Goal: Transaction & Acquisition: Book appointment/travel/reservation

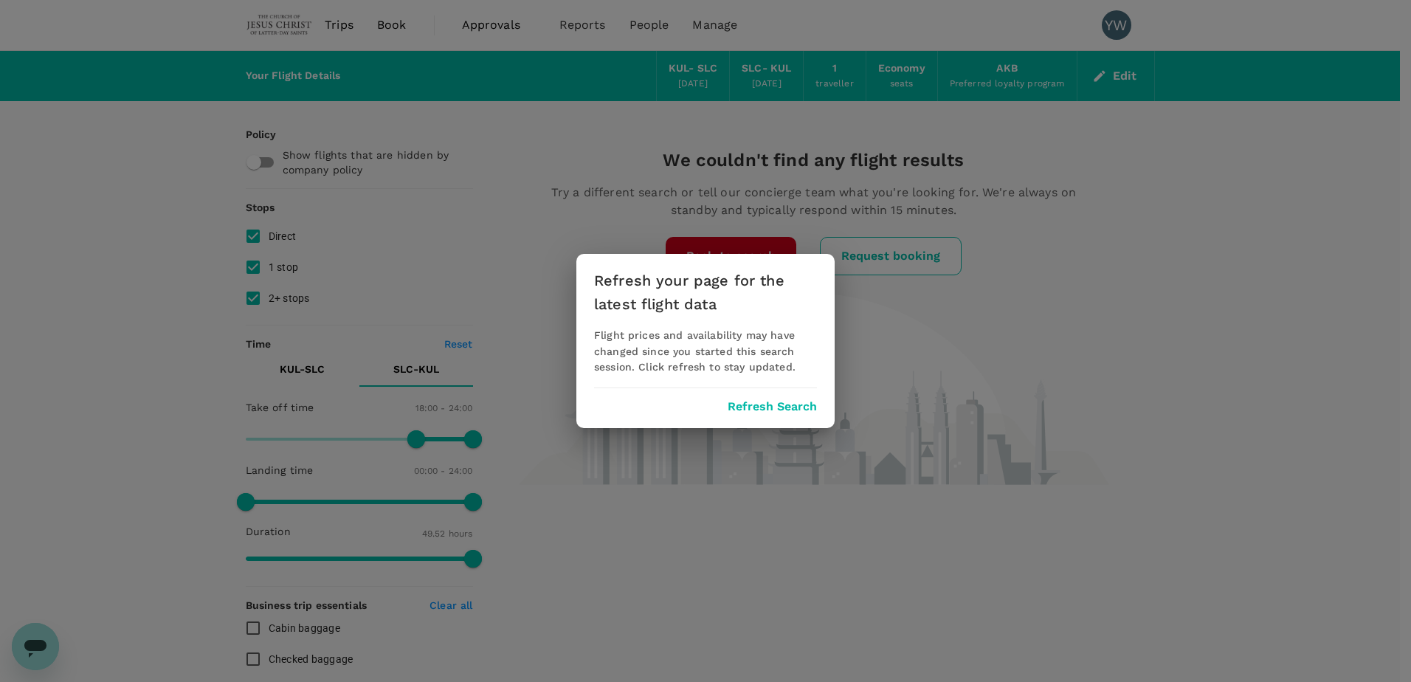
click at [768, 405] on button "Refresh Search" at bounding box center [772, 406] width 89 height 13
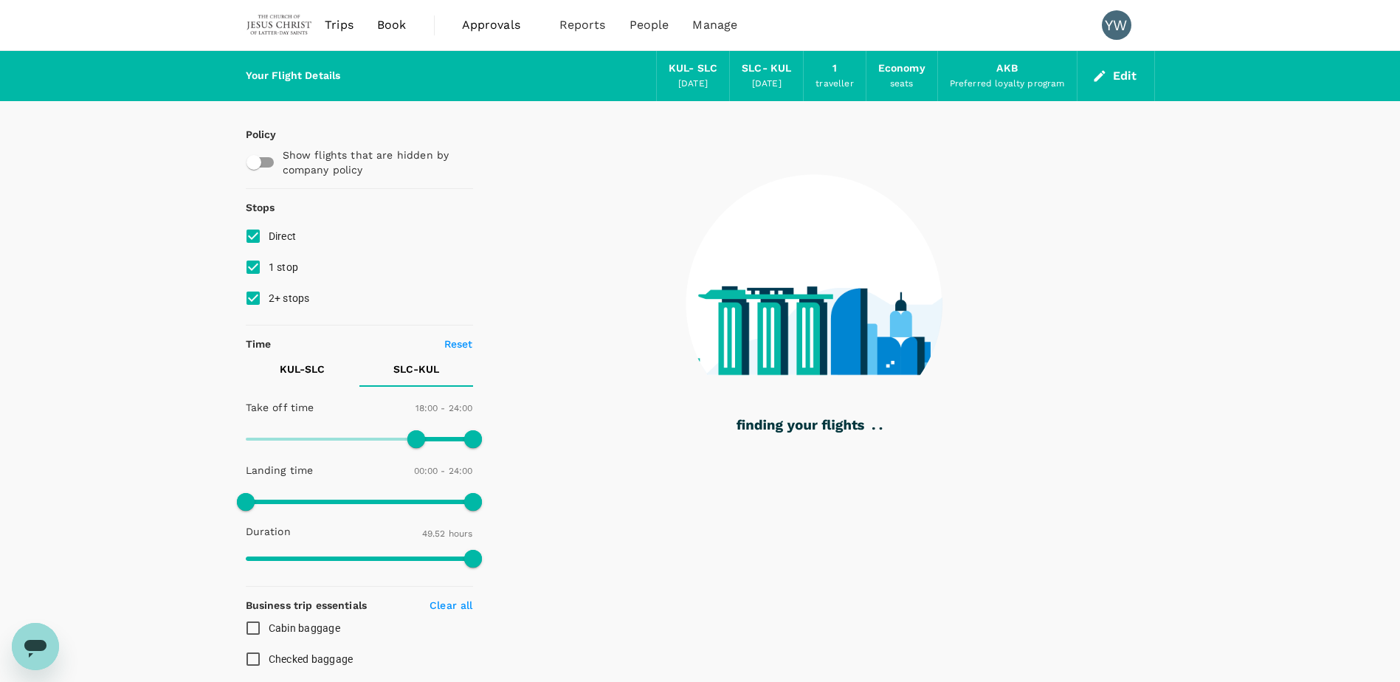
click at [759, 84] on div "[DATE]" at bounding box center [767, 84] width 30 height 15
type input "2500"
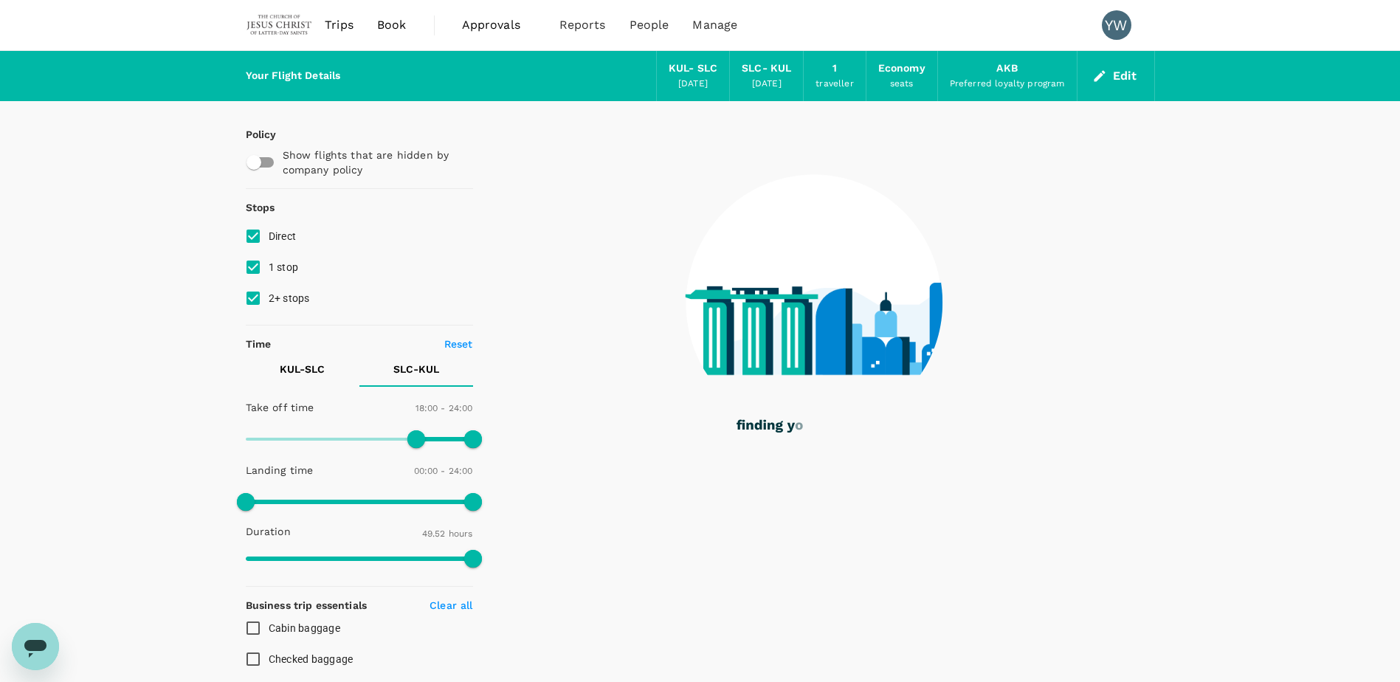
click at [1136, 72] on button "Edit" at bounding box center [1115, 76] width 53 height 24
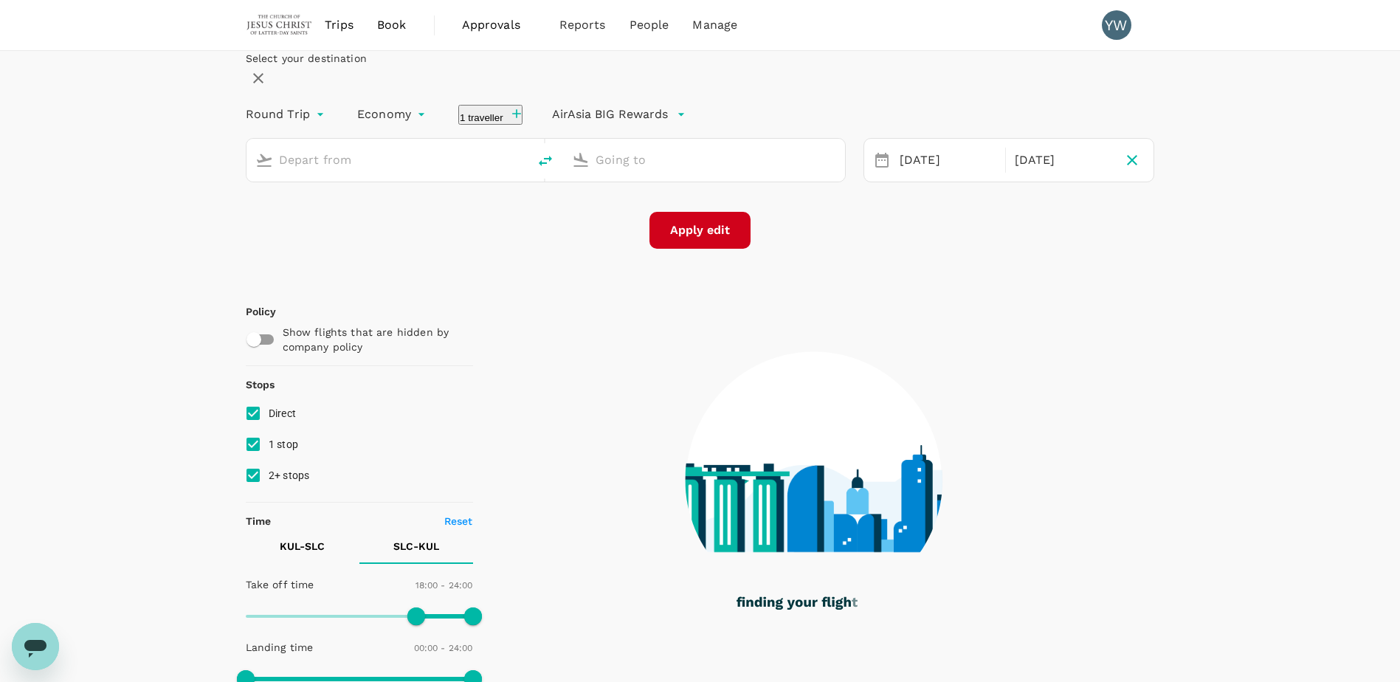
type input "Kuala Lumpur Intl ([GEOGRAPHIC_DATA])"
type input "[GEOGRAPHIC_DATA] (SLC)"
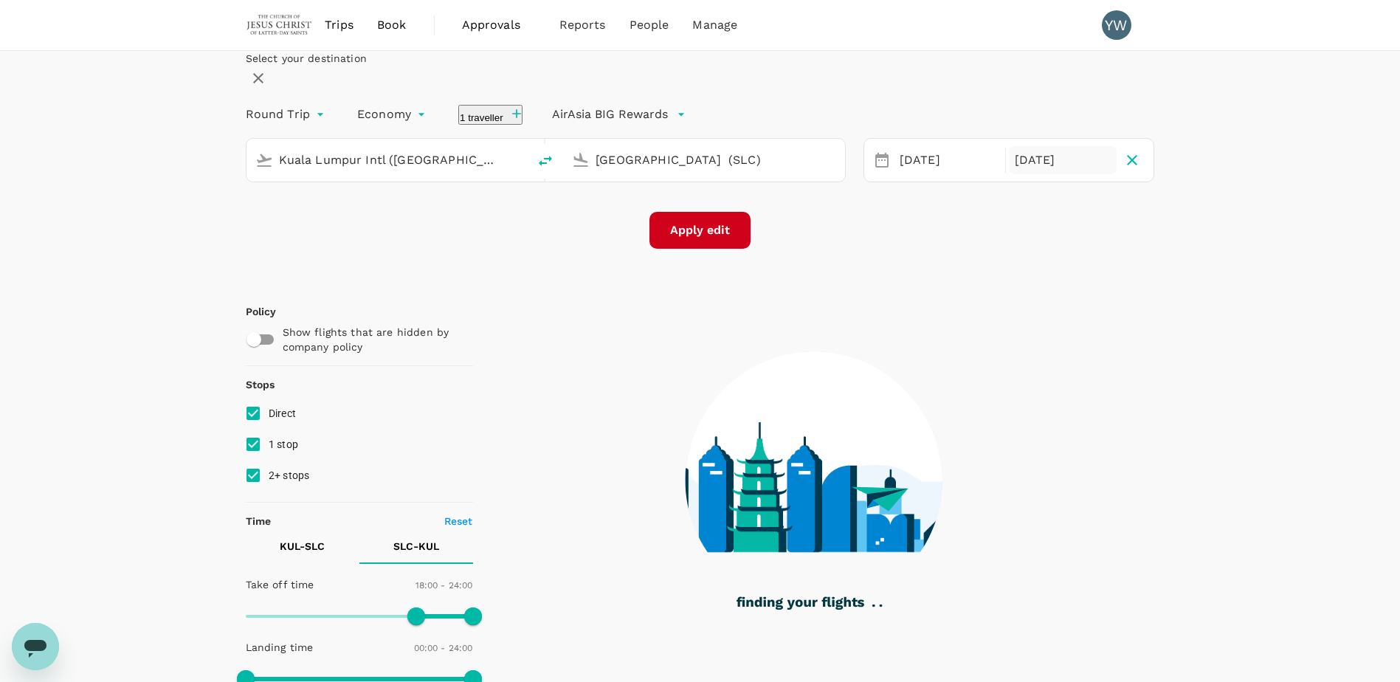
click at [1038, 175] on div "[DATE]" at bounding box center [1063, 160] width 109 height 29
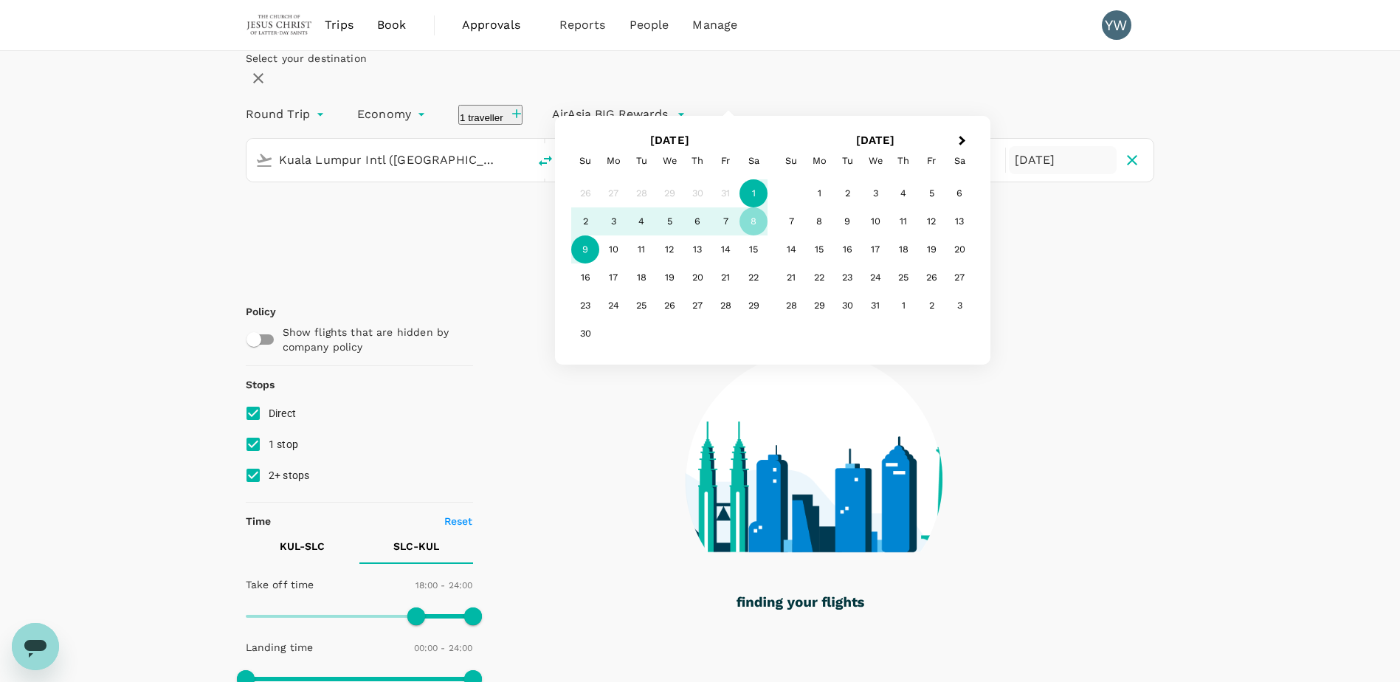
click at [599, 264] on div "9" at bounding box center [585, 249] width 28 height 28
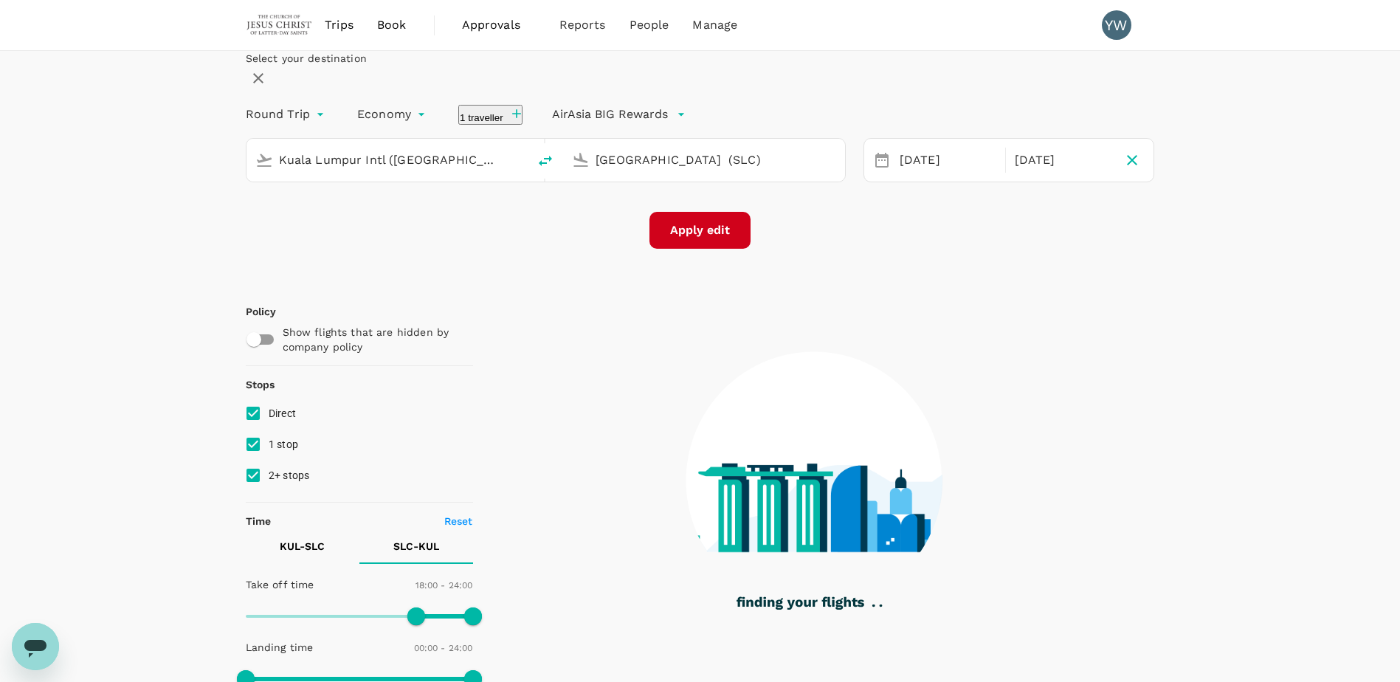
click at [712, 249] on button "Apply edit" at bounding box center [700, 230] width 101 height 37
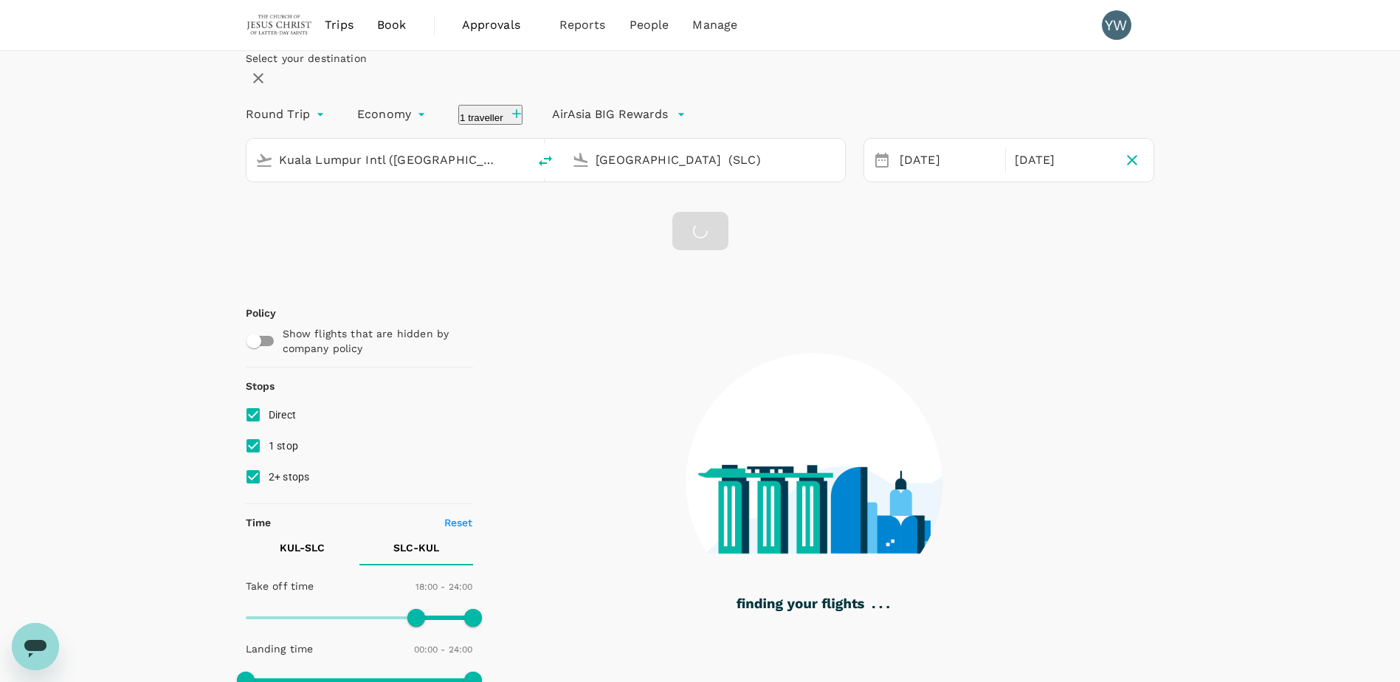
type input "2992"
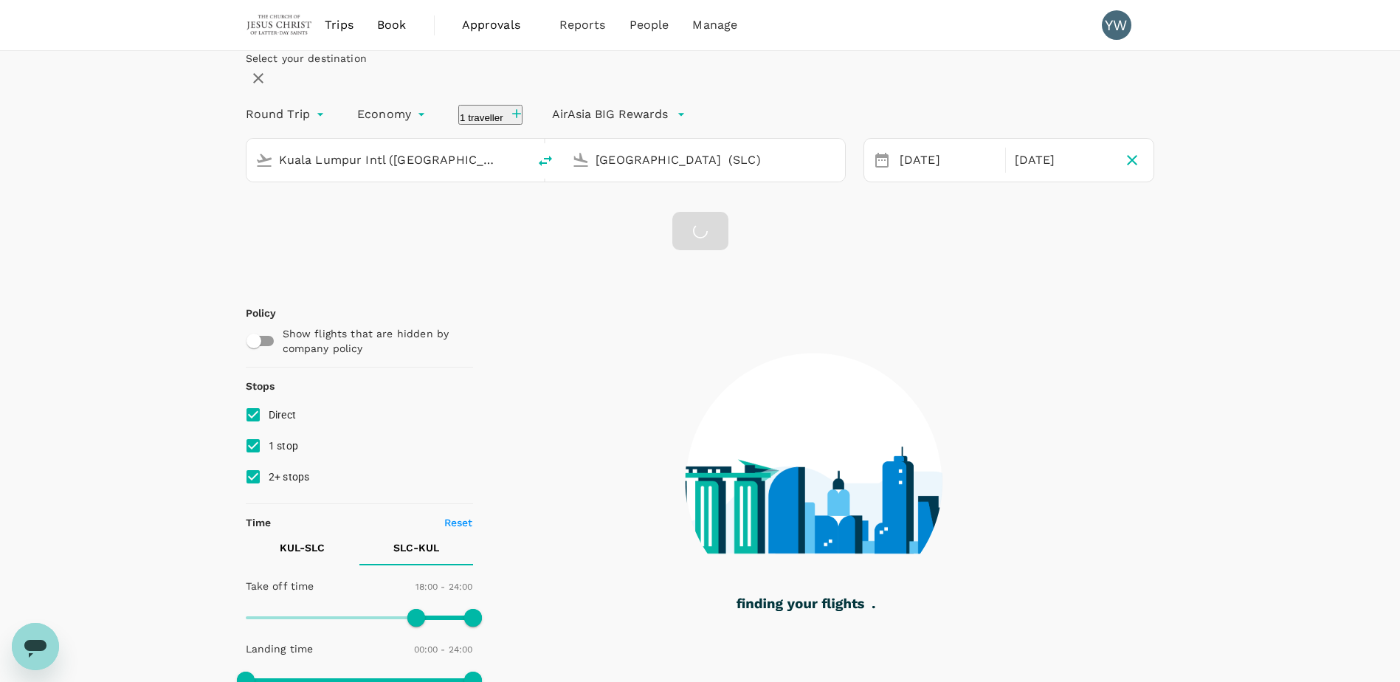
checkbox input "false"
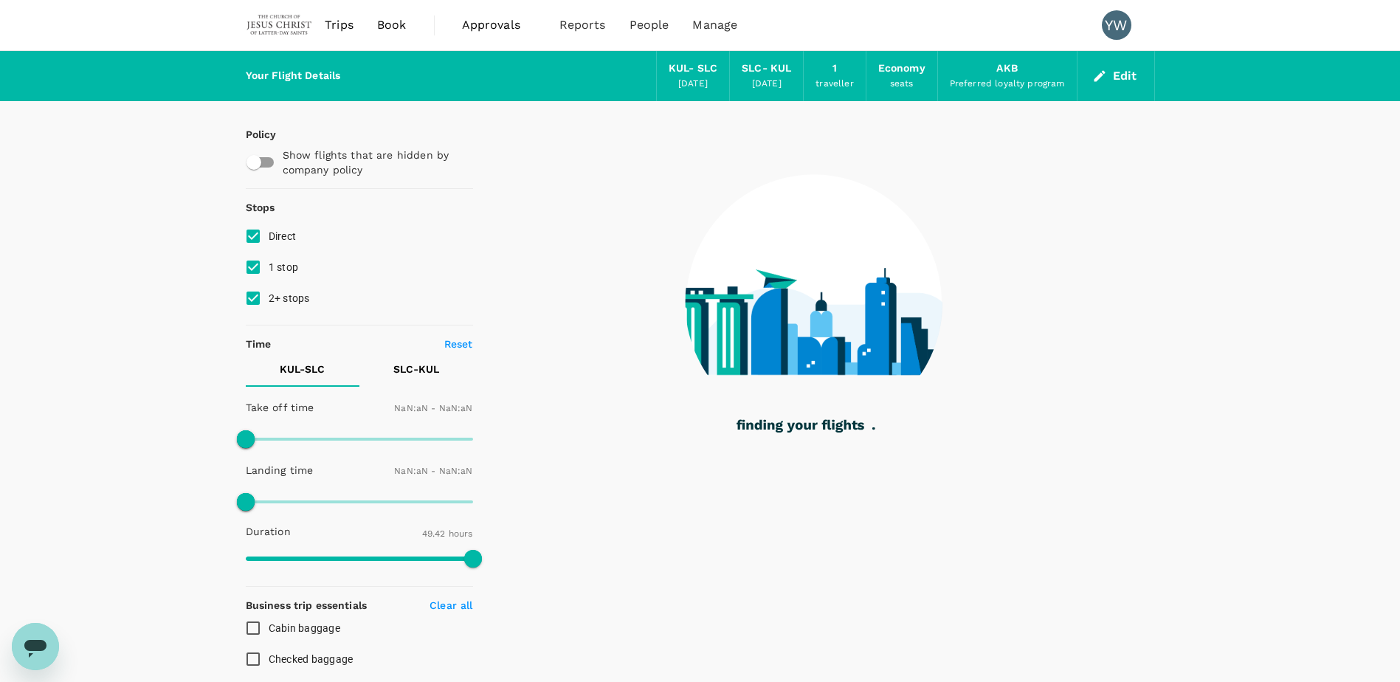
type input "1440"
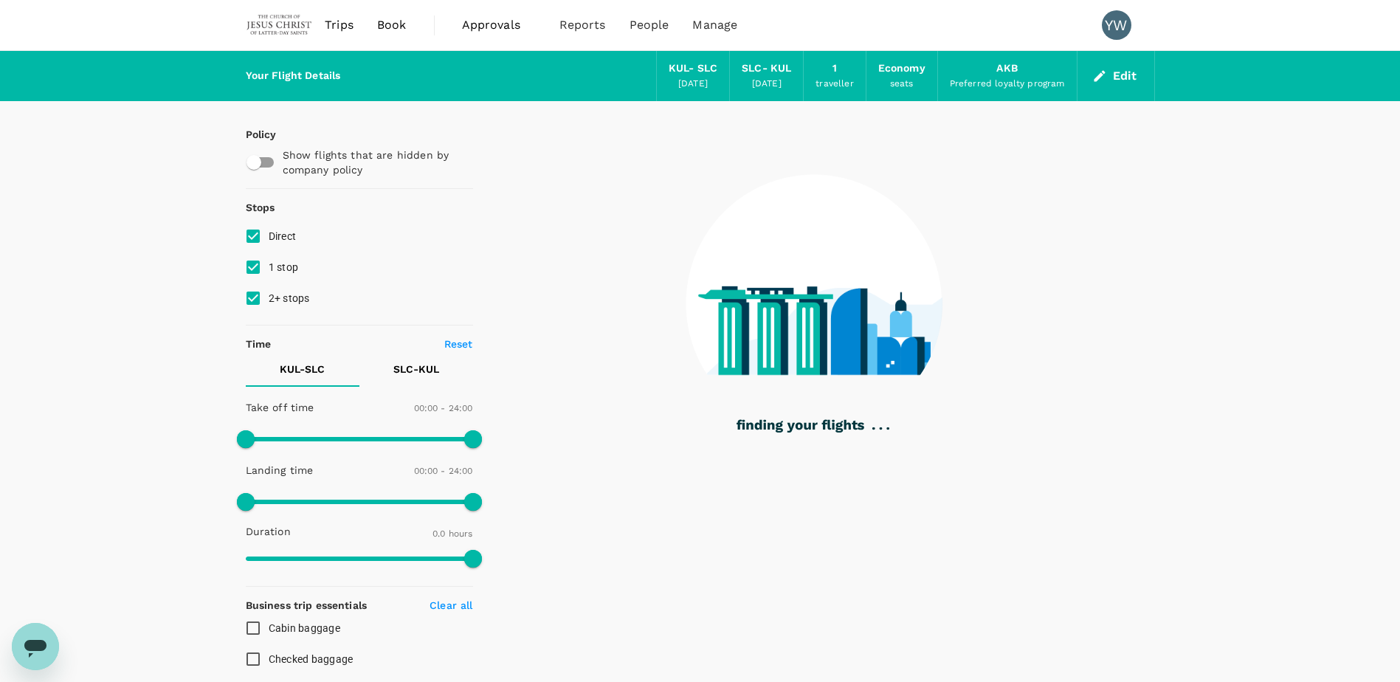
type input "2874"
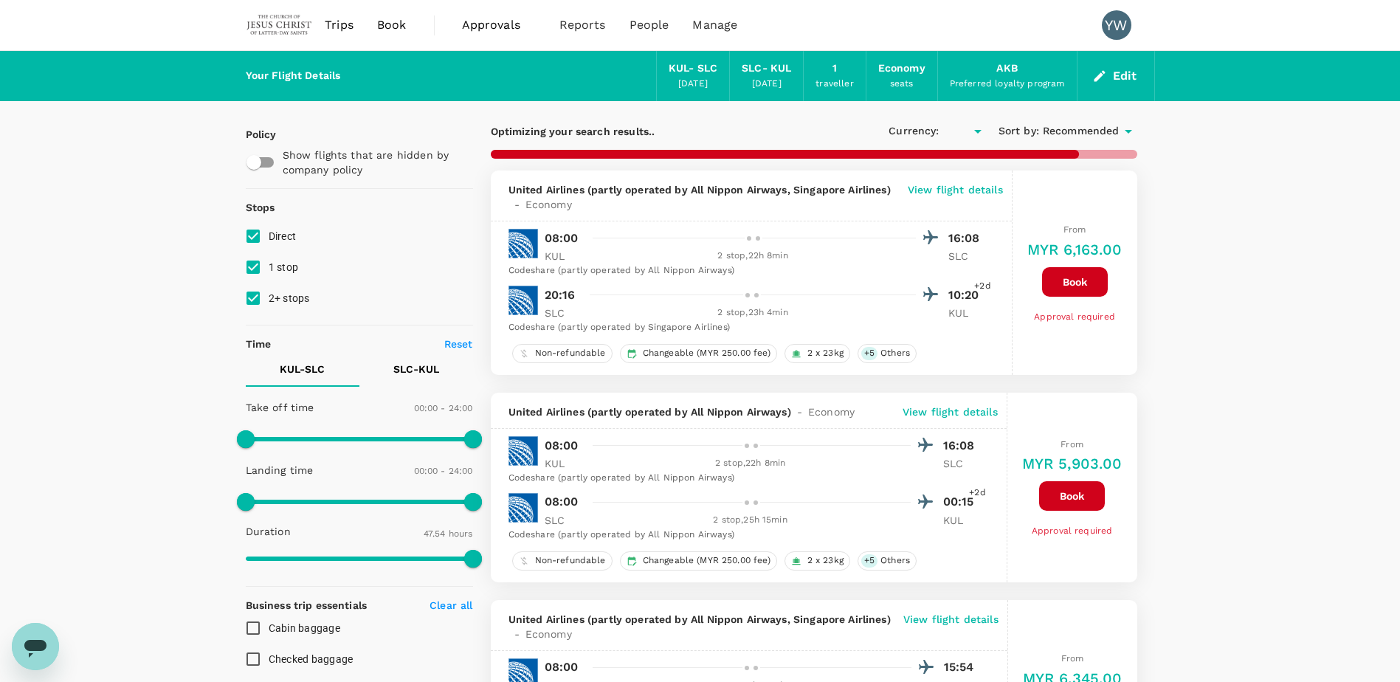
checkbox input "true"
type input "MYR"
type input "2982"
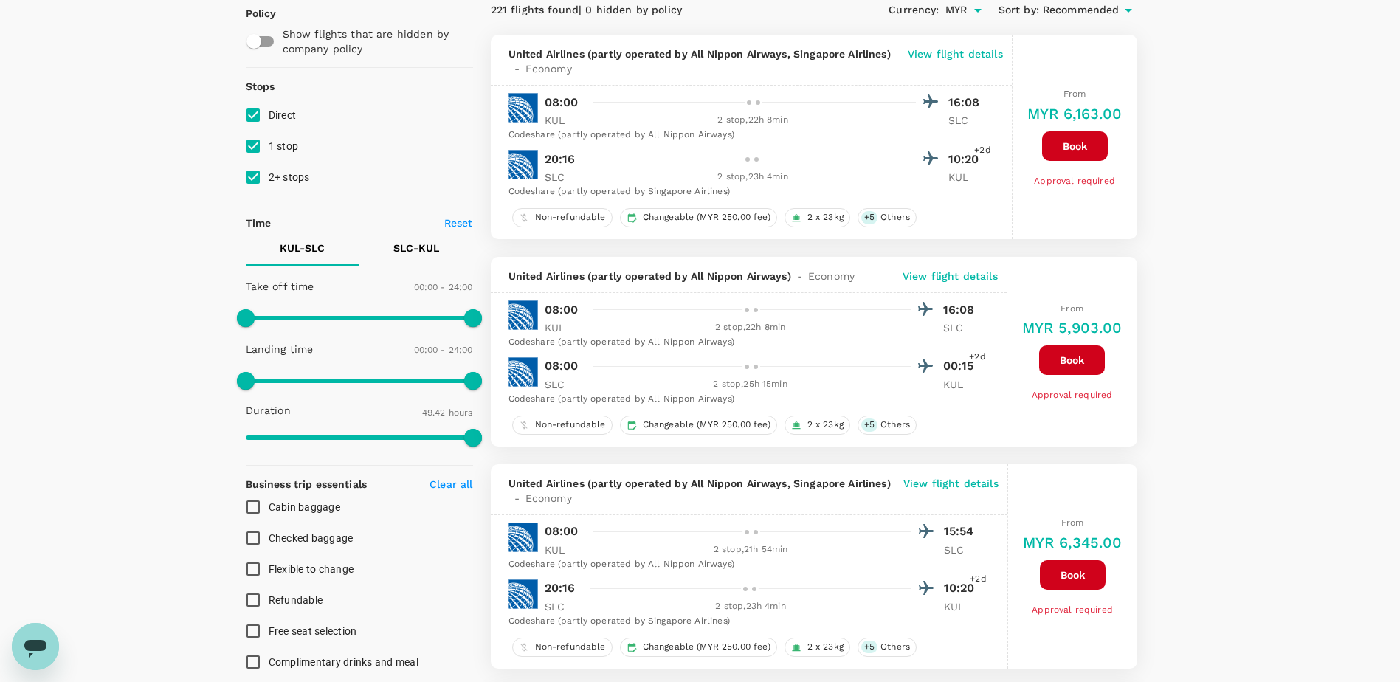
scroll to position [148, 0]
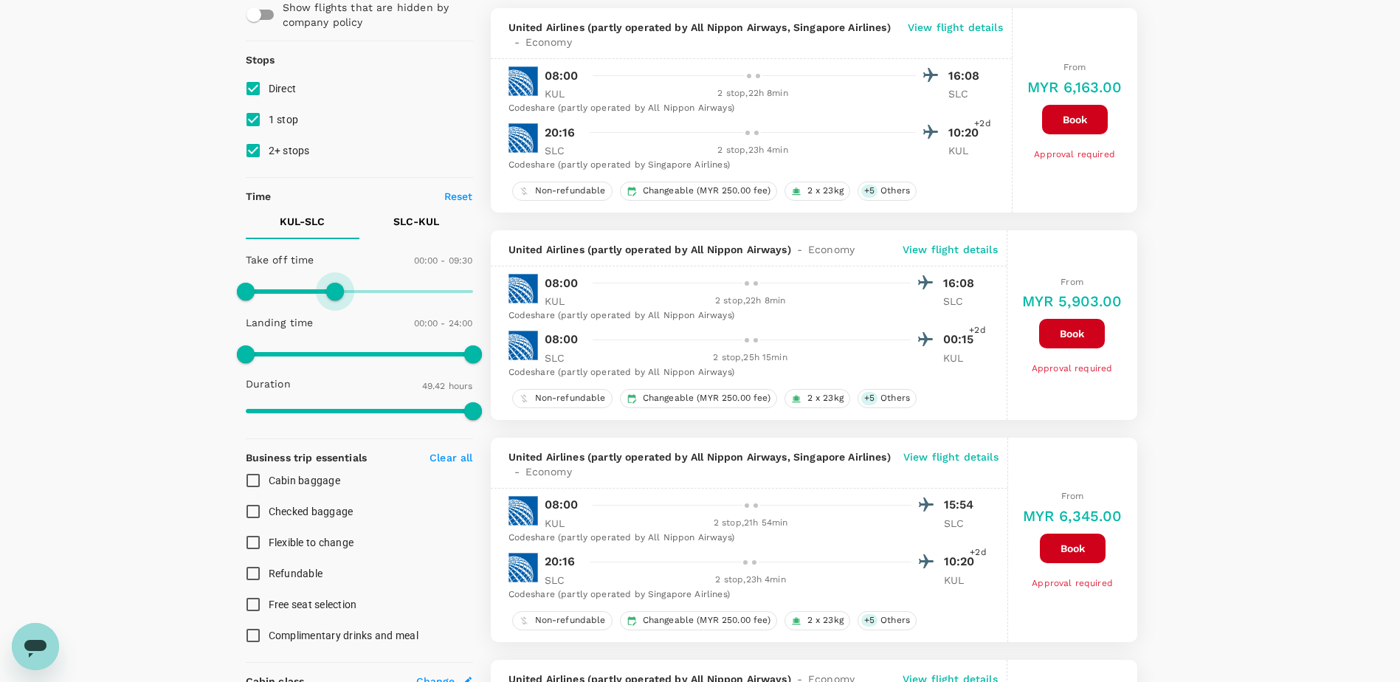
type input "510"
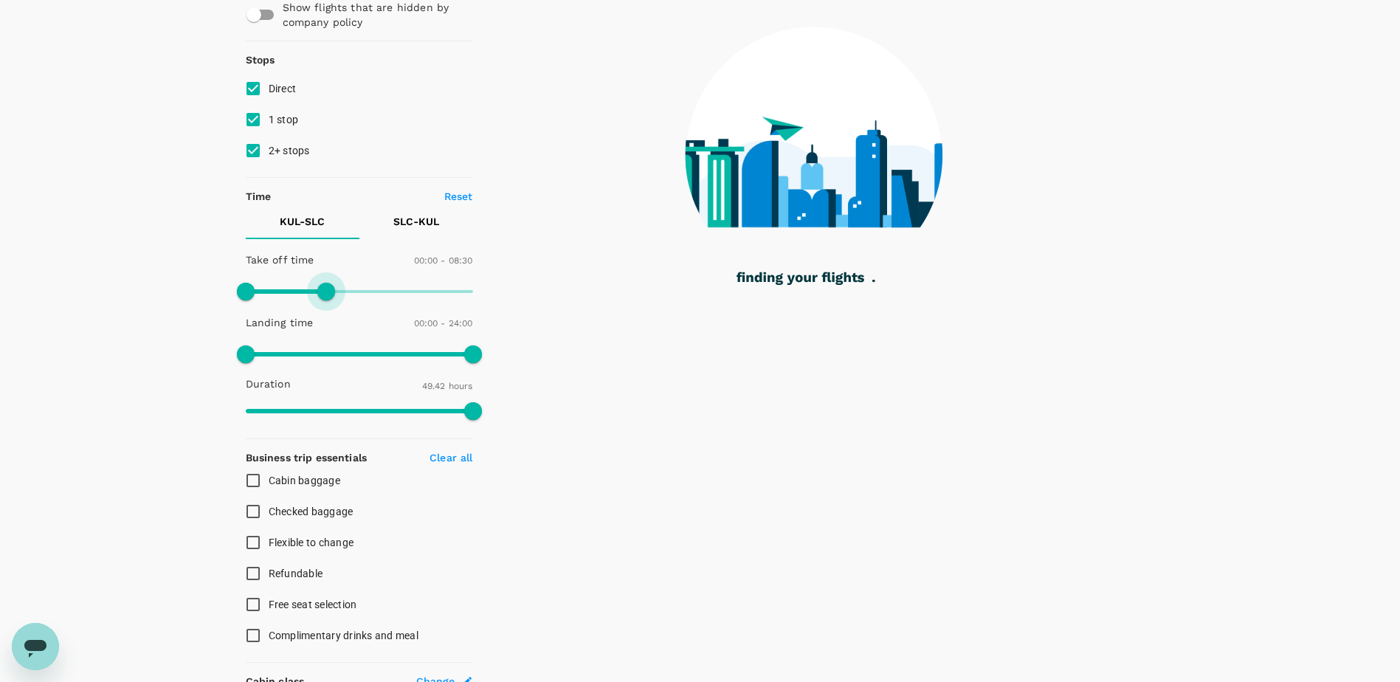
drag, startPoint x: 474, startPoint y: 290, endPoint x: 327, endPoint y: 286, distance: 146.9
click at [327, 286] on span at bounding box center [326, 292] width 18 height 18
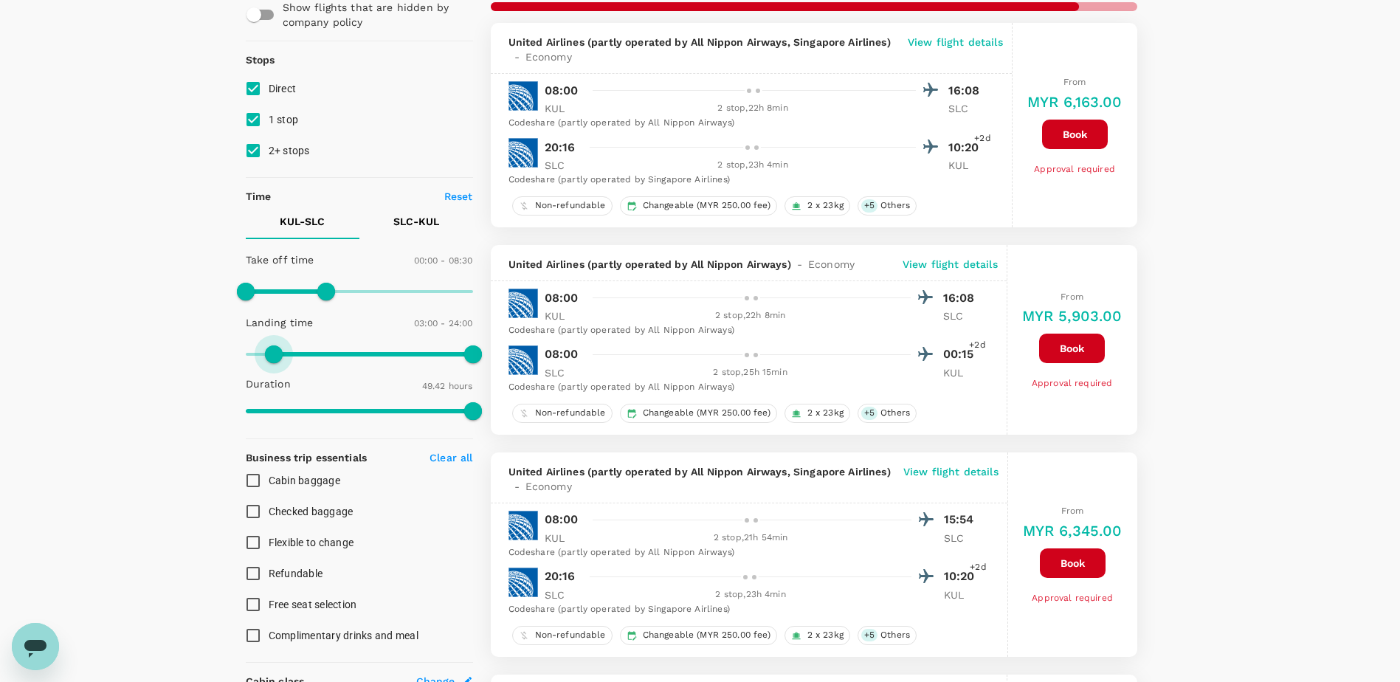
type input "0"
drag, startPoint x: 246, startPoint y: 351, endPoint x: 234, endPoint y: 356, distance: 12.9
click at [237, 356] on span at bounding box center [246, 354] width 18 height 18
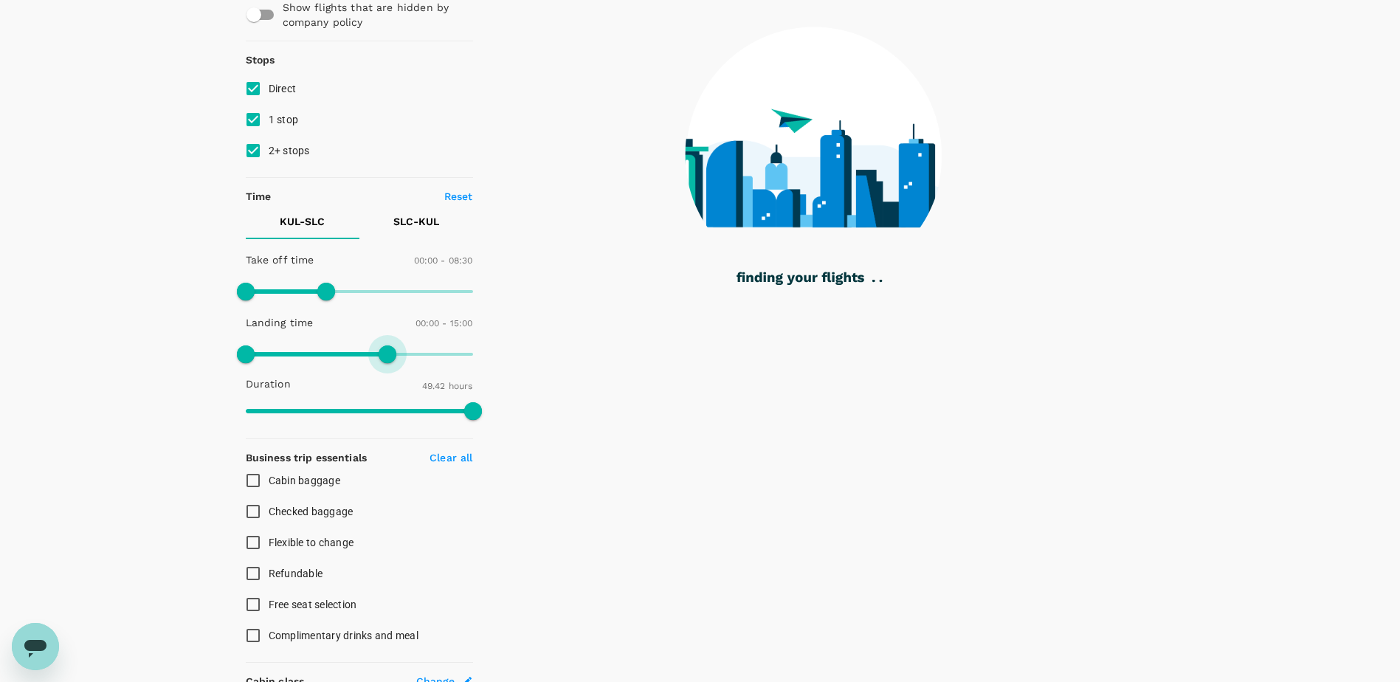
drag, startPoint x: 473, startPoint y: 357, endPoint x: 389, endPoint y: 351, distance: 84.4
click at [389, 351] on span at bounding box center [388, 354] width 18 height 18
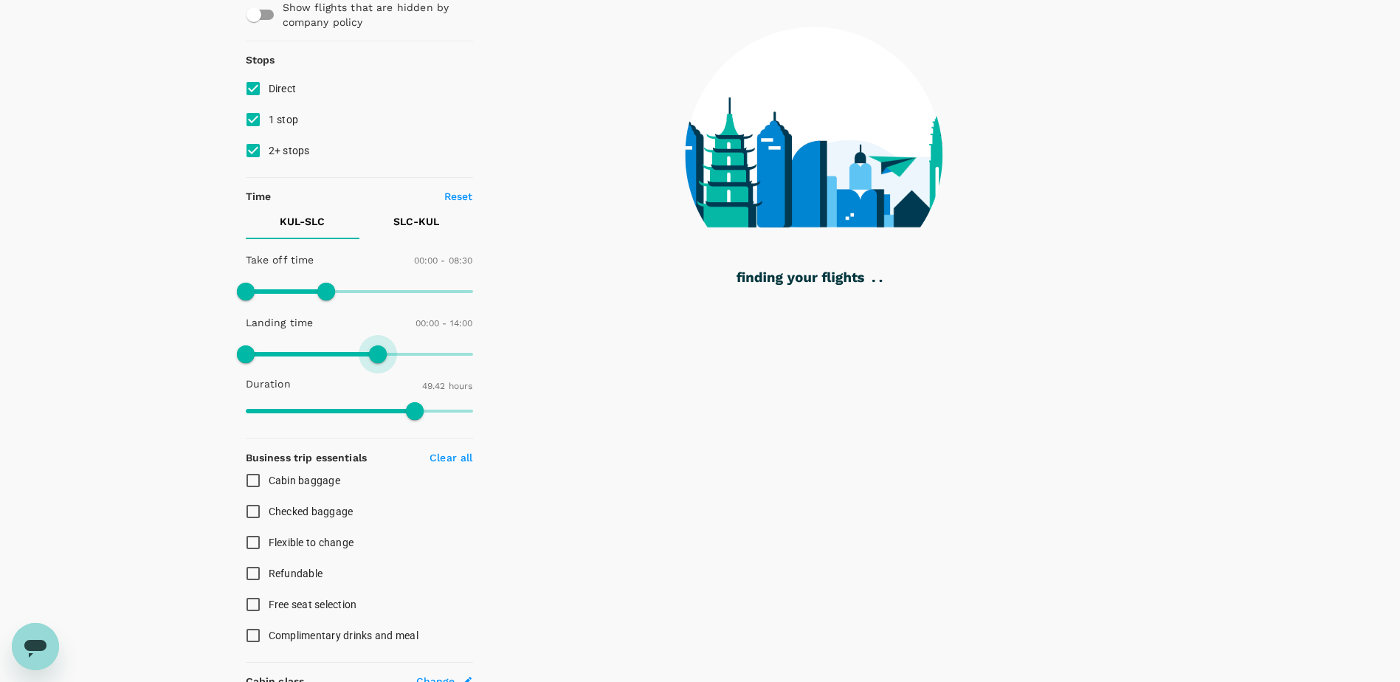
type input "870"
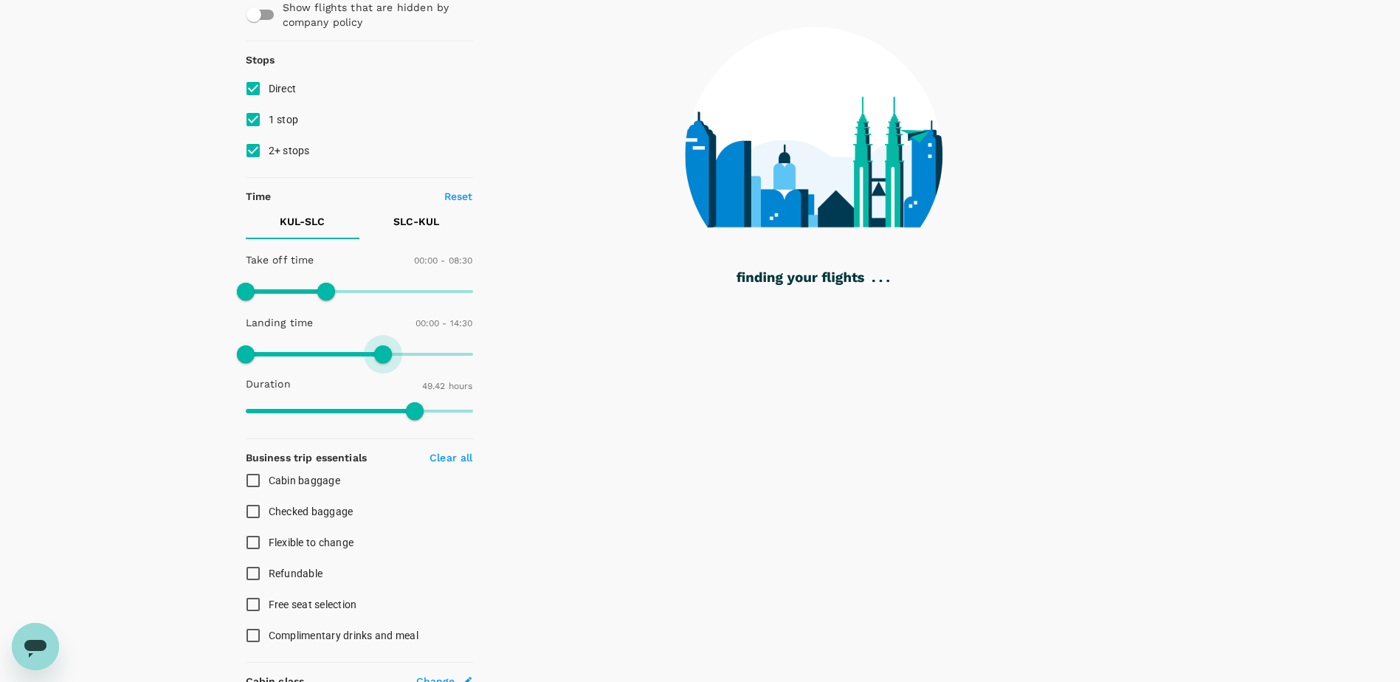
click at [381, 358] on span at bounding box center [383, 354] width 18 height 18
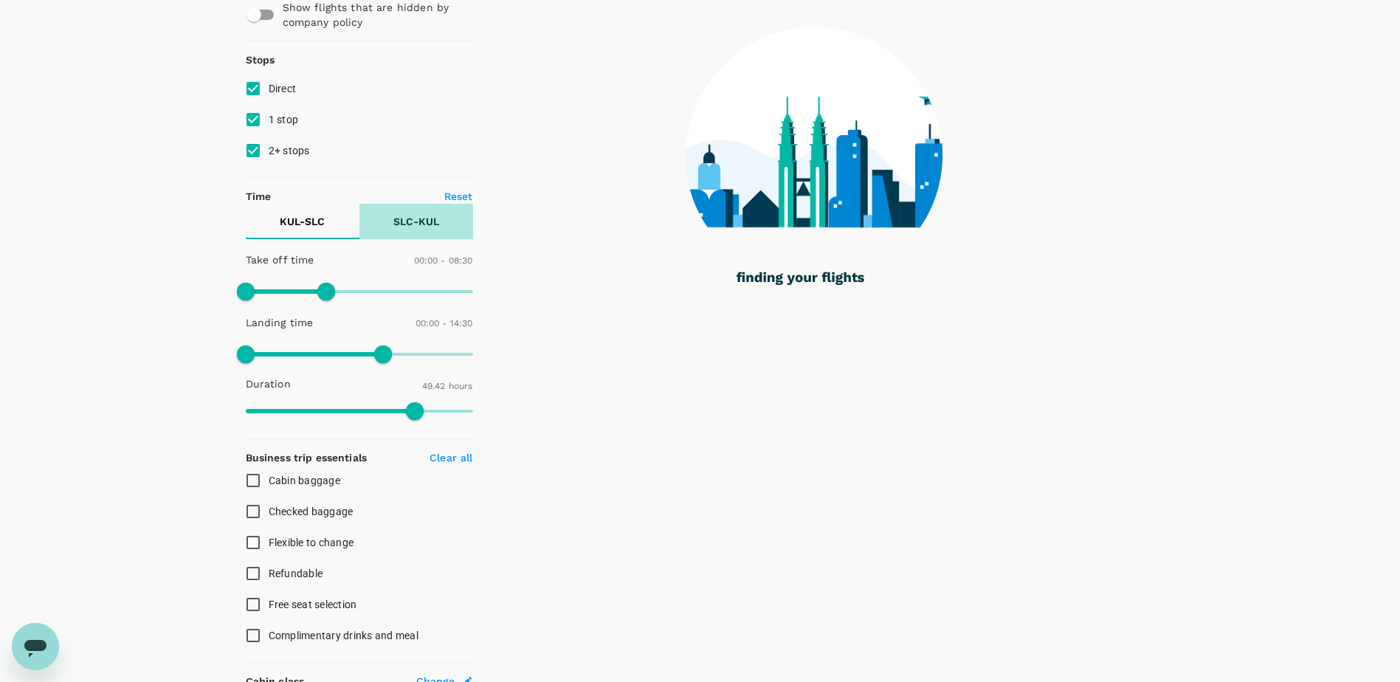
click at [427, 223] on p "SLC - KUL" at bounding box center [416, 221] width 46 height 15
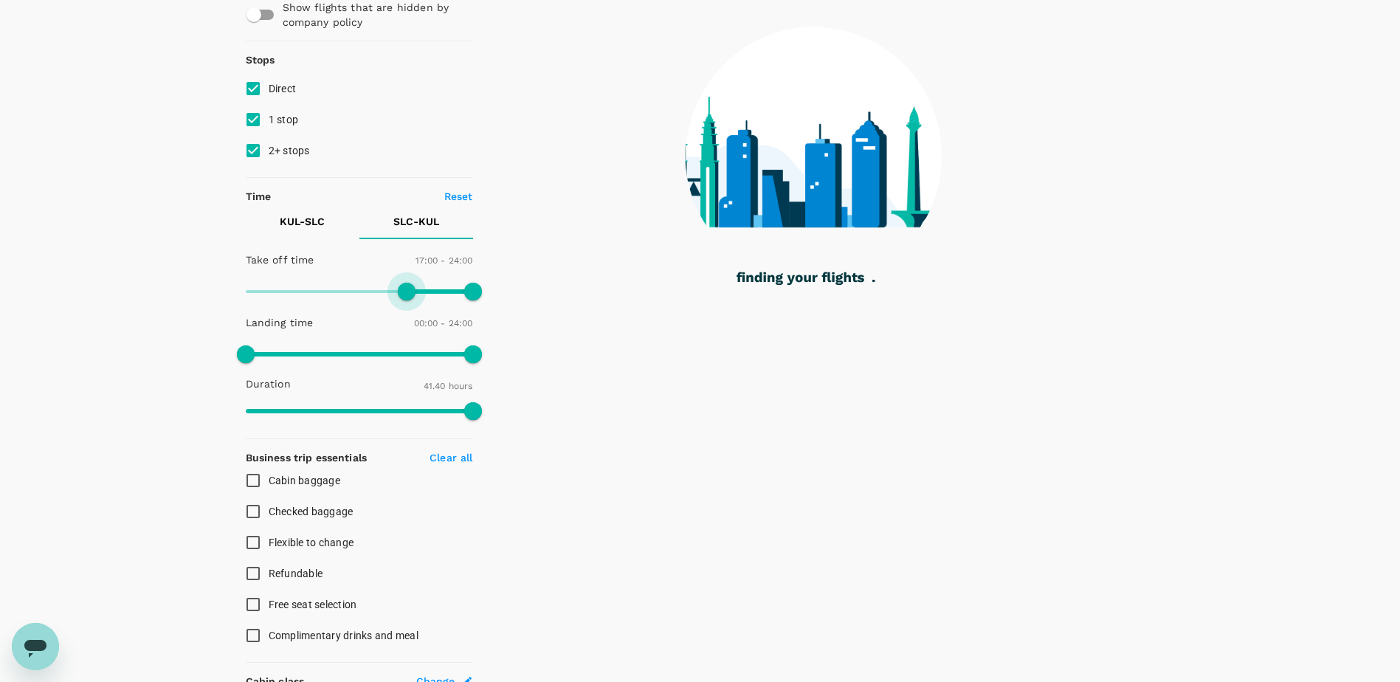
drag, startPoint x: 247, startPoint y: 289, endPoint x: 407, endPoint y: 302, distance: 160.7
click at [407, 300] on span at bounding box center [407, 292] width 18 height 18
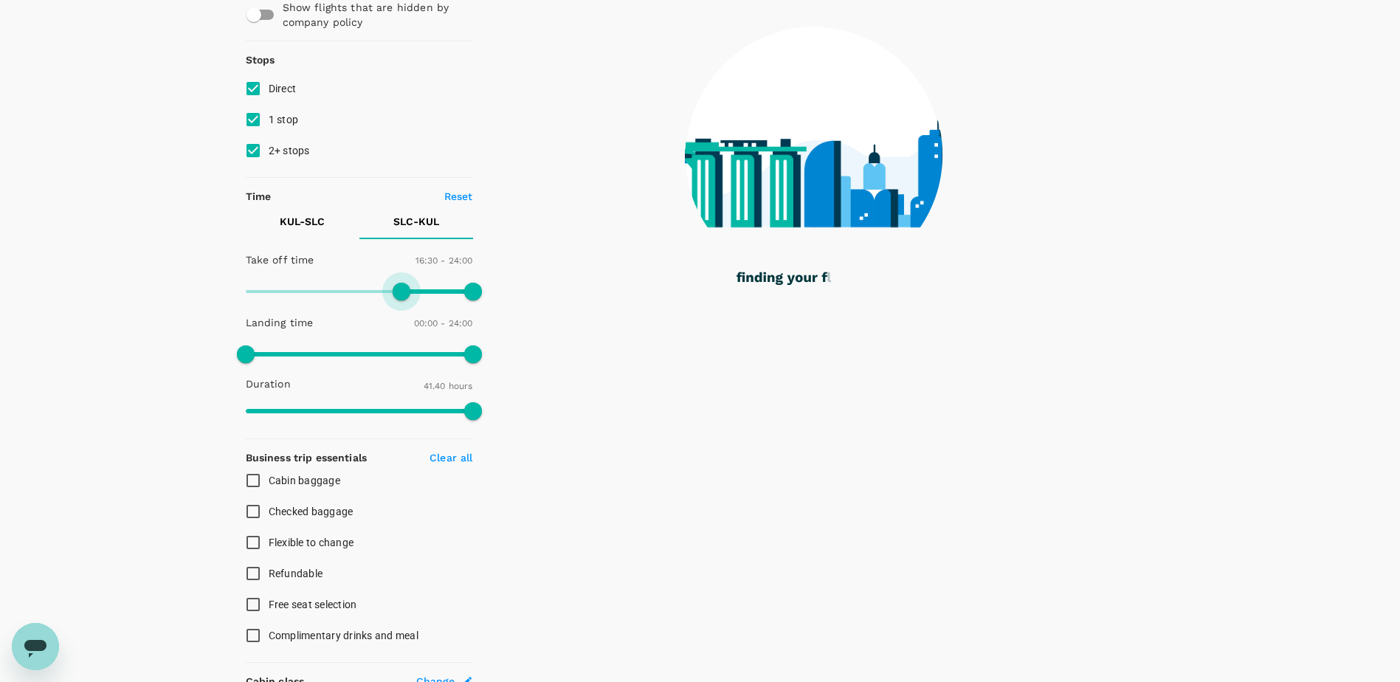
type input "990"
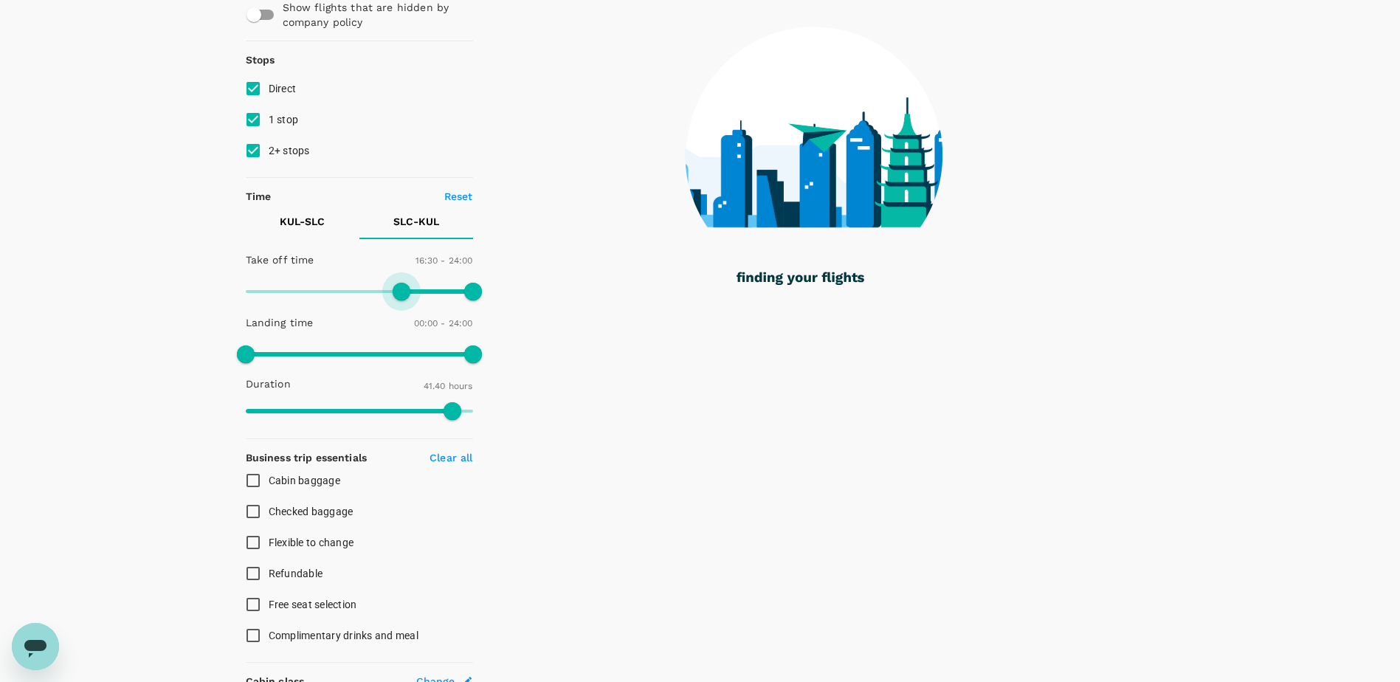
click at [402, 294] on span at bounding box center [402, 292] width 18 height 18
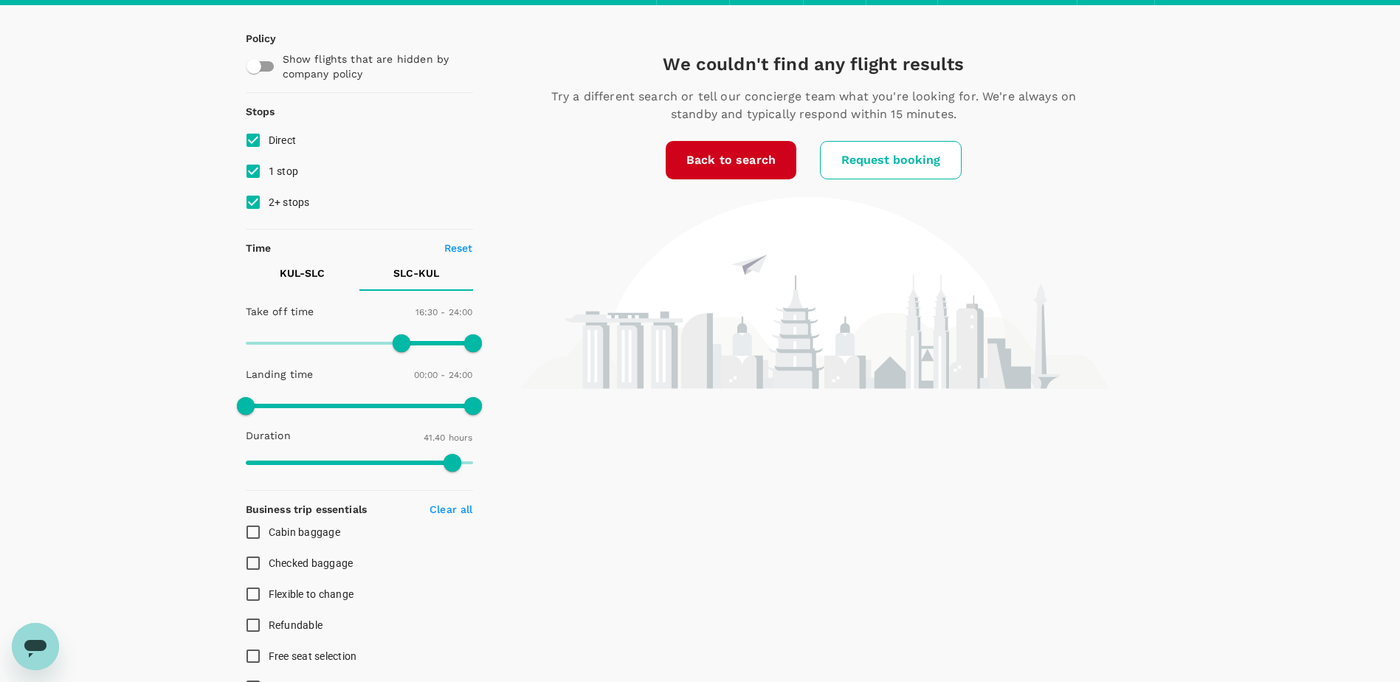
scroll to position [74, 0]
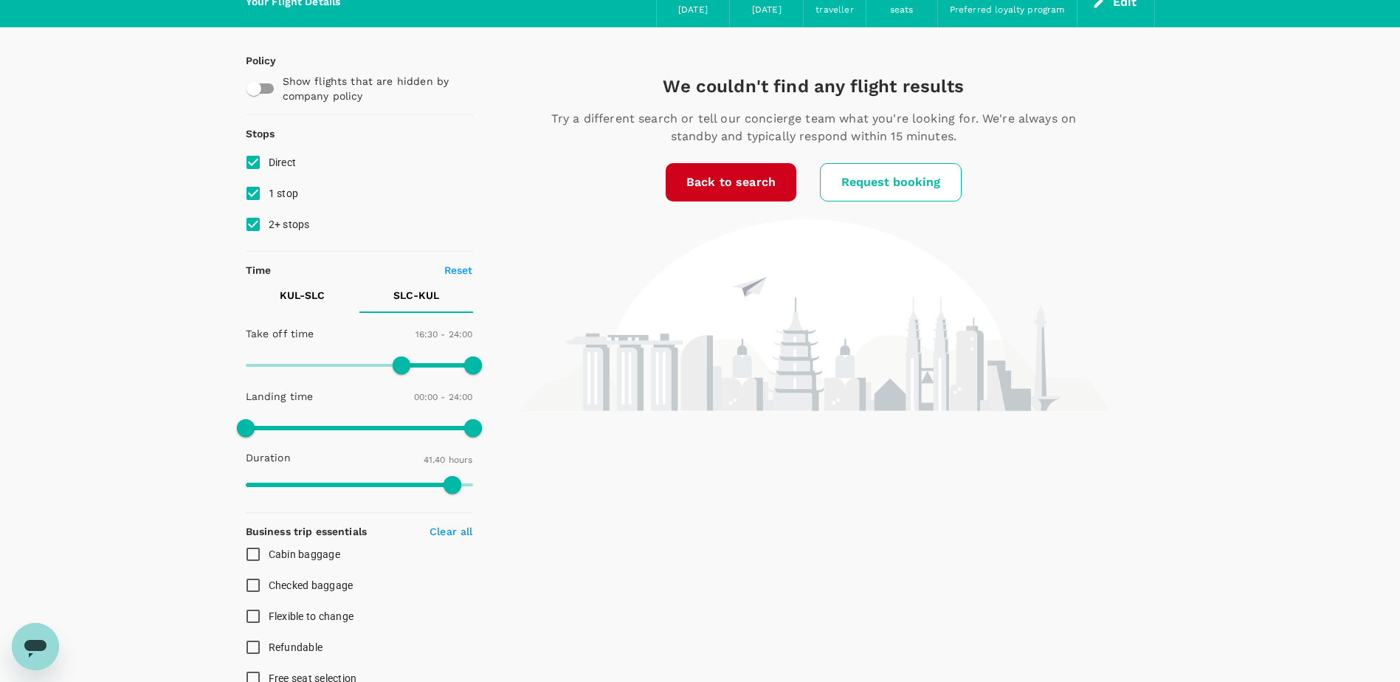
click at [291, 292] on p "KUL - SLC" at bounding box center [302, 295] width 45 height 15
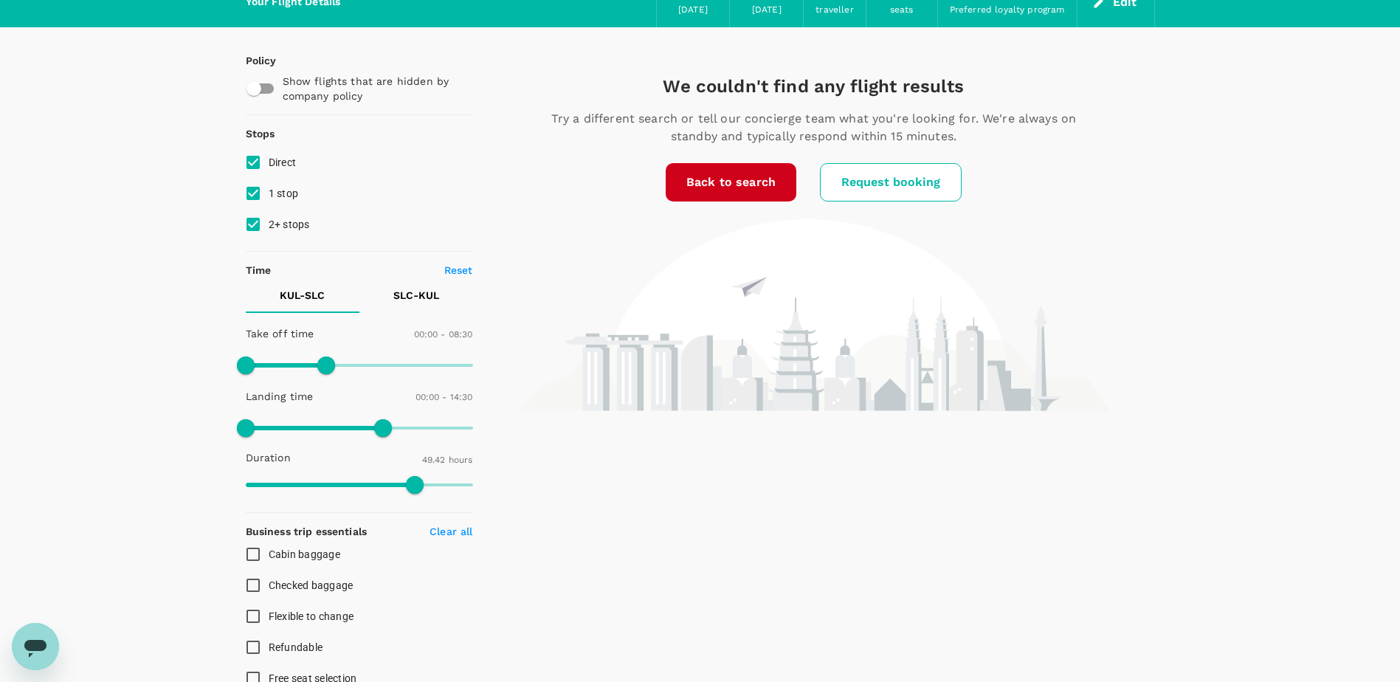
click at [466, 269] on p "Reset" at bounding box center [458, 270] width 29 height 15
type input "1440"
type input "3555"
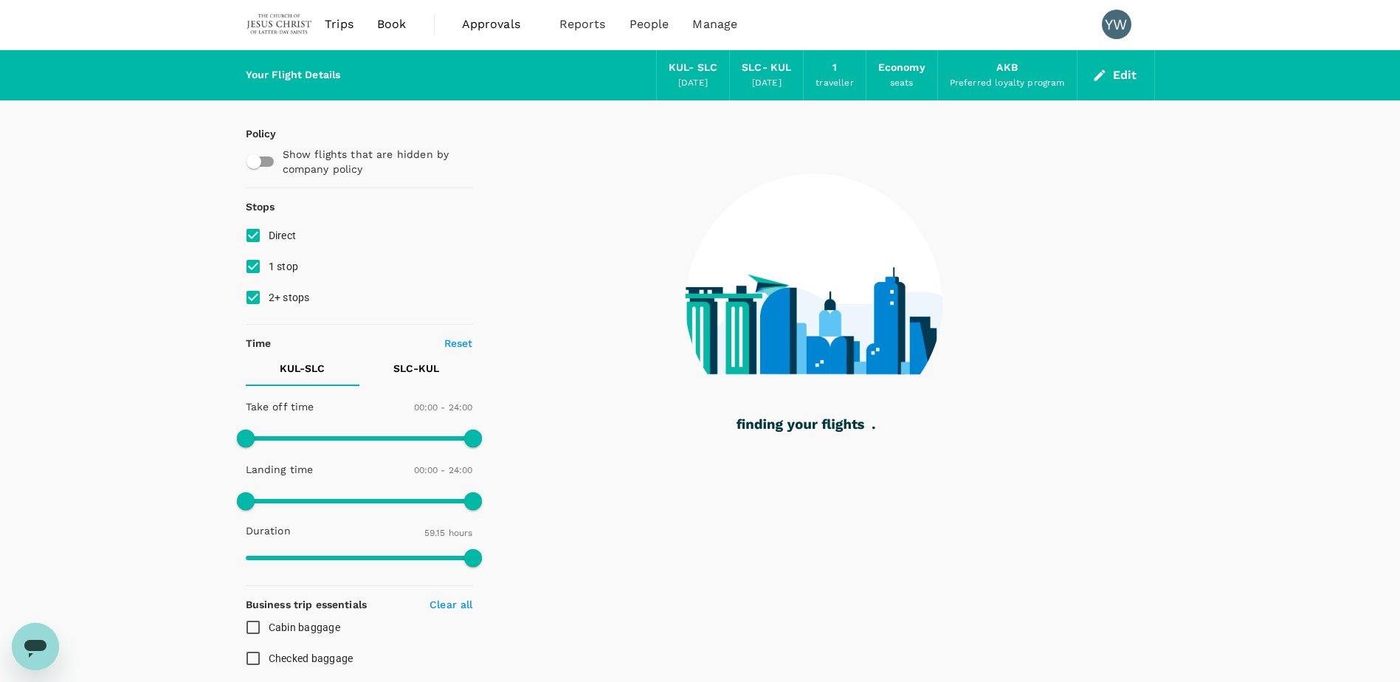
scroll to position [0, 0]
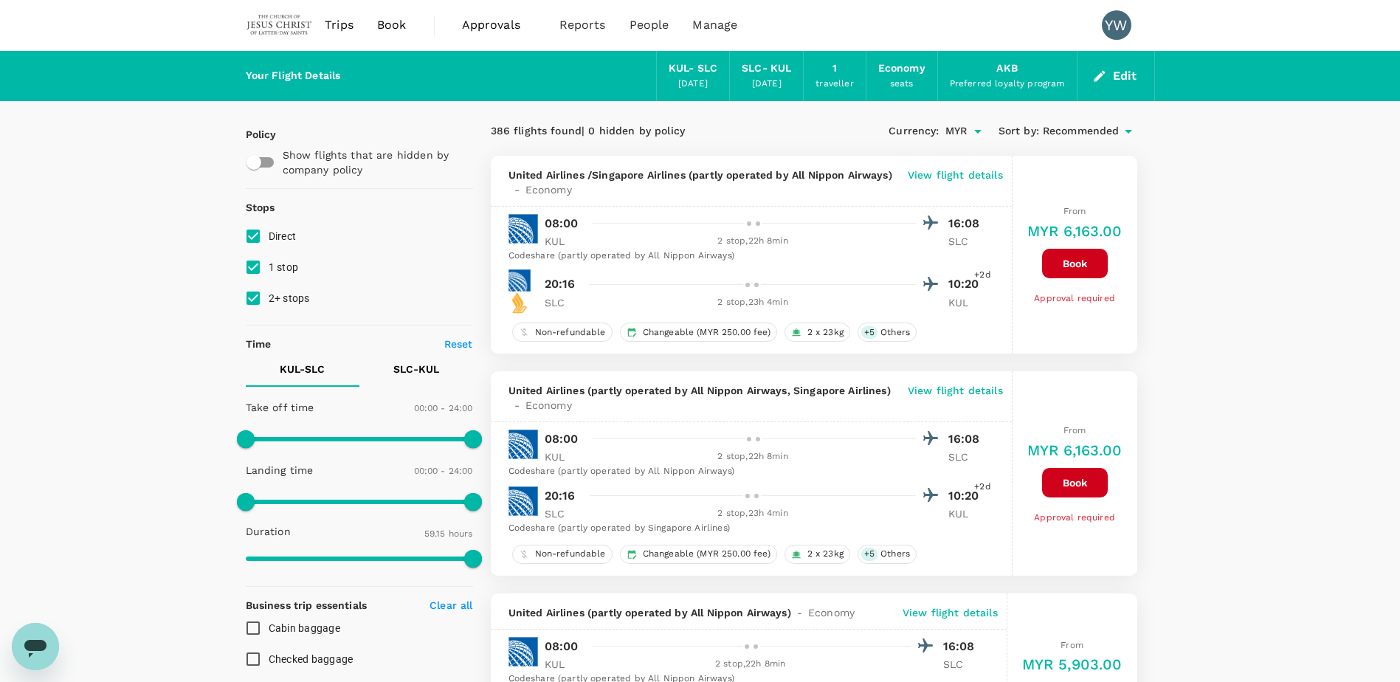
type input "MYR"
click at [252, 301] on input "2+ stops" at bounding box center [253, 298] width 31 height 31
checkbox input "false"
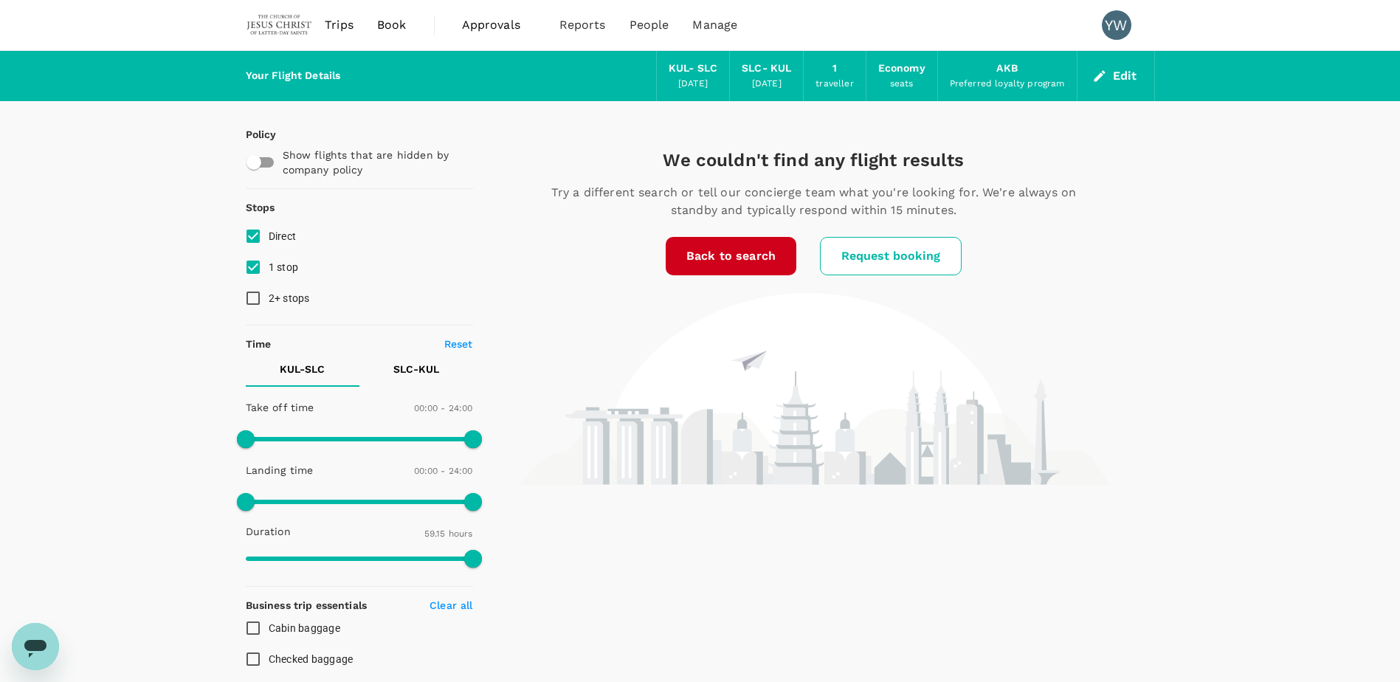
click at [396, 363] on p "SLC - KUL" at bounding box center [416, 369] width 46 height 15
click at [300, 365] on p "KUL - SLC" at bounding box center [302, 369] width 45 height 15
click at [737, 256] on link "Back to search" at bounding box center [731, 256] width 131 height 38
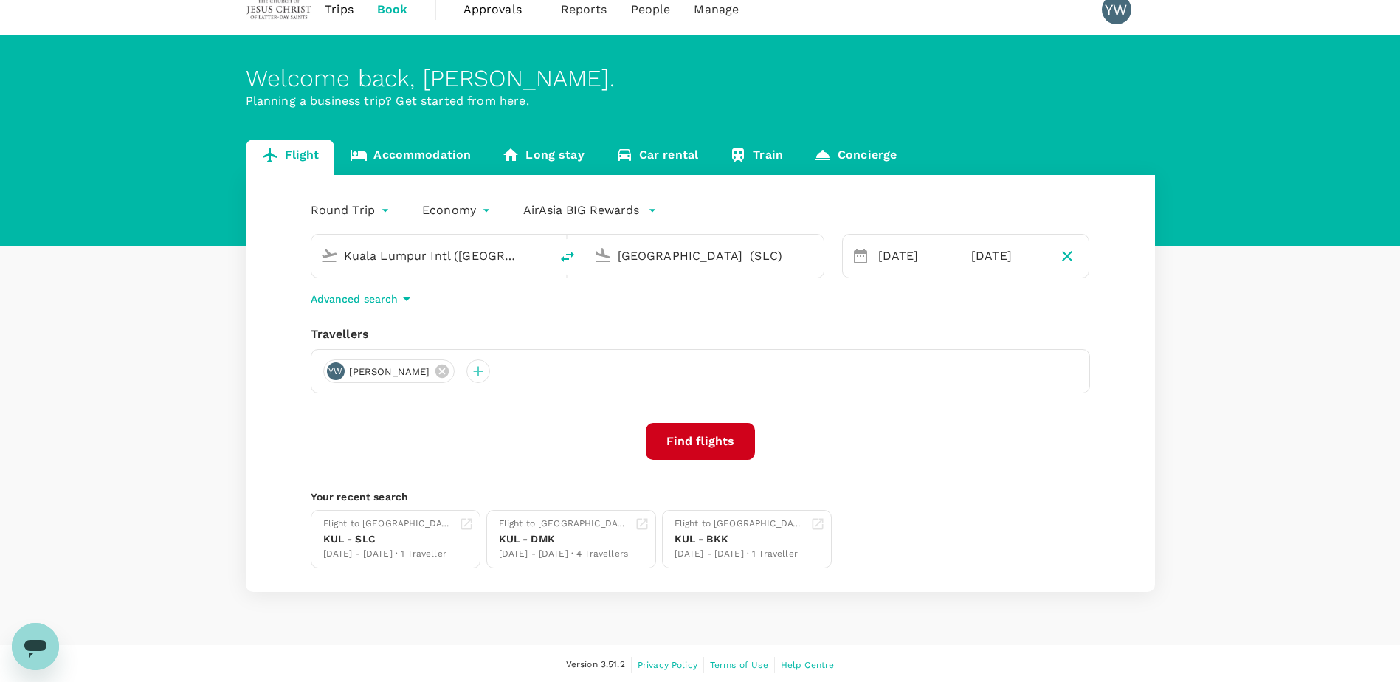
scroll to position [18, 0]
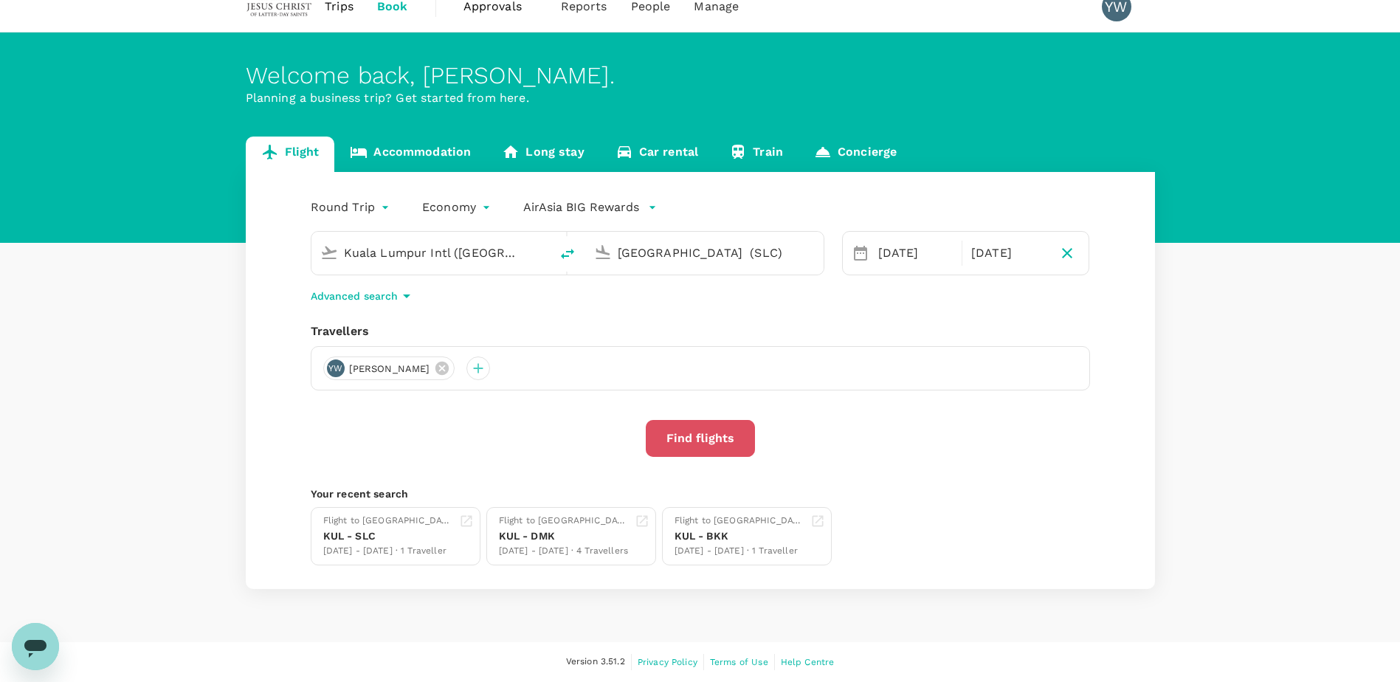
click at [712, 444] on button "Find flights" at bounding box center [700, 438] width 109 height 37
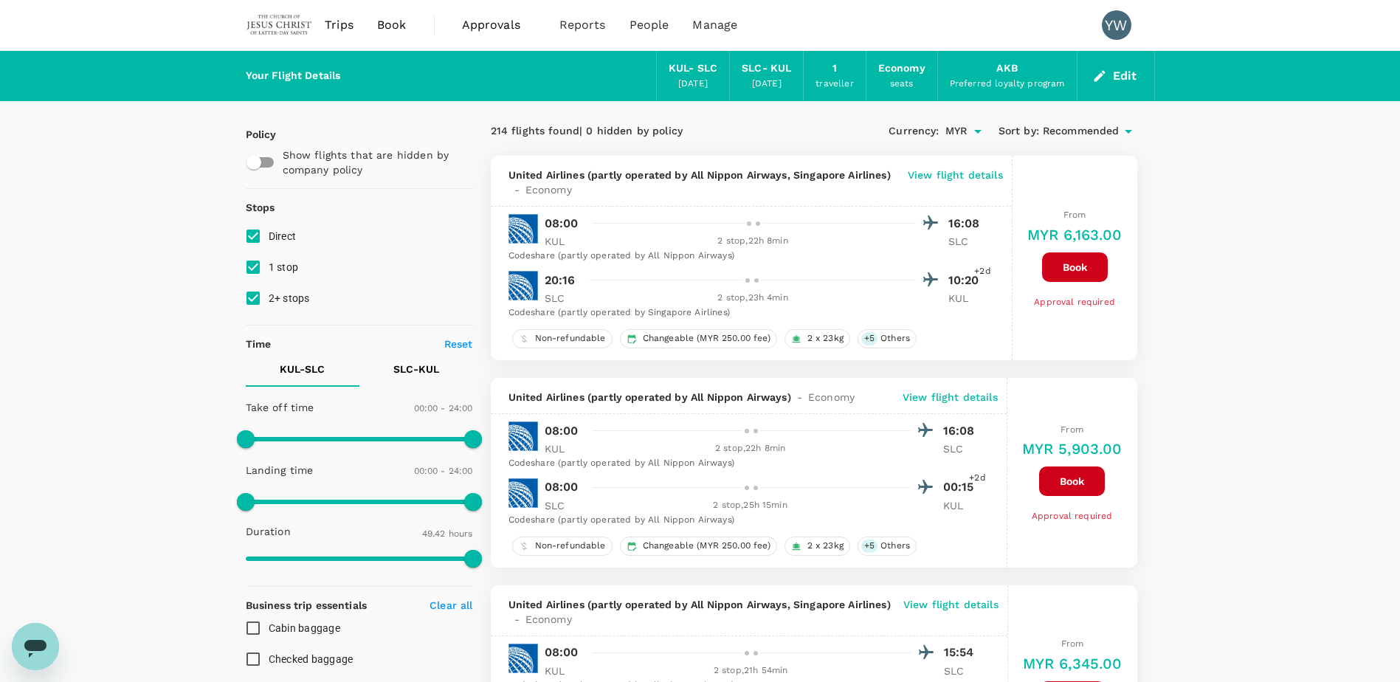
scroll to position [148, 0]
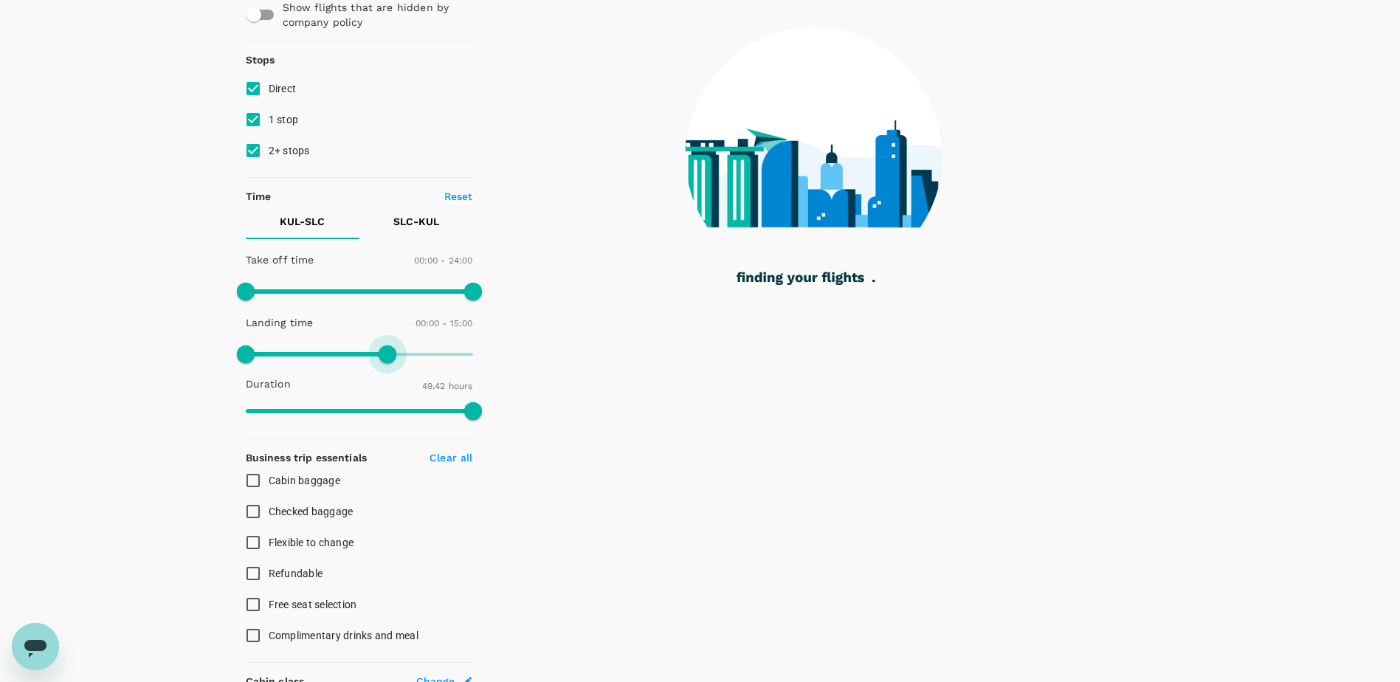
drag, startPoint x: 473, startPoint y: 357, endPoint x: 388, endPoint y: 360, distance: 85.7
click at [388, 360] on span at bounding box center [388, 354] width 18 height 18
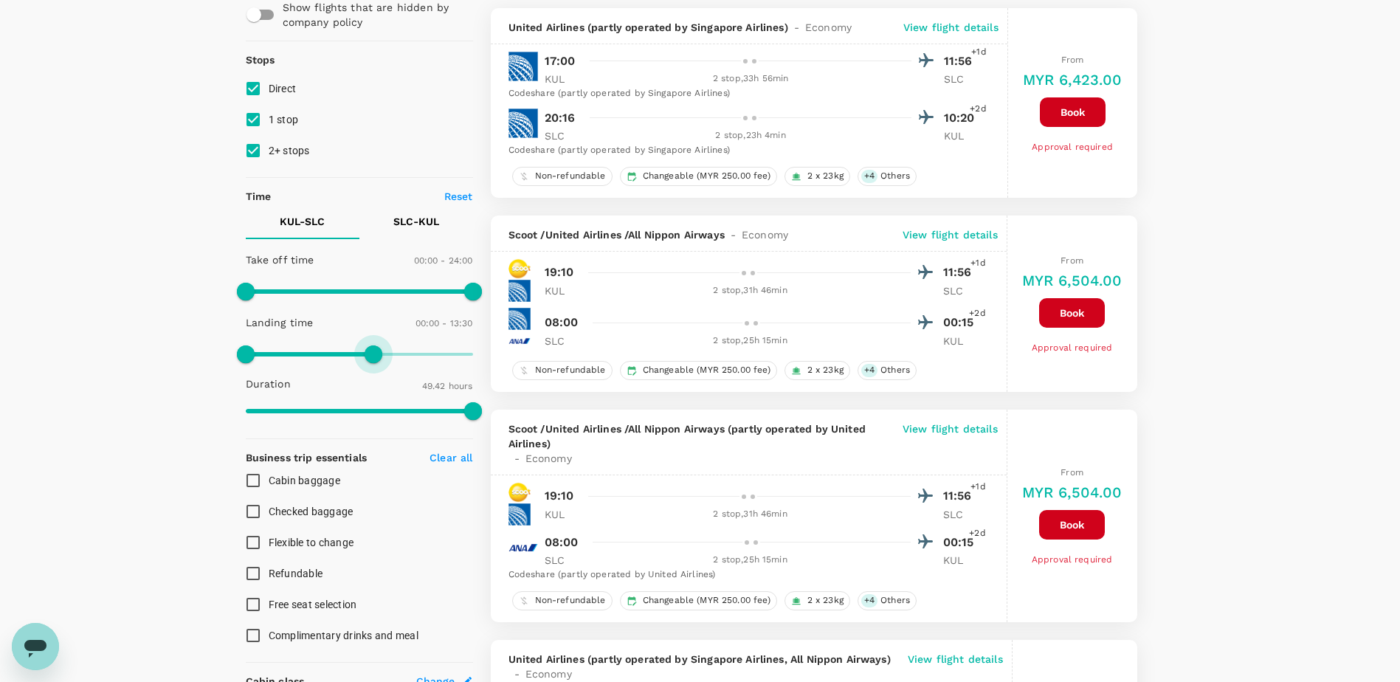
type input "810"
type input "MYR"
drag, startPoint x: 388, startPoint y: 360, endPoint x: 375, endPoint y: 360, distance: 12.5
click at [375, 360] on span at bounding box center [374, 354] width 18 height 18
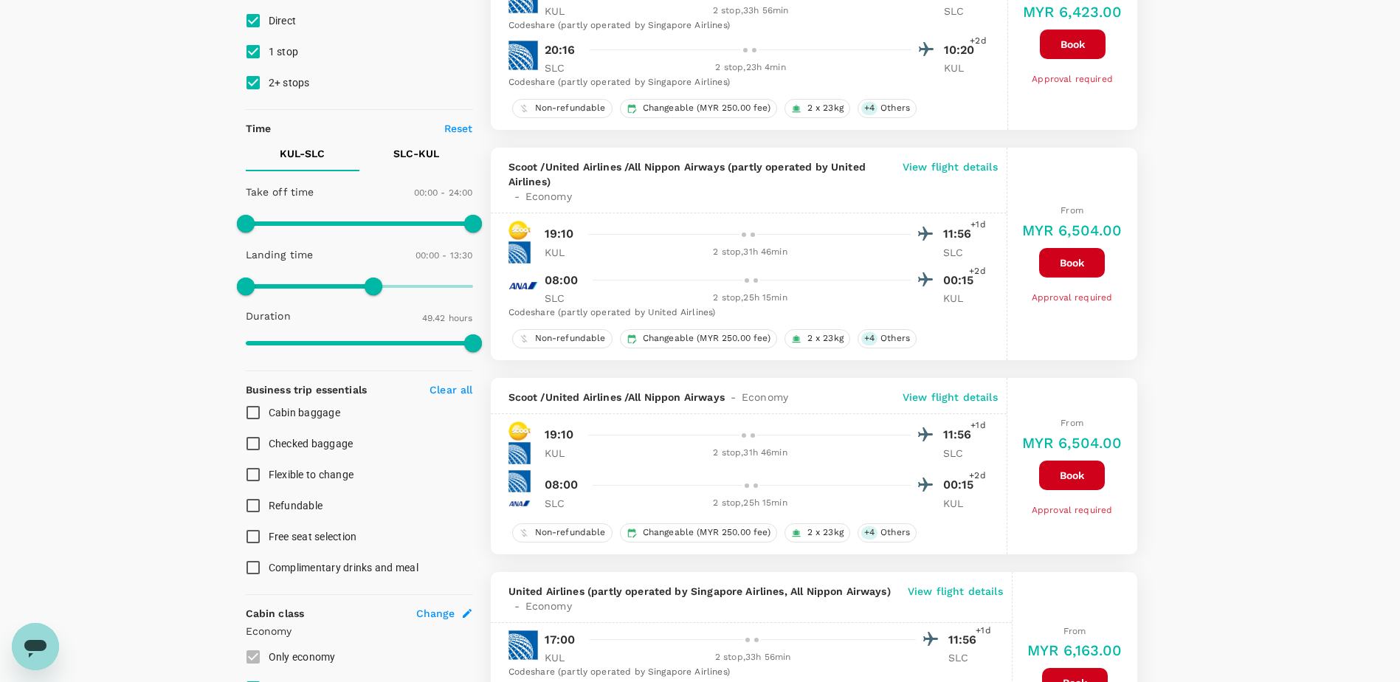
scroll to position [221, 0]
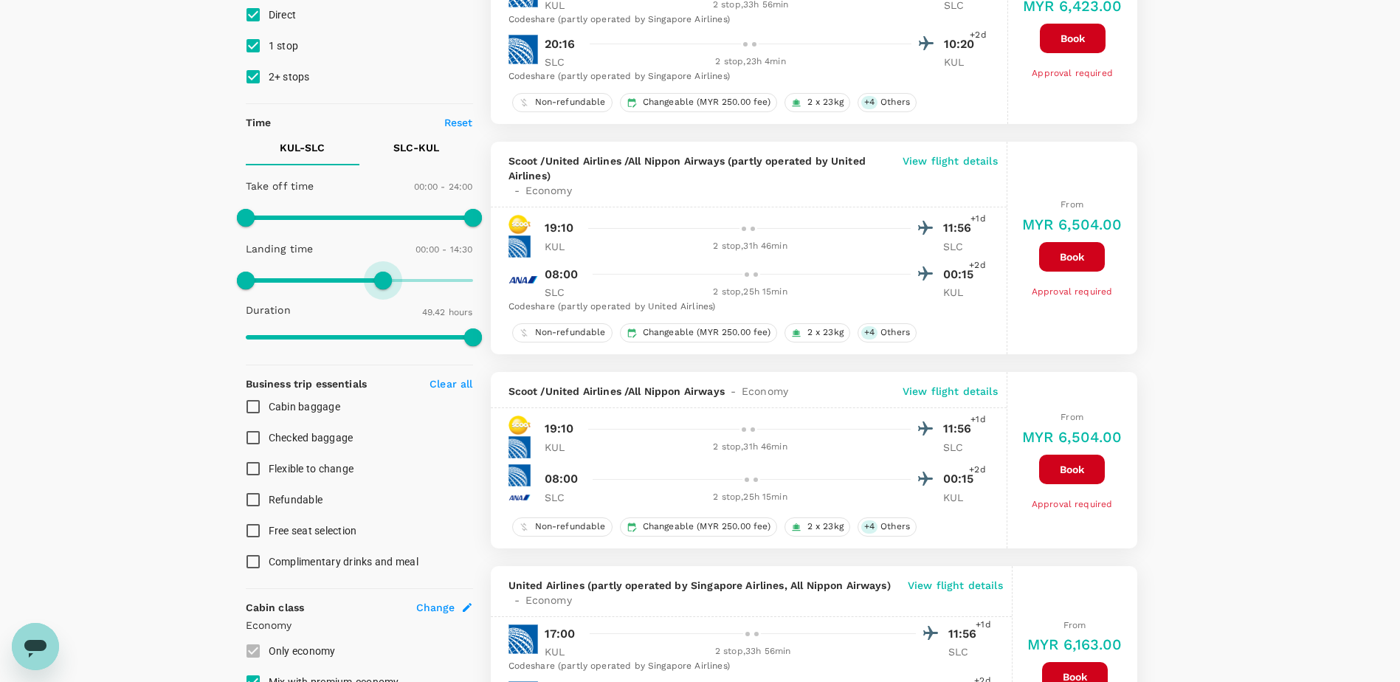
type input "900"
drag, startPoint x: 367, startPoint y: 281, endPoint x: 385, endPoint y: 286, distance: 19.0
click at [385, 286] on span at bounding box center [388, 281] width 18 height 18
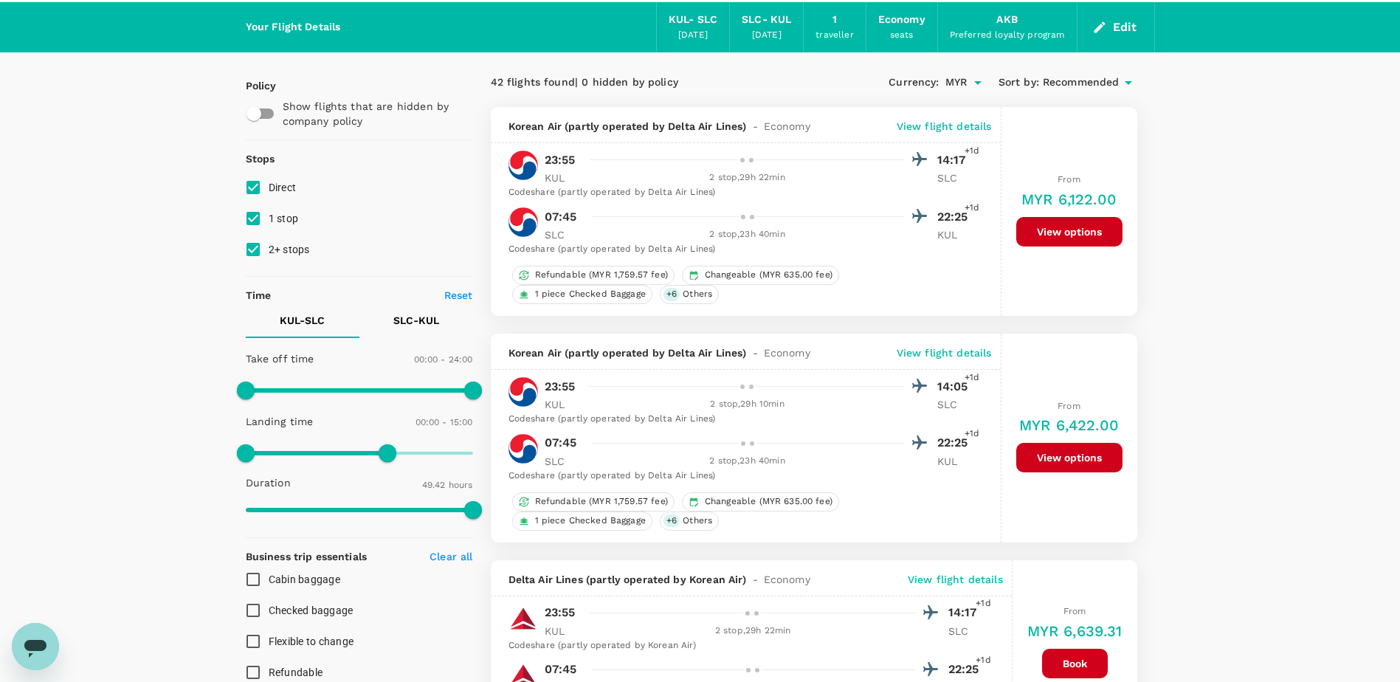
scroll to position [74, 0]
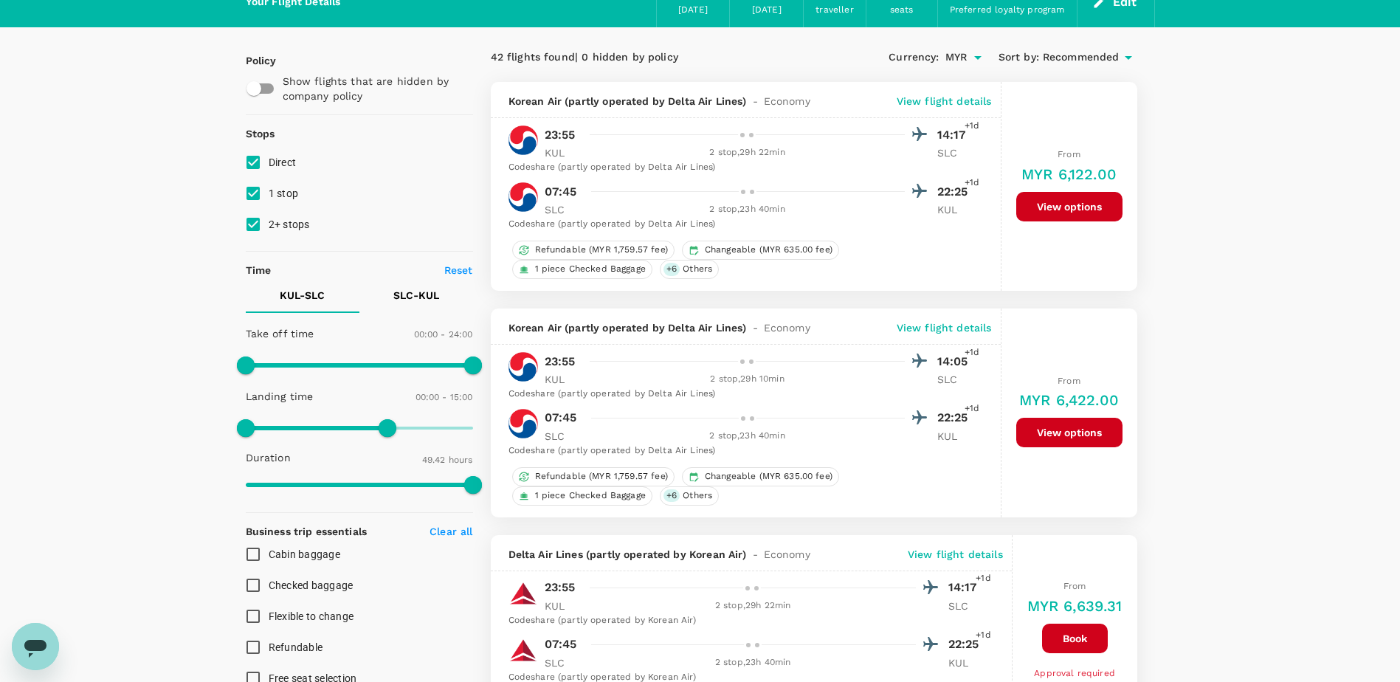
click at [255, 557] on input "Cabin baggage" at bounding box center [253, 554] width 31 height 31
checkbox input "true"
click at [257, 589] on input "Checked baggage" at bounding box center [253, 585] width 31 height 31
checkbox input "true"
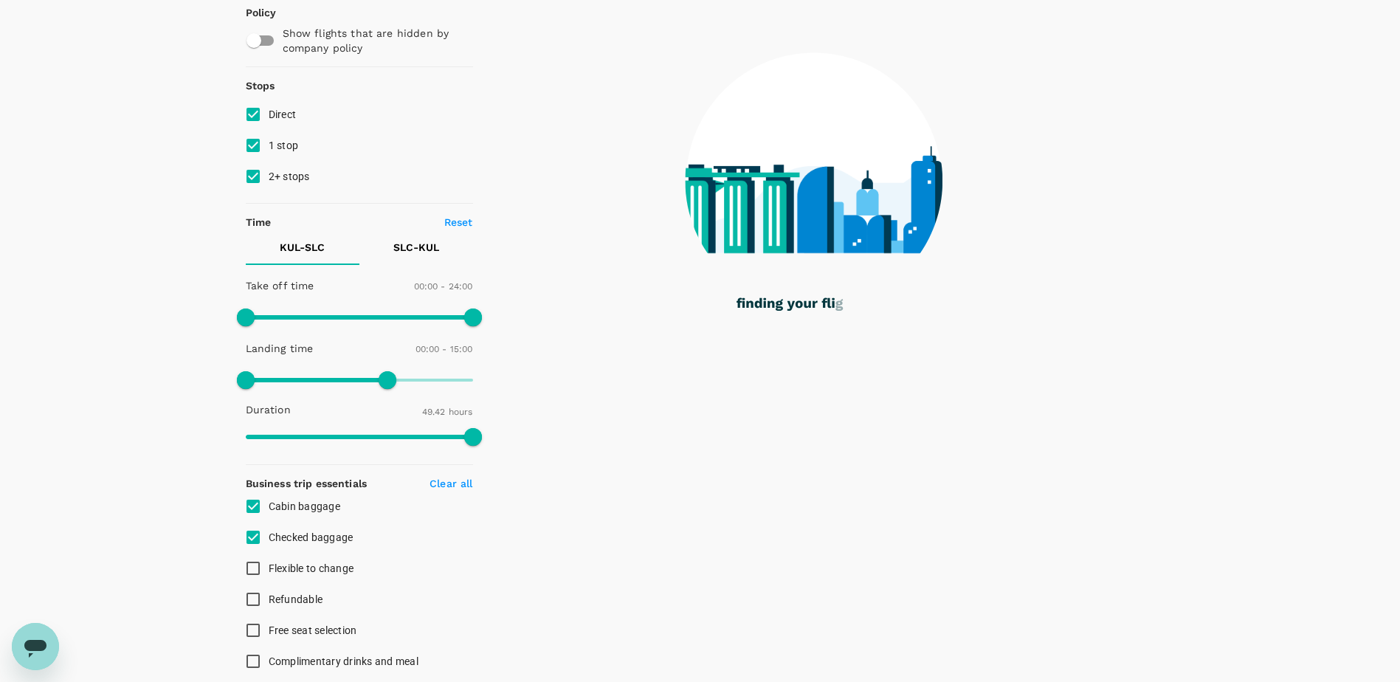
scroll to position [148, 0]
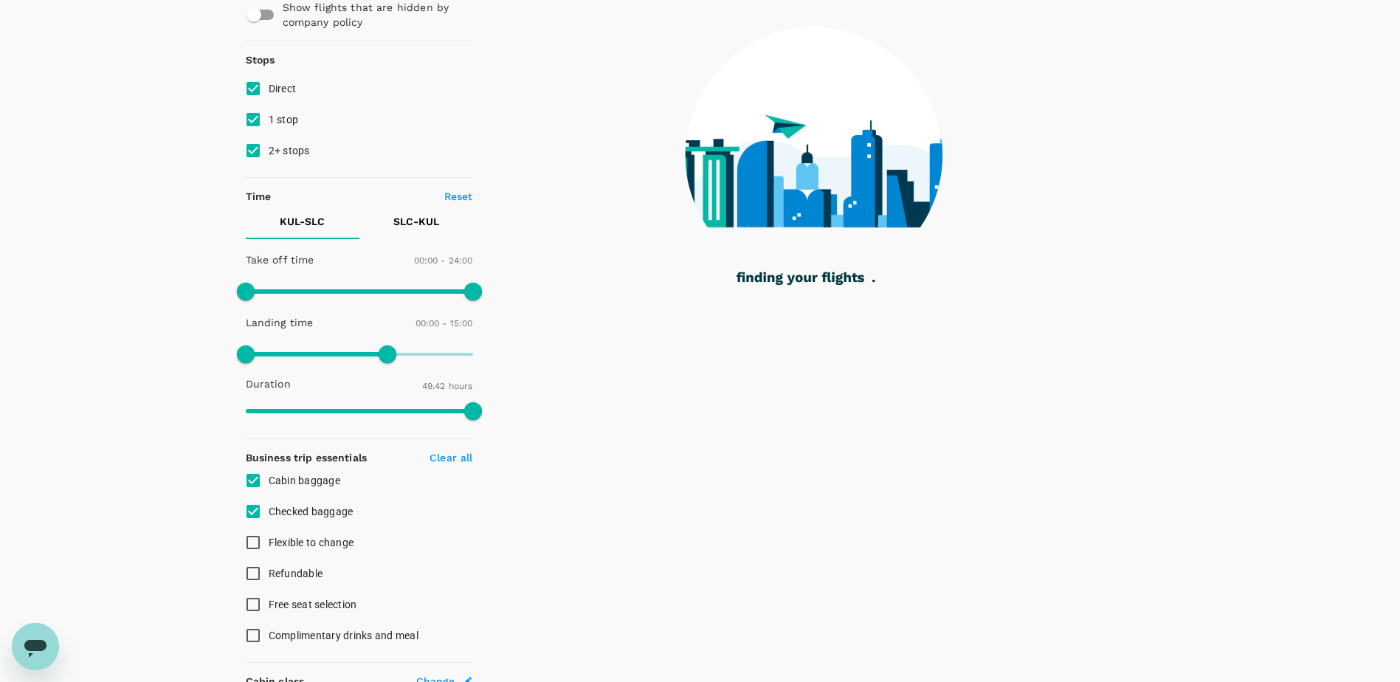
click at [258, 548] on input "Flexible to change" at bounding box center [253, 542] width 31 height 31
checkbox input "true"
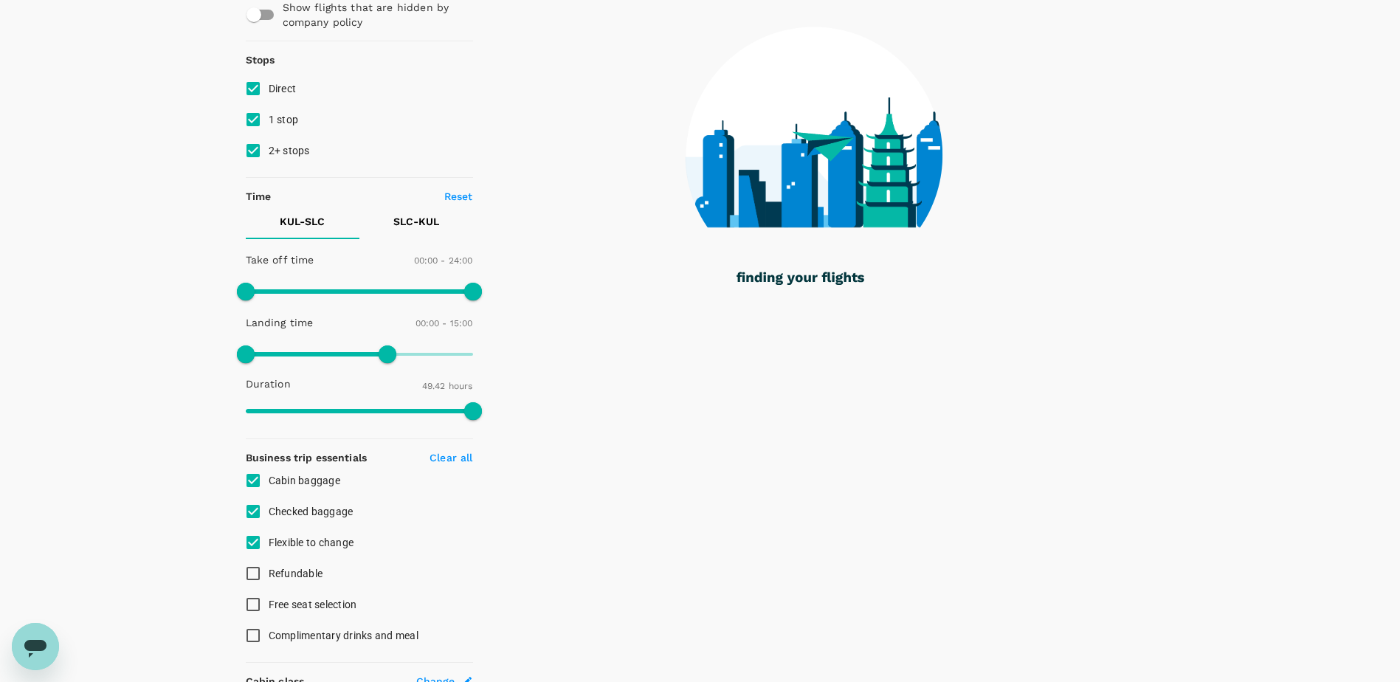
click at [250, 573] on input "Refundable" at bounding box center [253, 573] width 31 height 31
checkbox input "true"
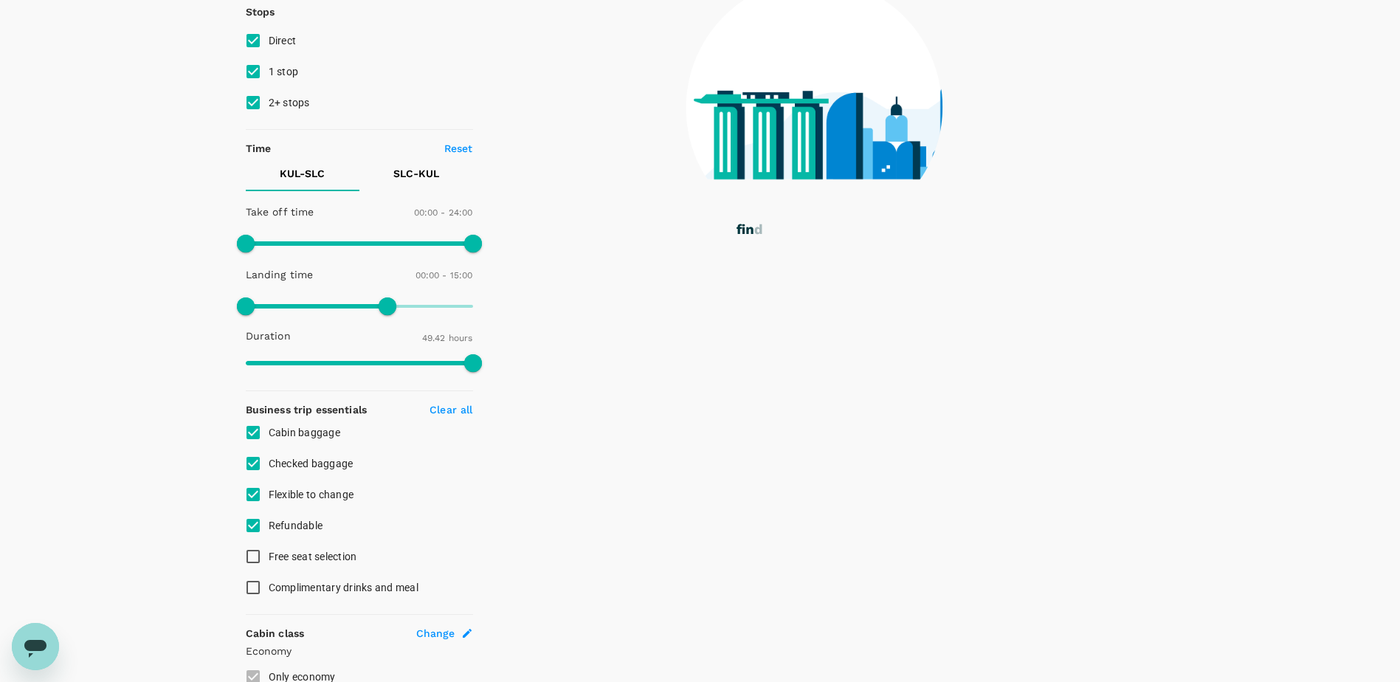
scroll to position [221, 0]
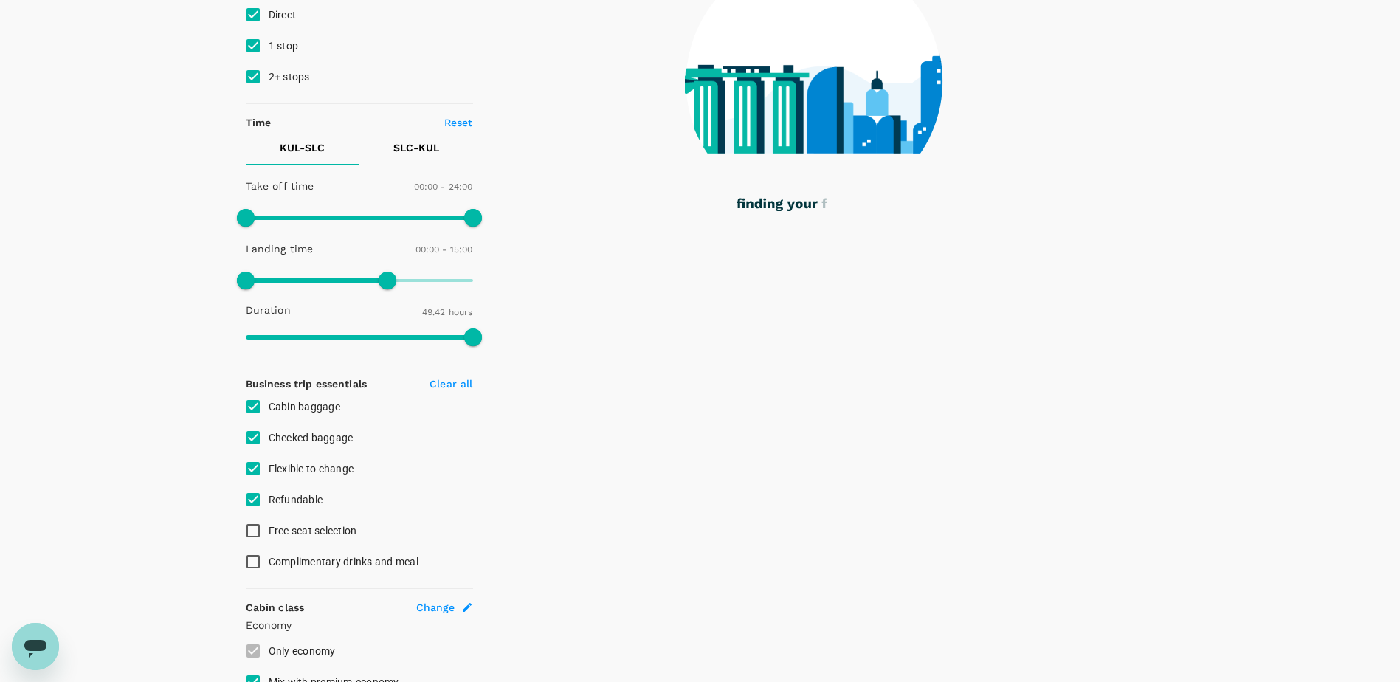
click at [255, 531] on input "Free seat selection" at bounding box center [253, 530] width 31 height 31
checkbox input "true"
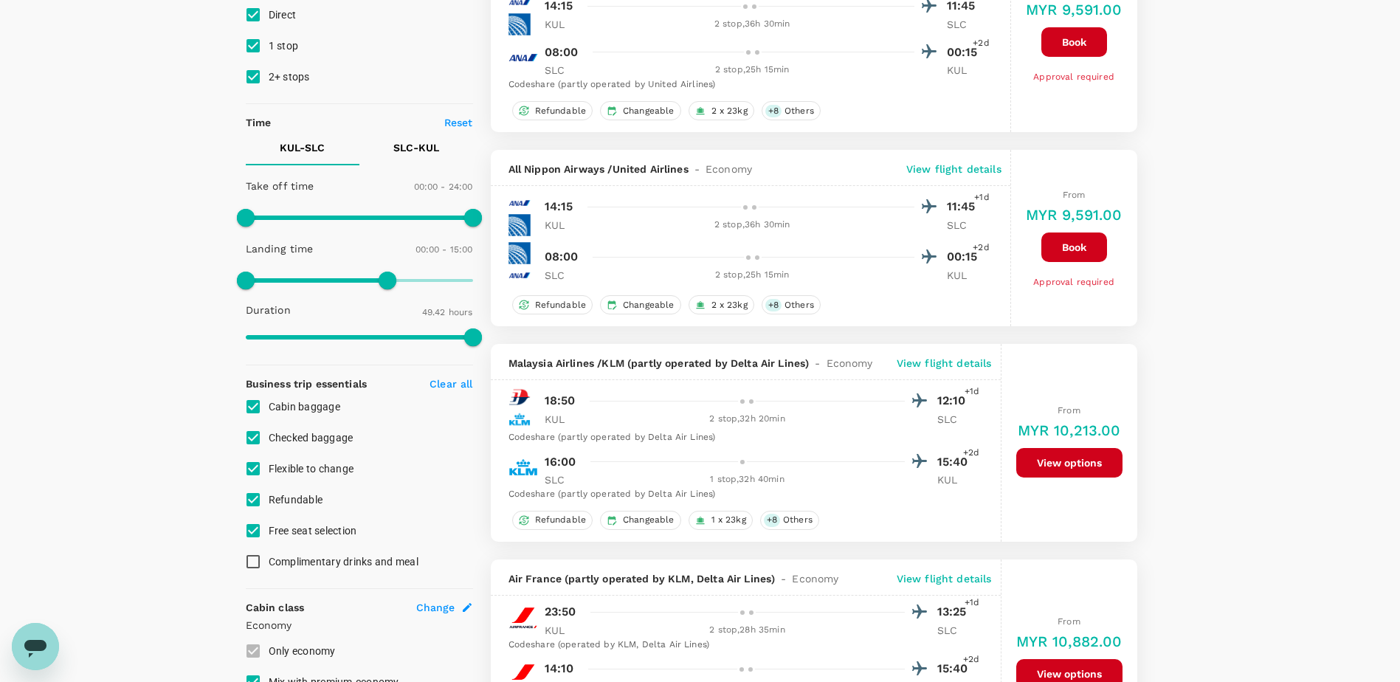
type input "MYR"
click at [252, 562] on input "Complimentary drinks and meal" at bounding box center [253, 561] width 31 height 31
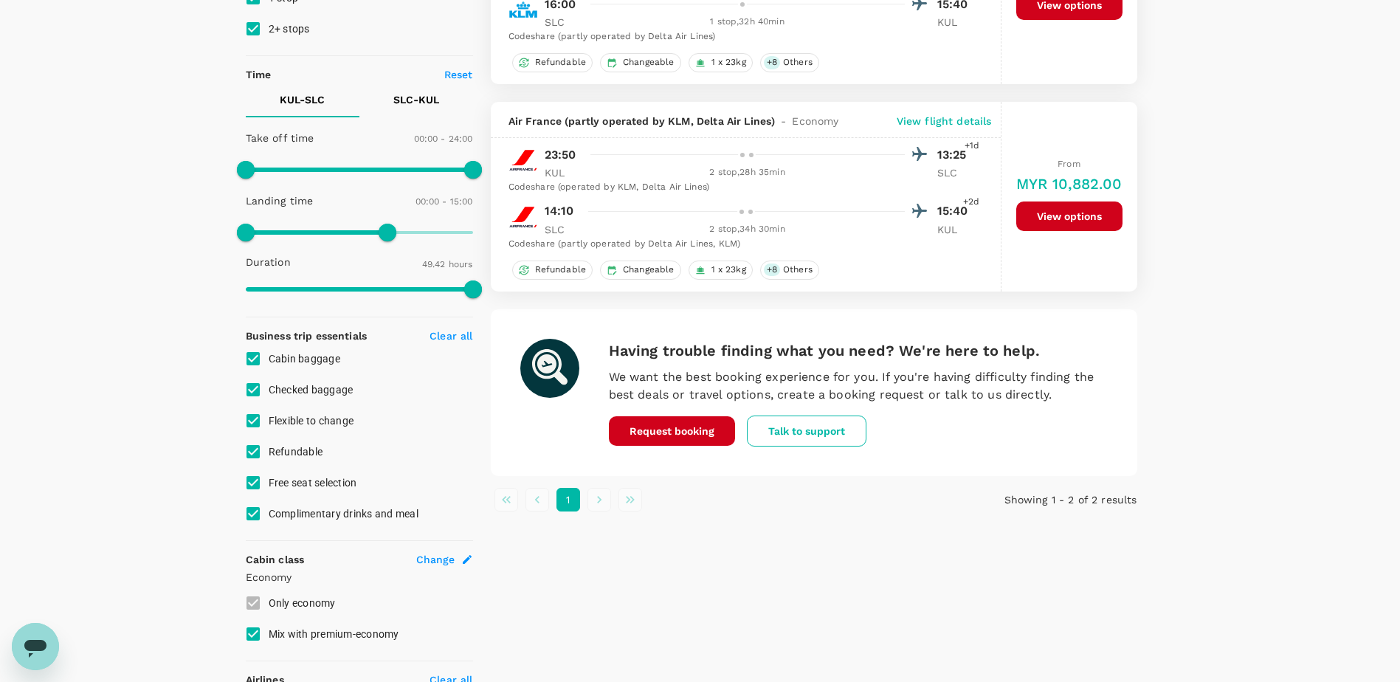
scroll to position [295, 0]
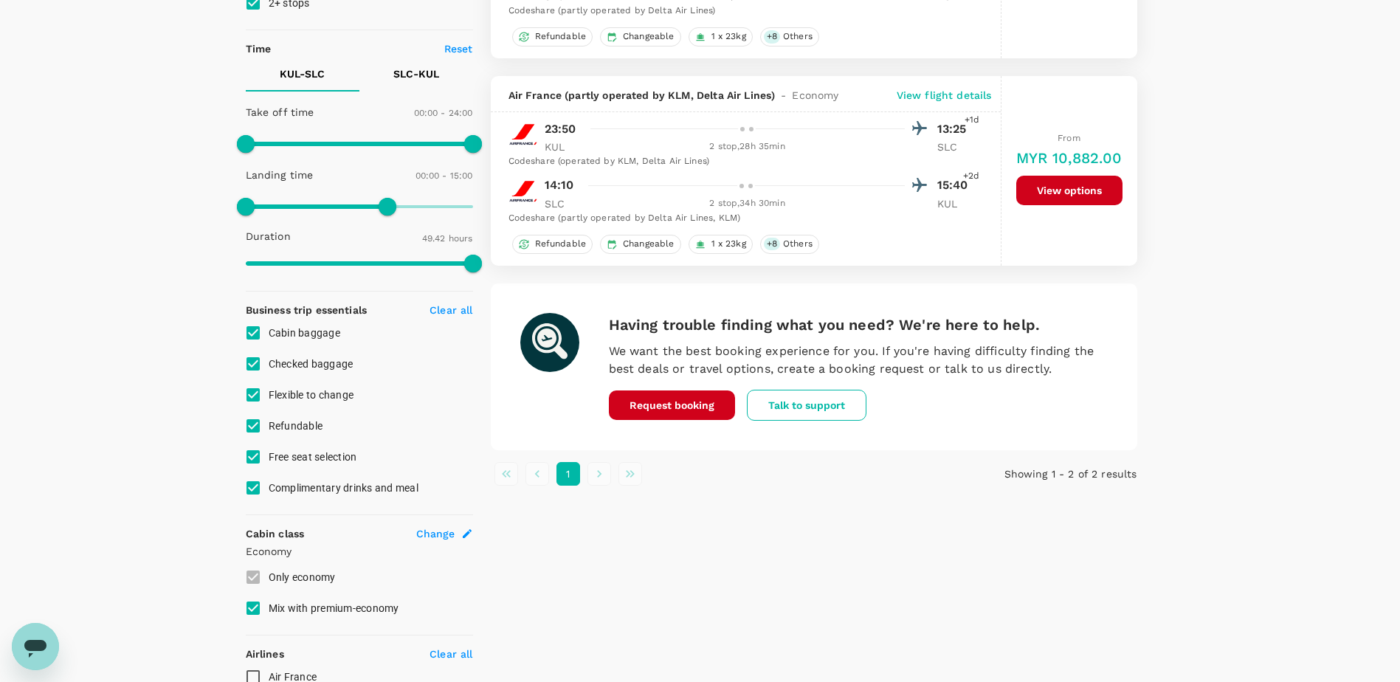
click at [252, 488] on input "Complimentary drinks and meal" at bounding box center [253, 487] width 31 height 31
checkbox input "false"
click at [249, 457] on input "Free seat selection" at bounding box center [253, 456] width 31 height 31
checkbox input "false"
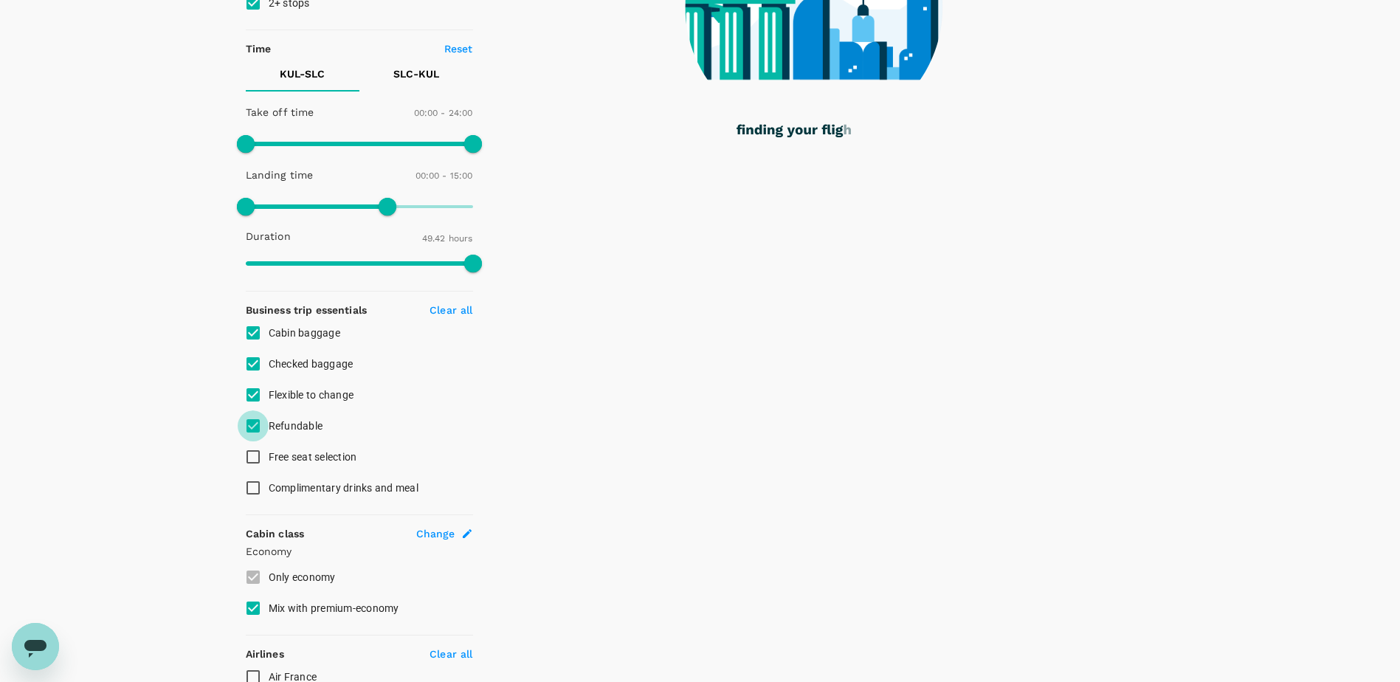
click at [252, 424] on input "Refundable" at bounding box center [253, 425] width 31 height 31
checkbox input "false"
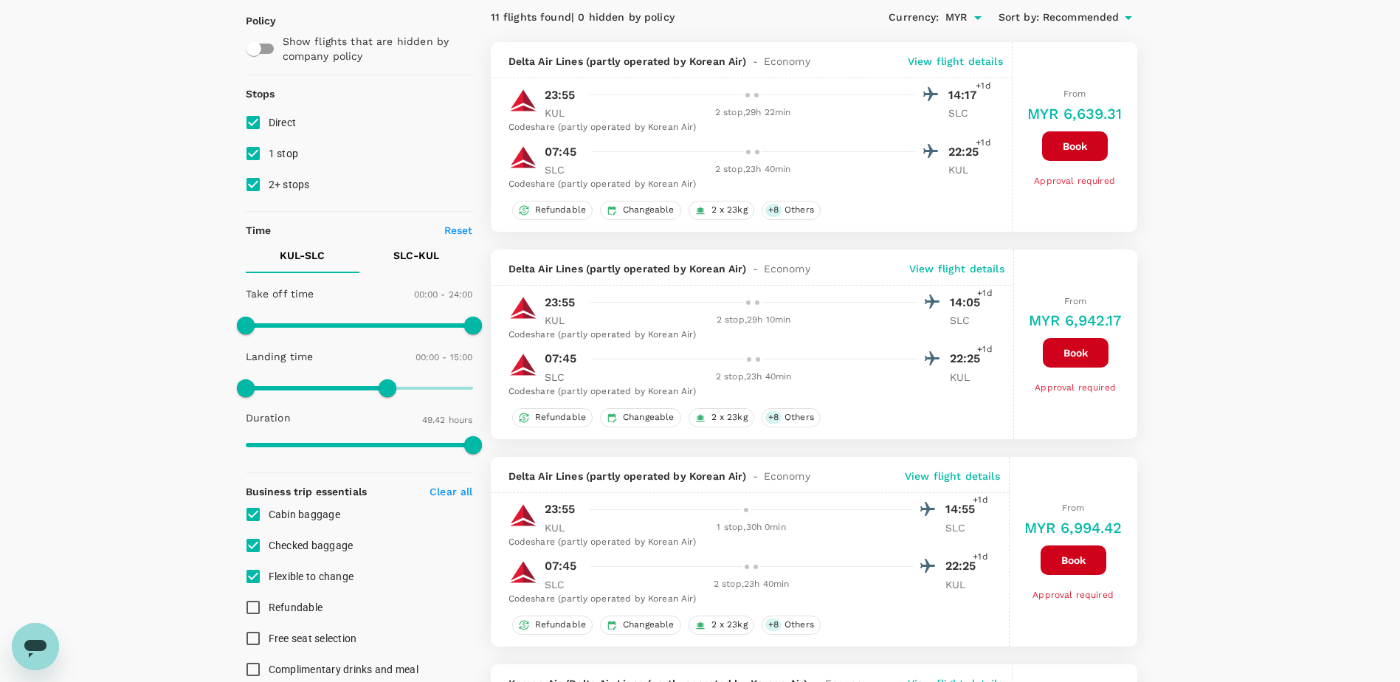
scroll to position [221, 0]
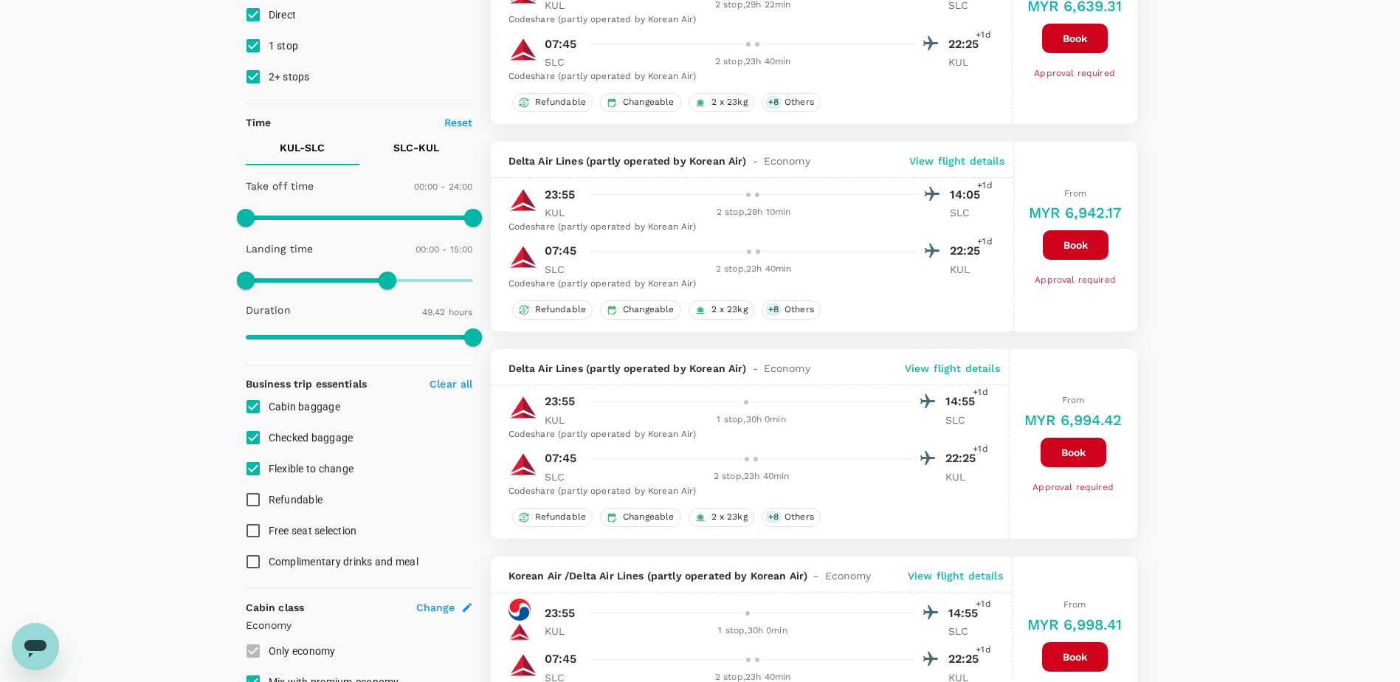
click at [255, 466] on input "Flexible to change" at bounding box center [253, 468] width 31 height 31
checkbox input "false"
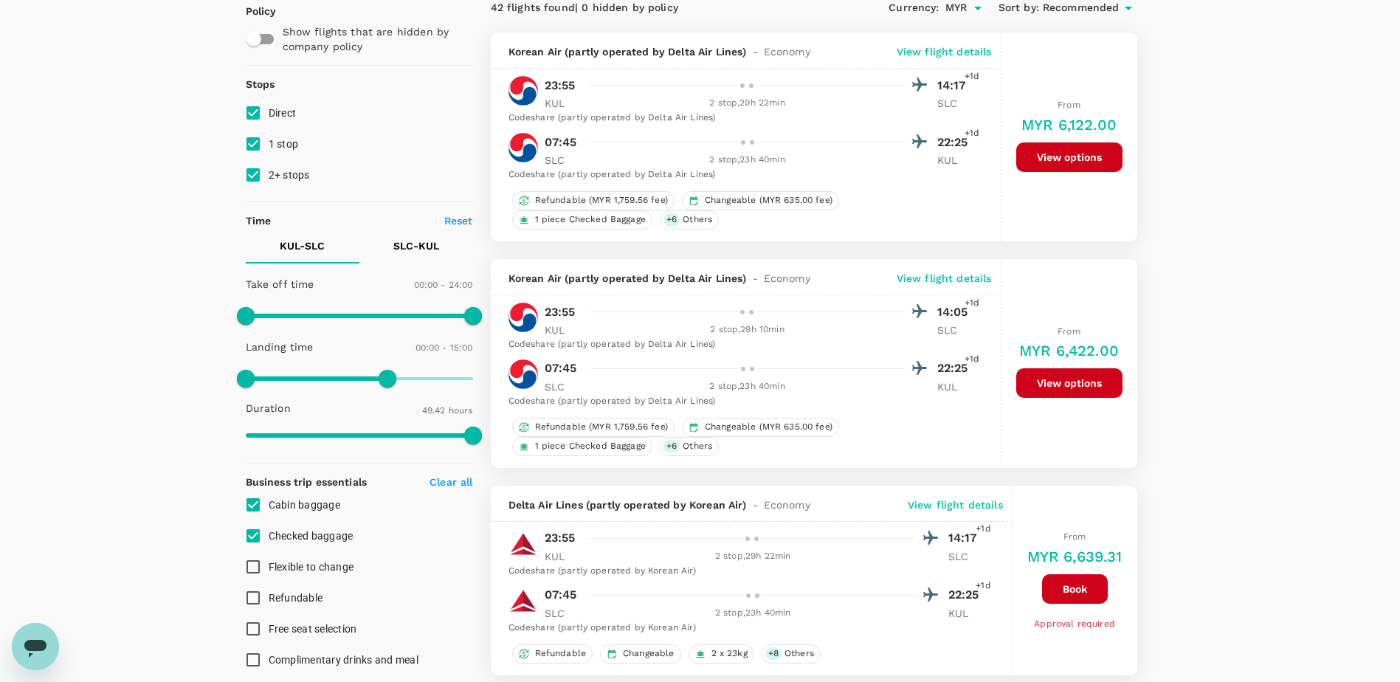
scroll to position [148, 0]
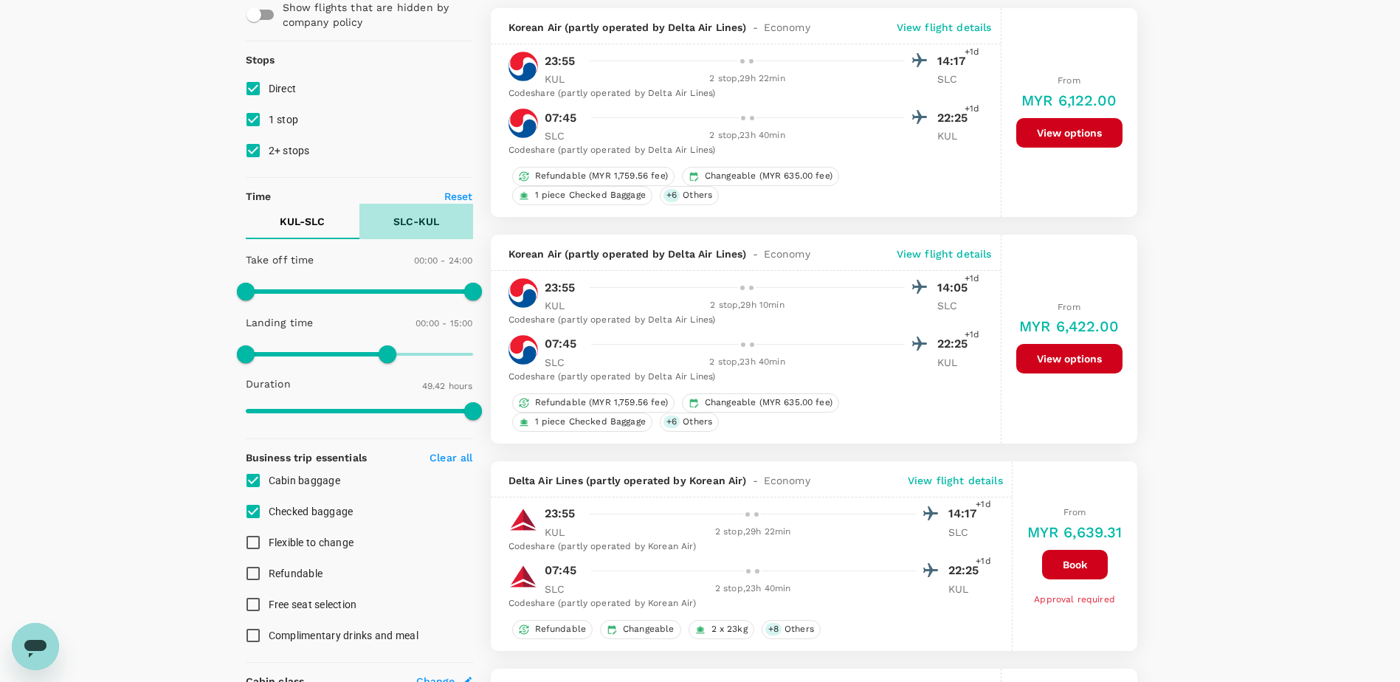
click at [402, 221] on p "SLC - KUL" at bounding box center [416, 221] width 46 height 15
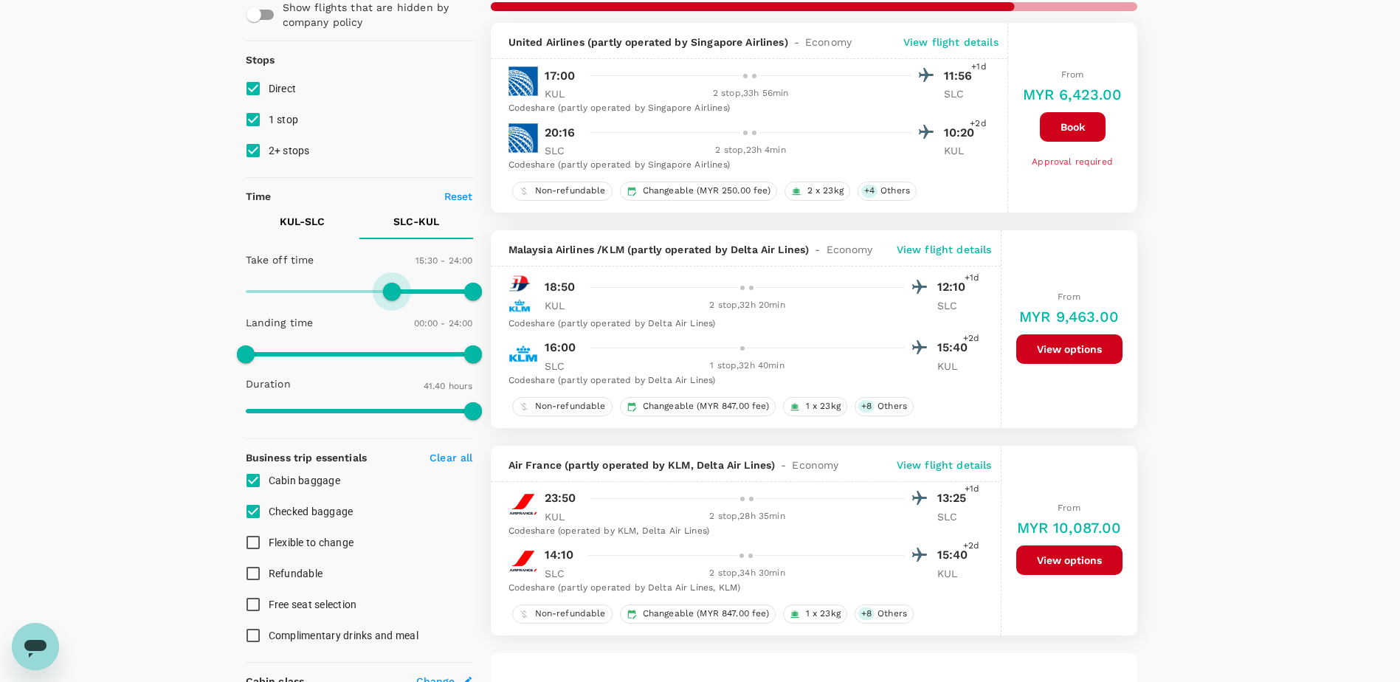
type input "960"
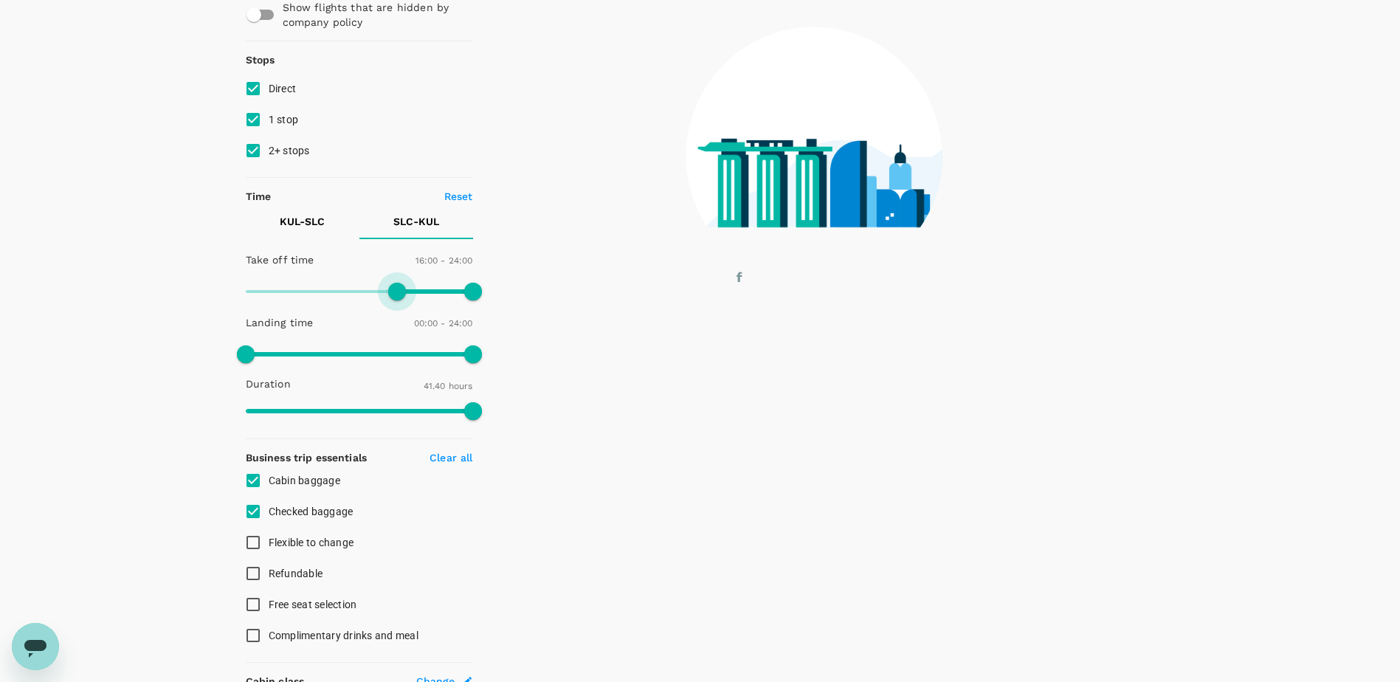
drag, startPoint x: 244, startPoint y: 291, endPoint x: 395, endPoint y: 312, distance: 152.1
click at [395, 312] on div "Take off time 16:00 - 24:00 Landing time 00:00 - 24:00 Duration 41.40 hours" at bounding box center [356, 336] width 233 height 182
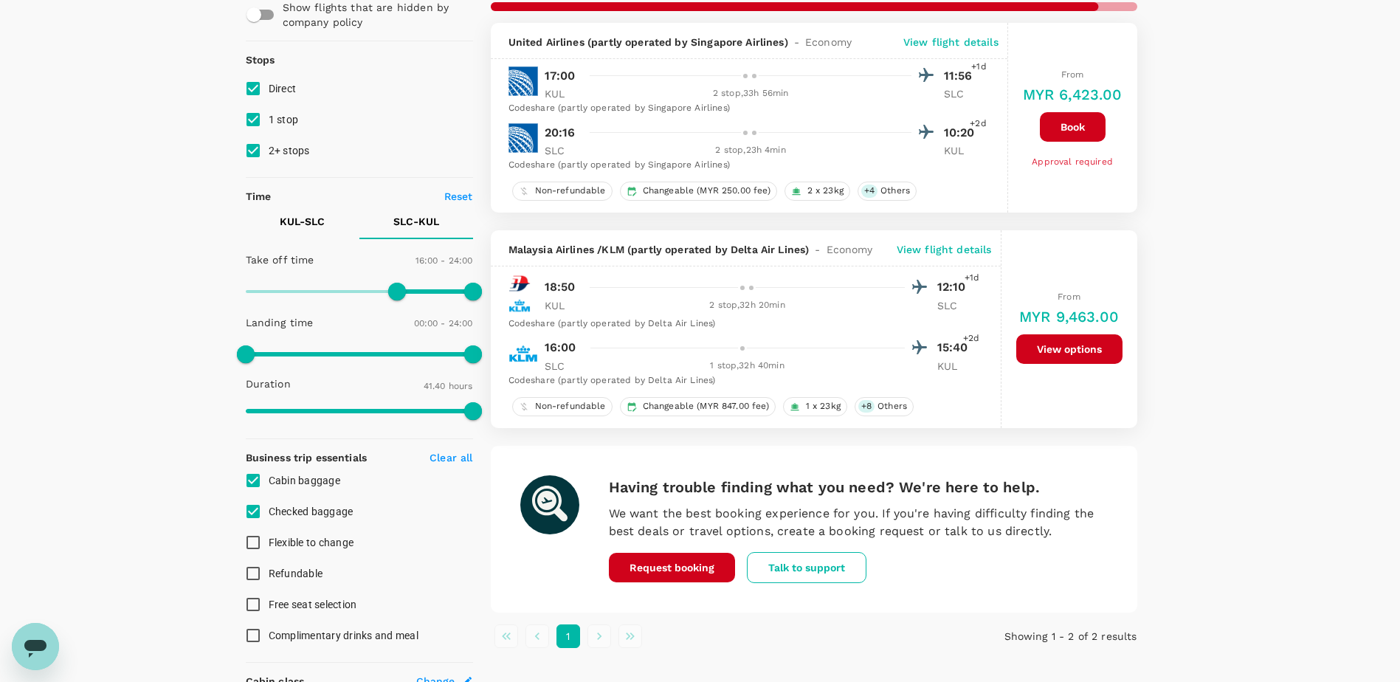
type input "MYR"
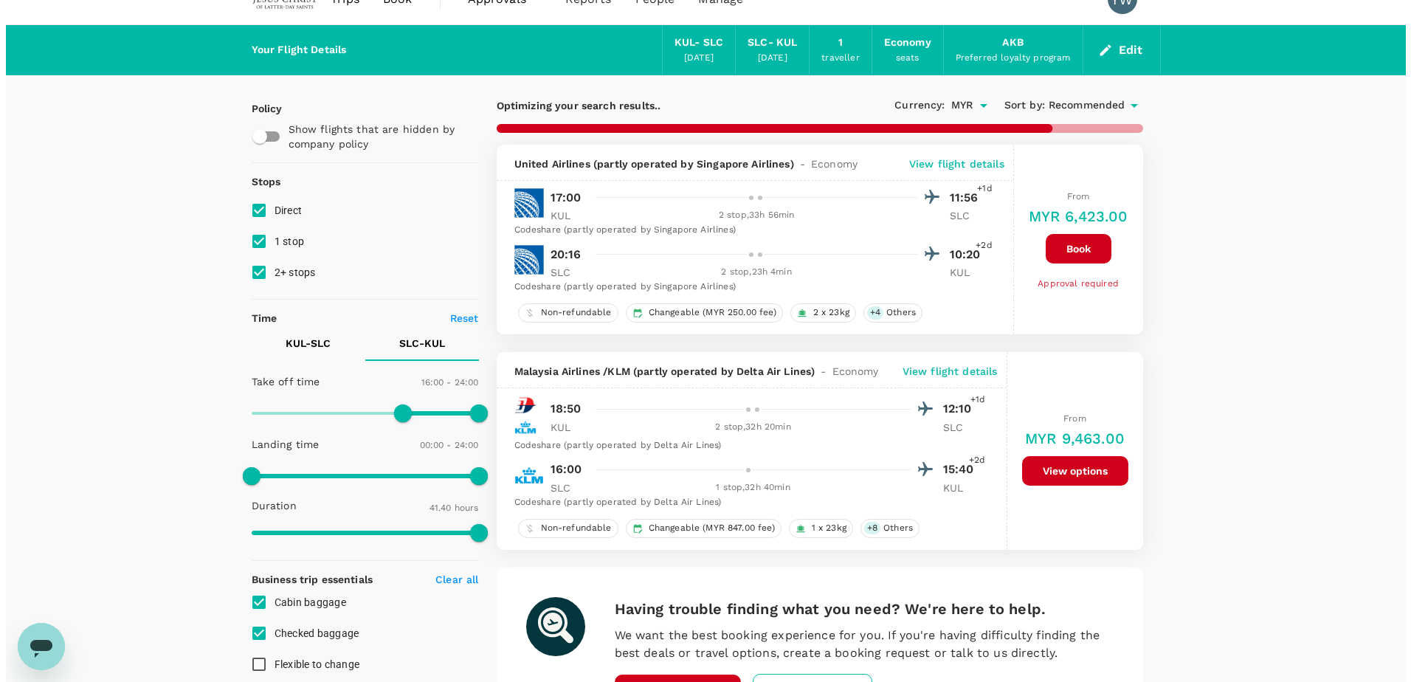
scroll to position [0, 0]
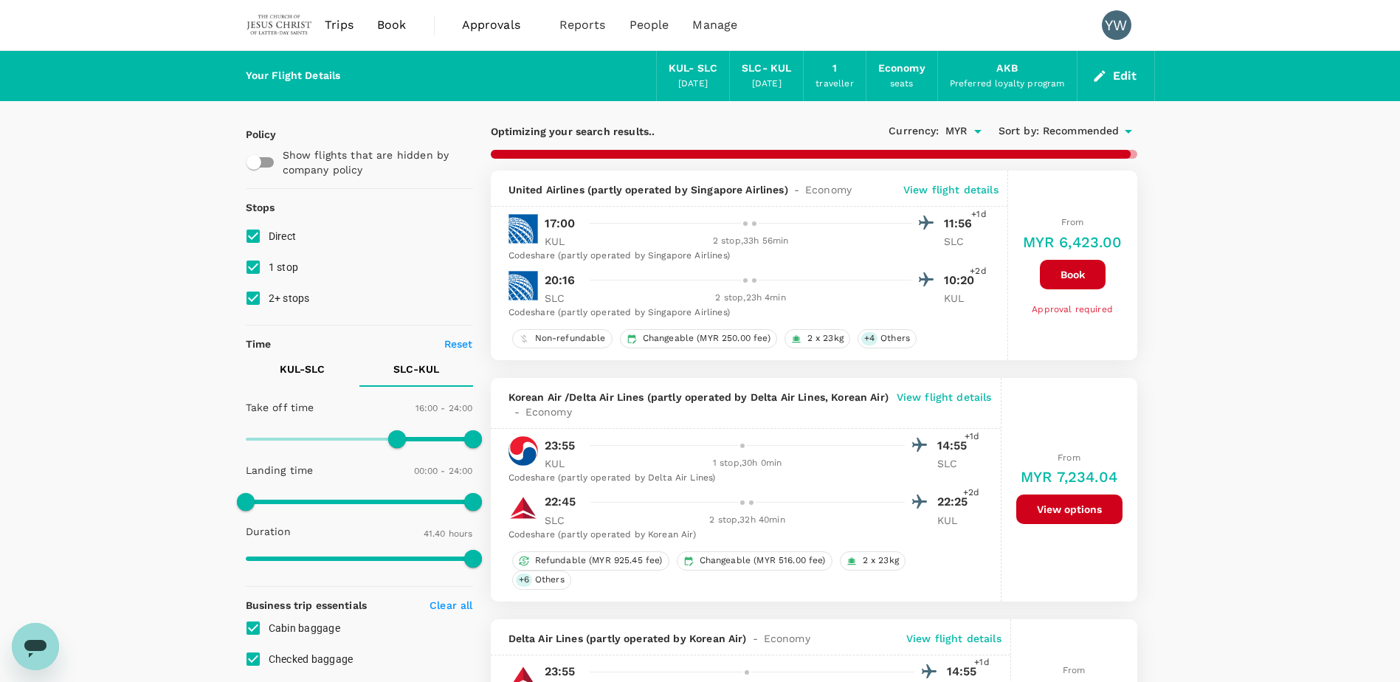
click at [950, 187] on p "View flight details" at bounding box center [950, 189] width 95 height 15
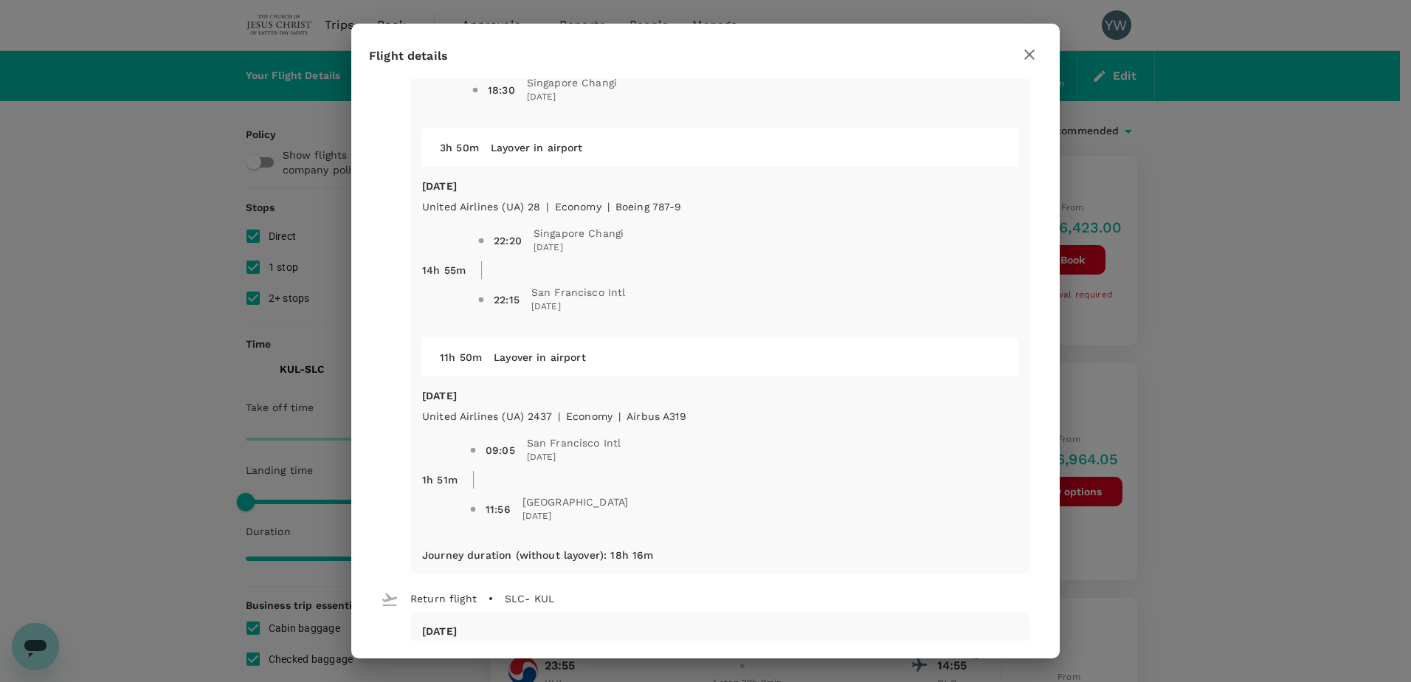
scroll to position [221, 0]
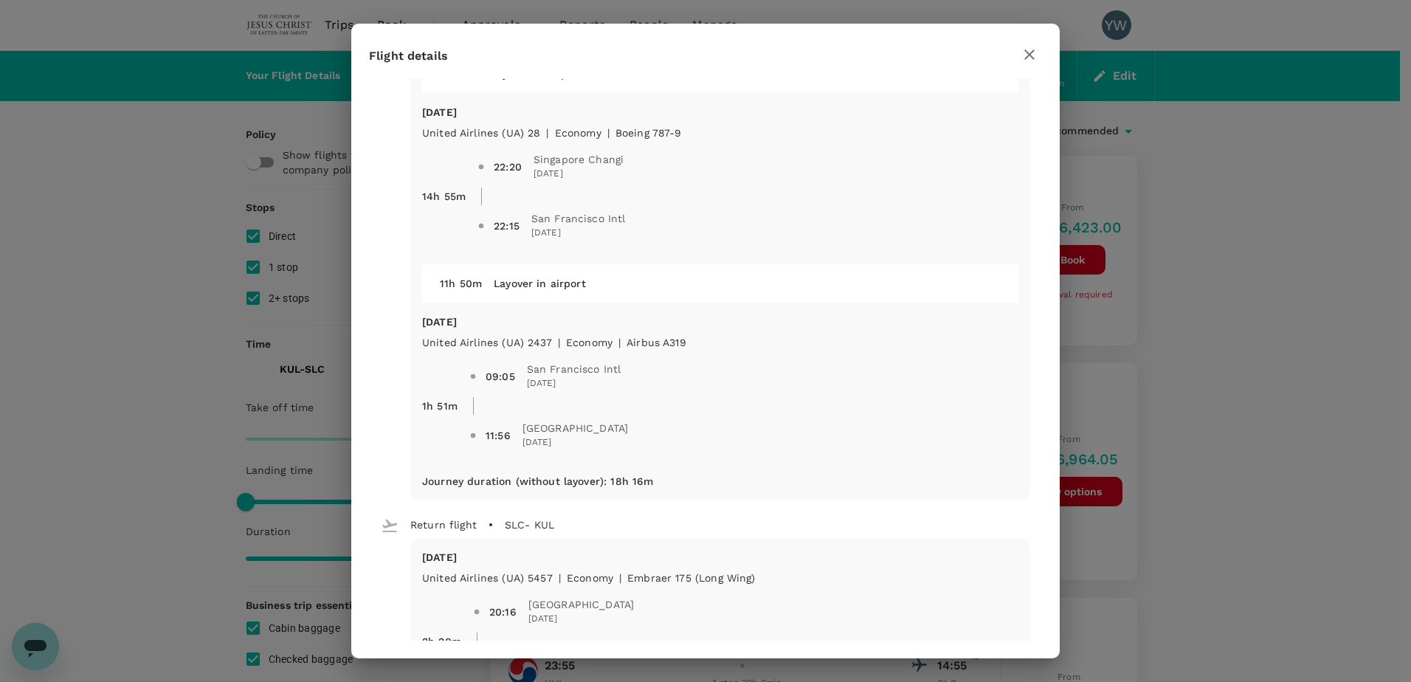
click at [1025, 53] on icon "button" at bounding box center [1030, 55] width 18 height 18
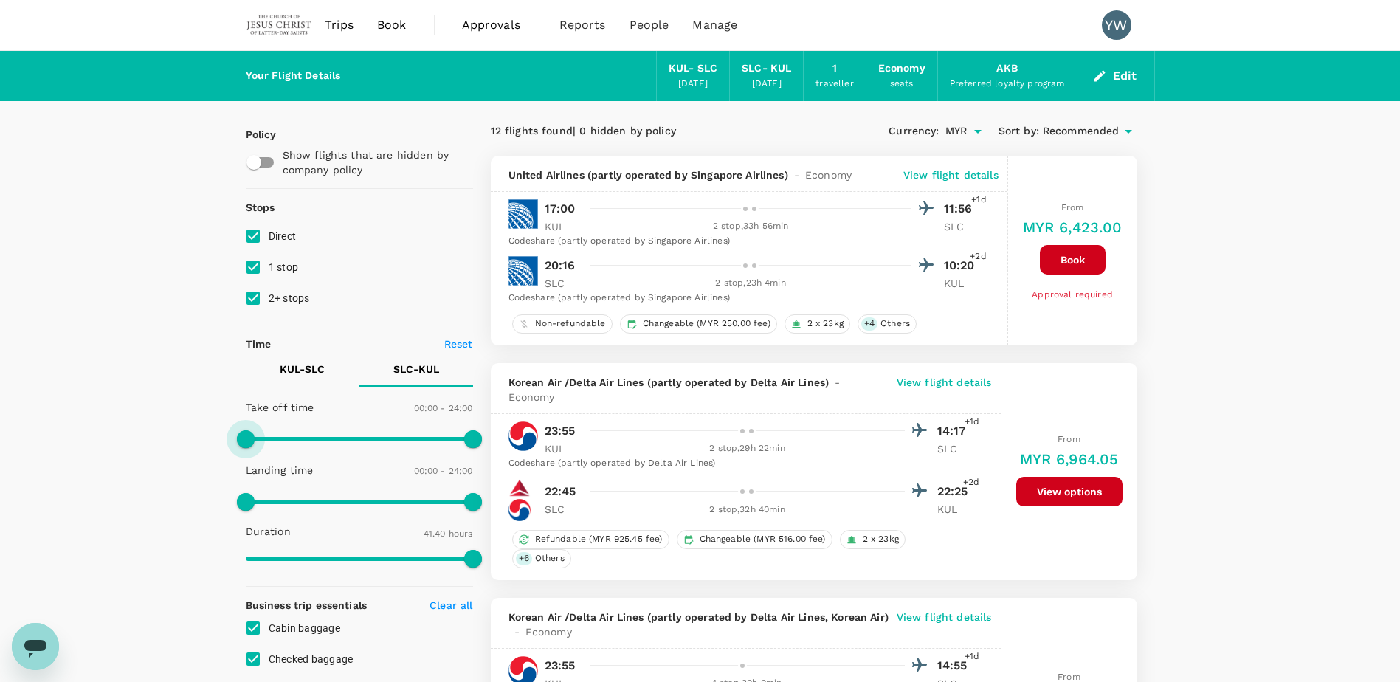
drag, startPoint x: 394, startPoint y: 433, endPoint x: 218, endPoint y: 433, distance: 176.4
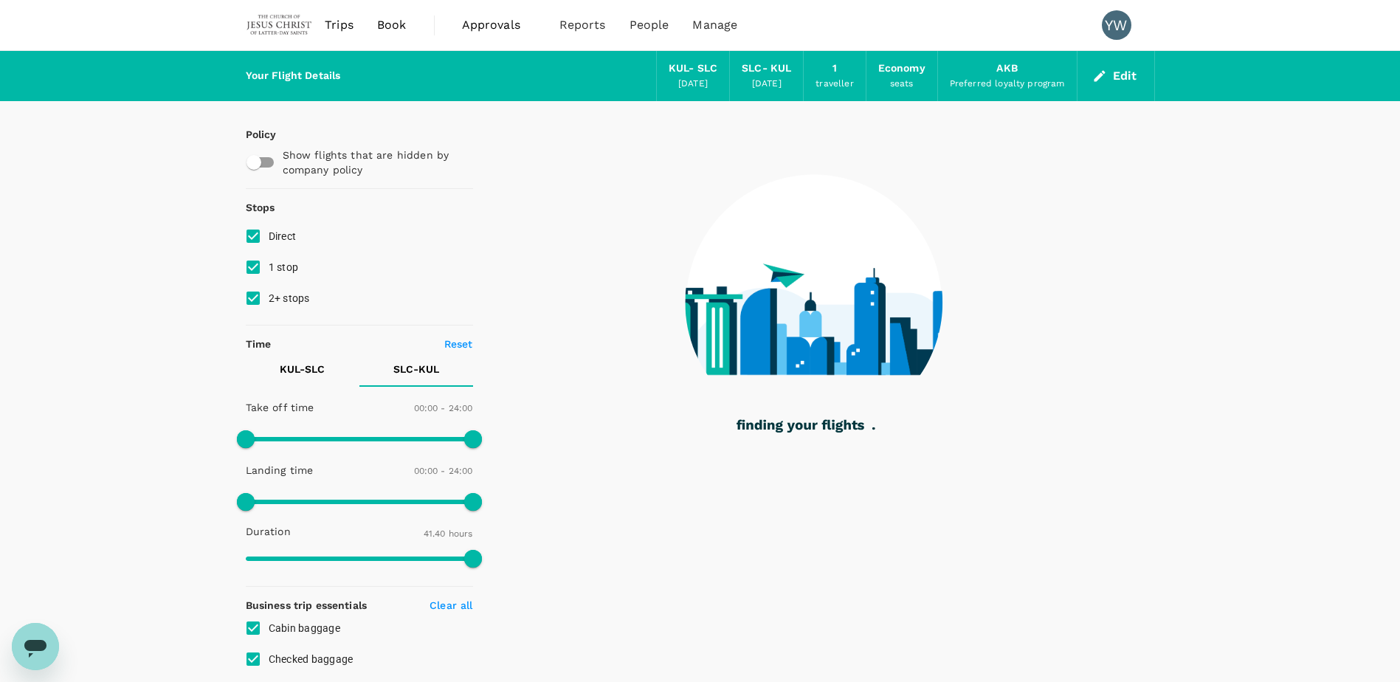
click at [292, 375] on p "KUL - SLC" at bounding box center [302, 369] width 45 height 15
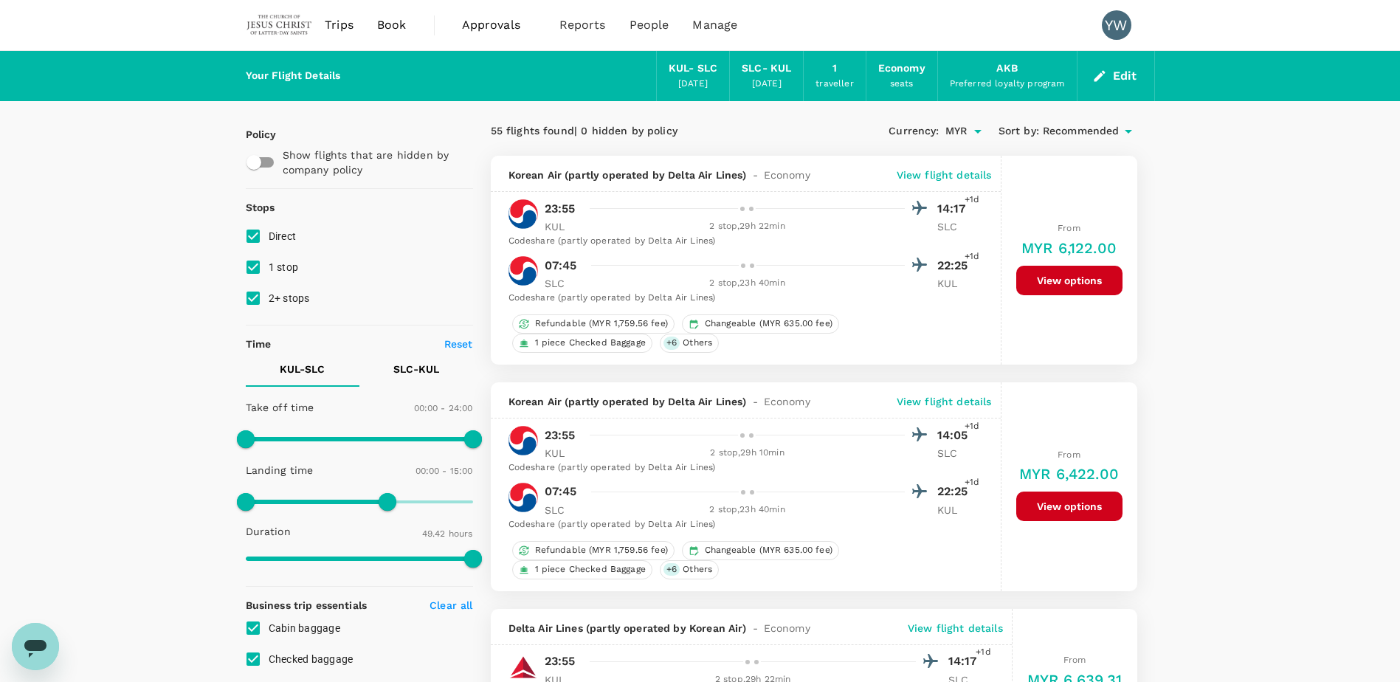
click at [443, 370] on button "SLC - KUL" at bounding box center [416, 368] width 114 height 35
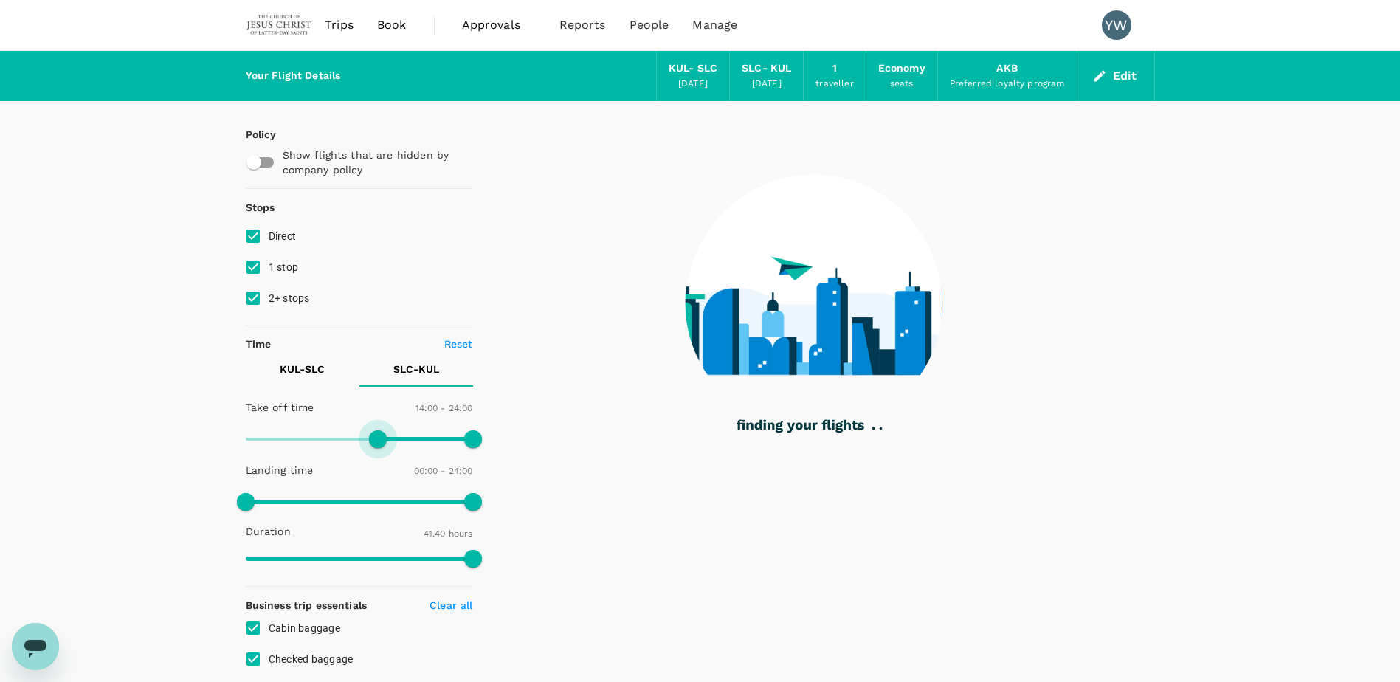
type input "870"
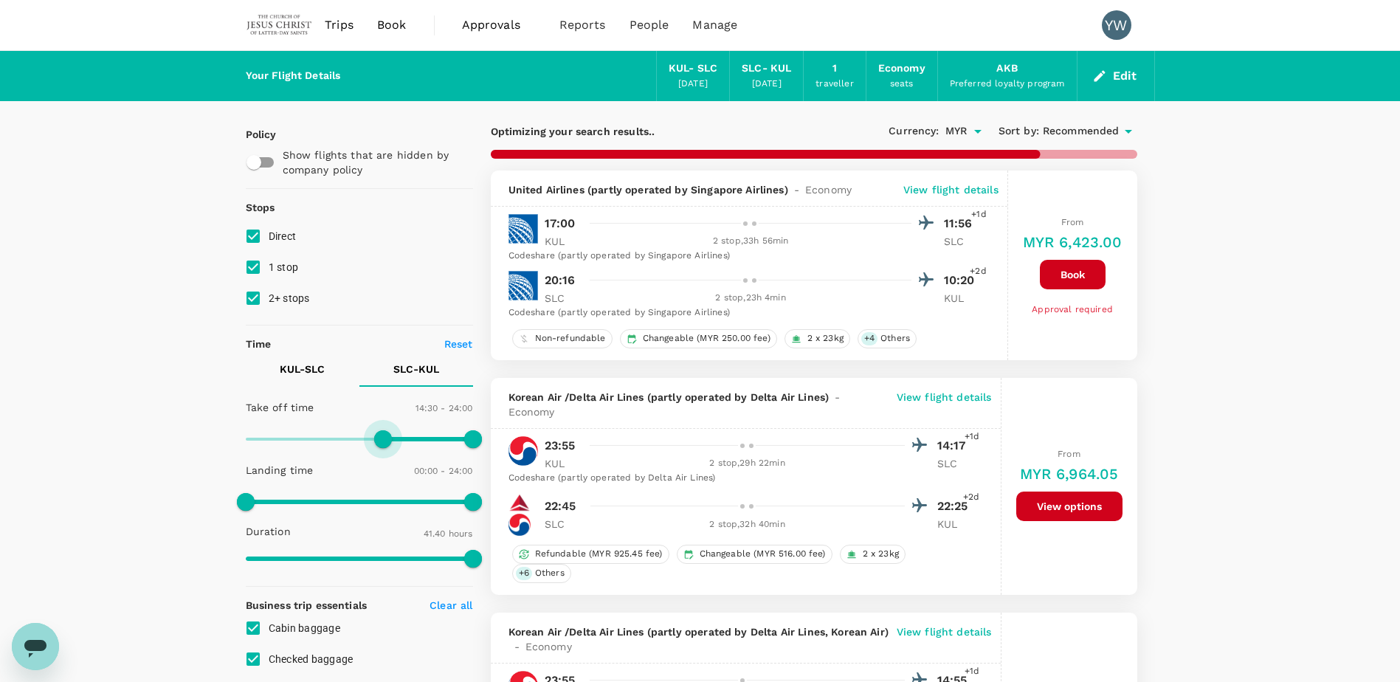
type input "MYR"
type input "900"
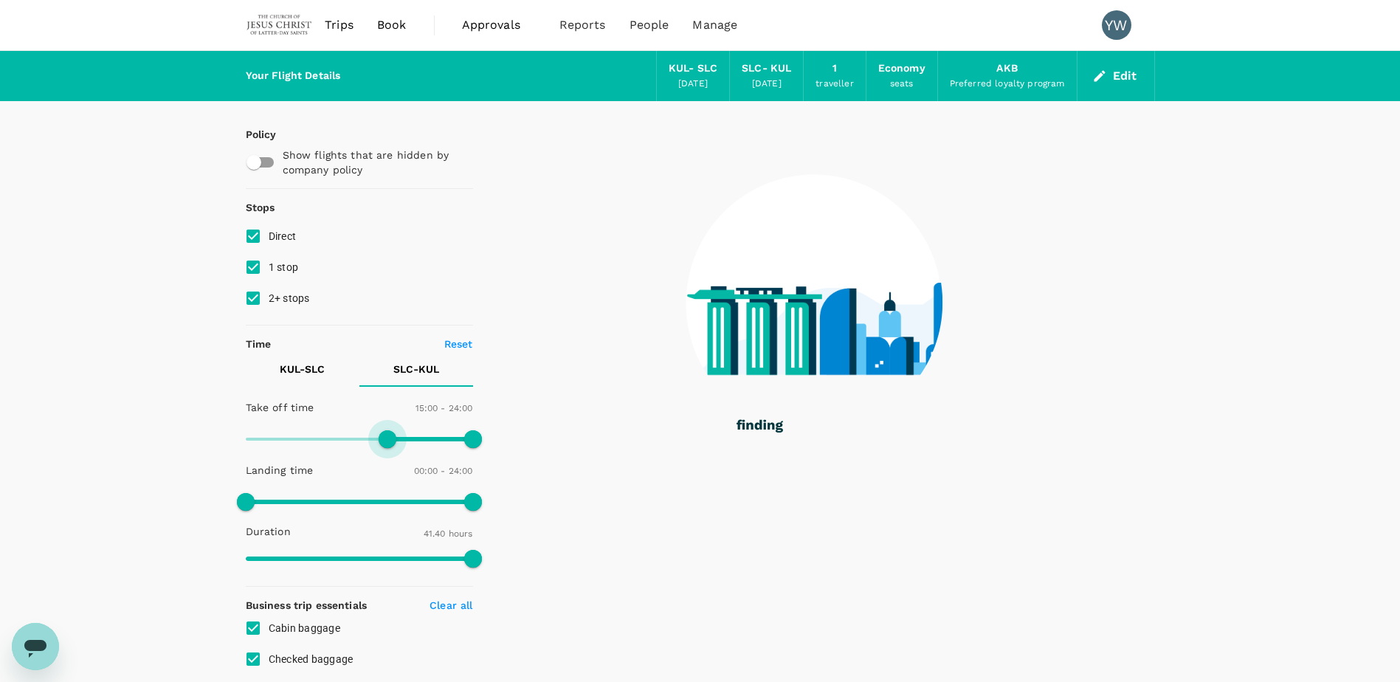
drag, startPoint x: 246, startPoint y: 443, endPoint x: 389, endPoint y: 449, distance: 143.3
click at [389, 448] on span at bounding box center [388, 439] width 18 height 18
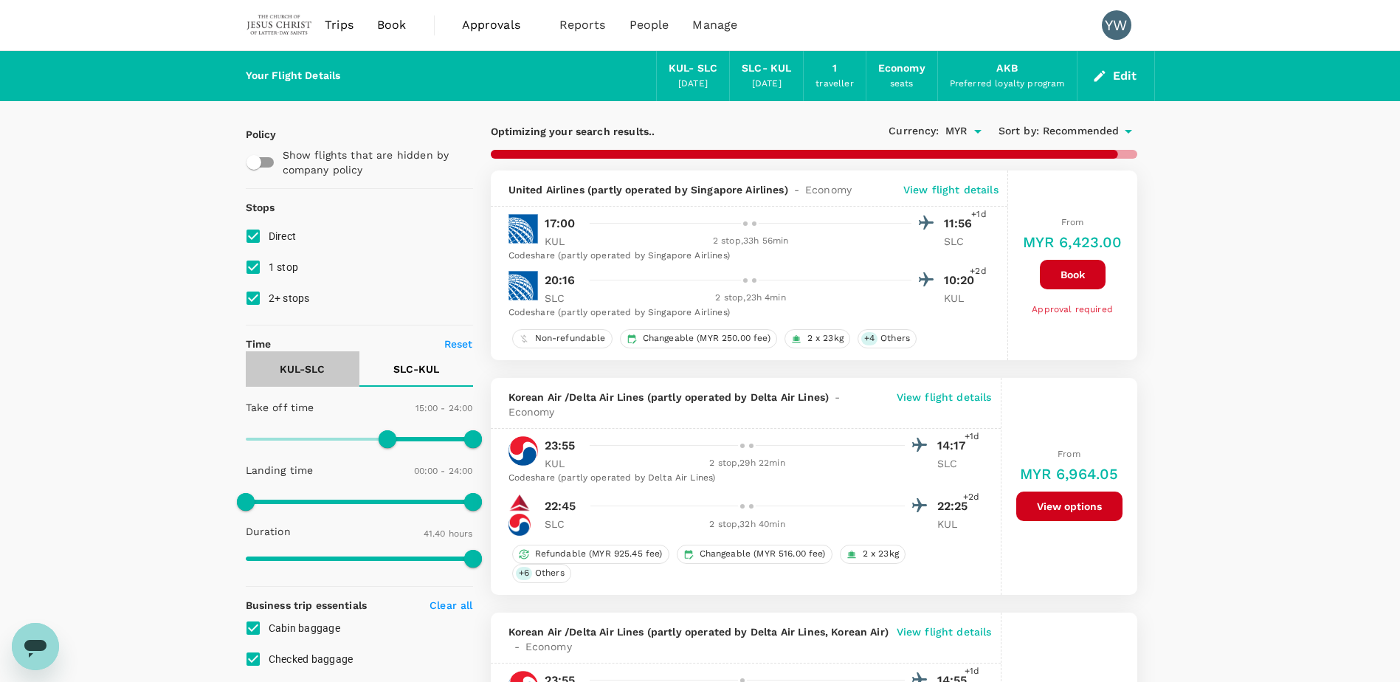
click at [309, 370] on p "KUL - SLC" at bounding box center [302, 369] width 45 height 15
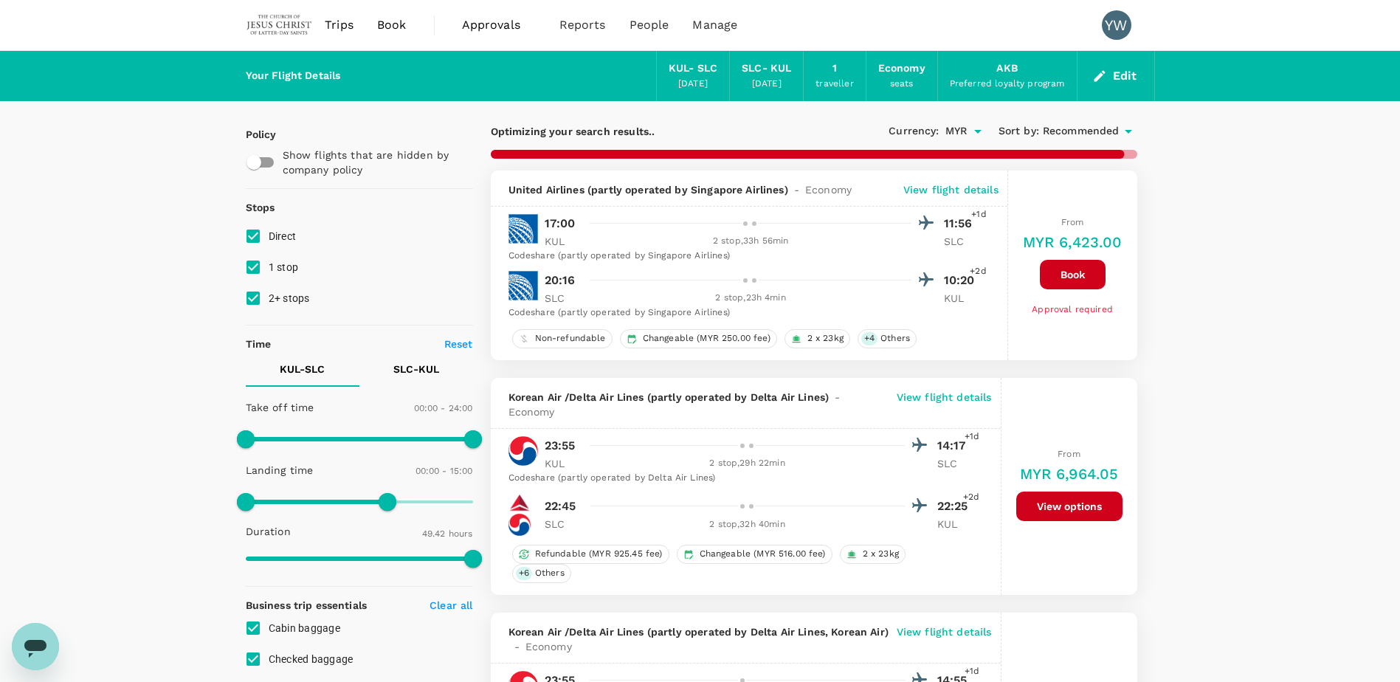
click at [945, 187] on p "View flight details" at bounding box center [950, 189] width 95 height 15
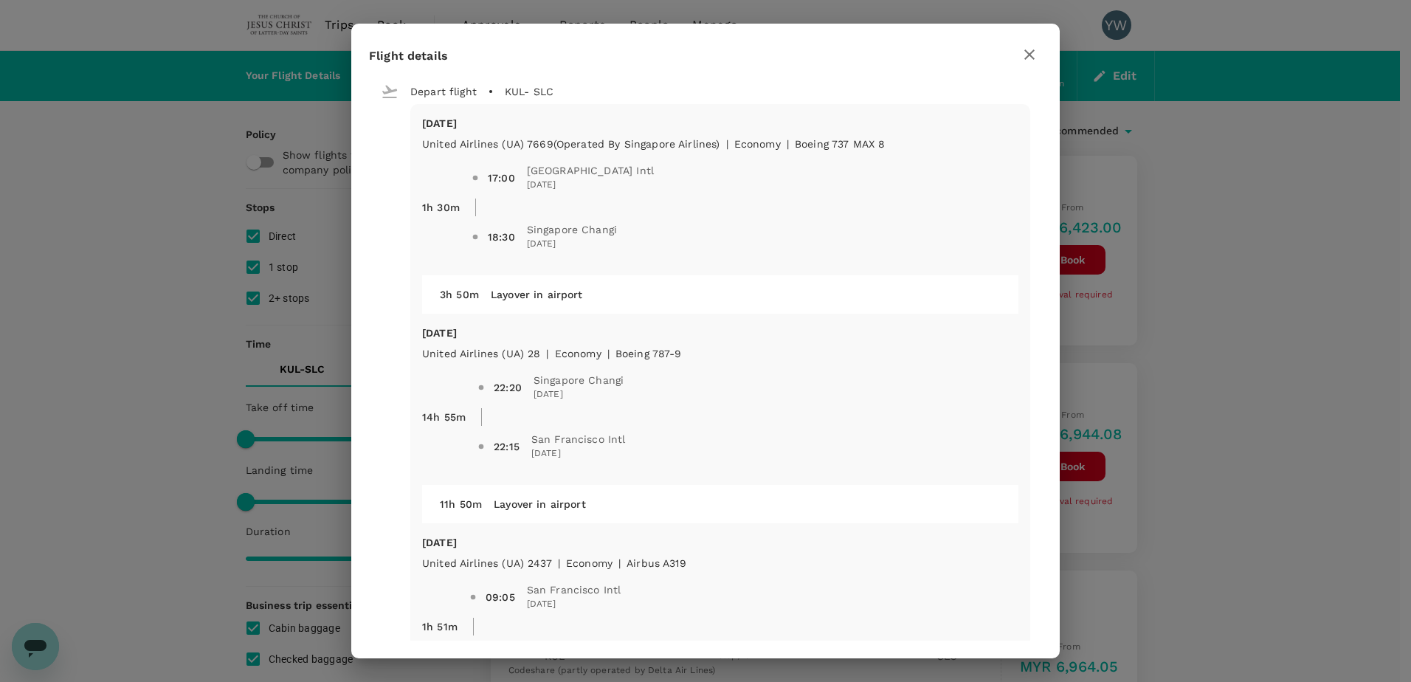
scroll to position [0, 0]
click at [1032, 58] on icon "button" at bounding box center [1030, 54] width 10 height 10
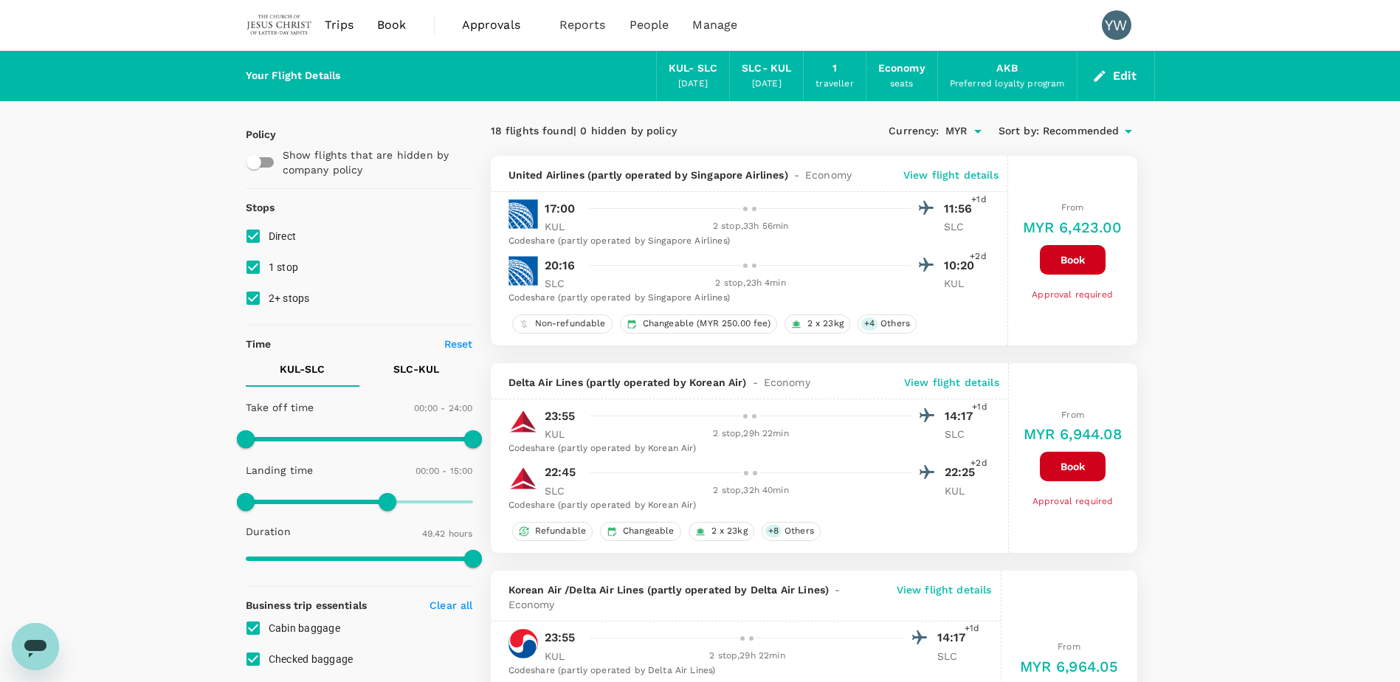
click at [1113, 77] on button "Edit" at bounding box center [1115, 76] width 53 height 24
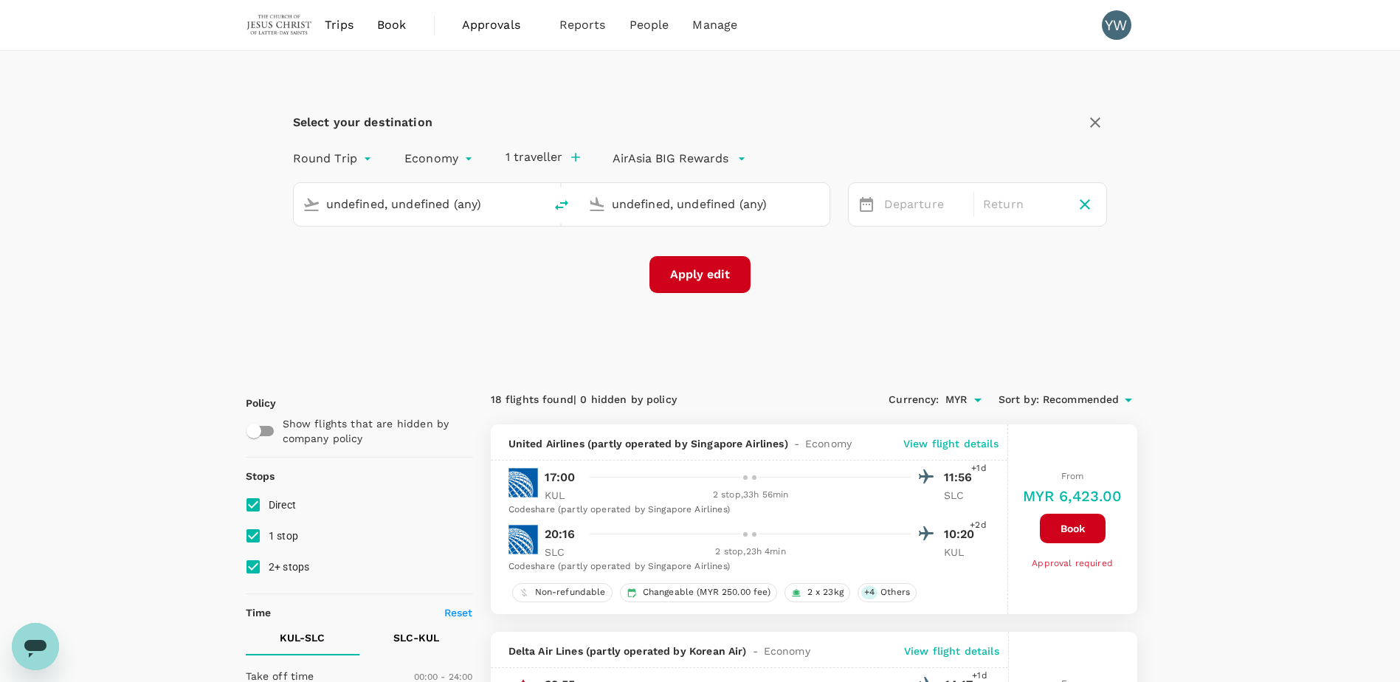
type input "Kuala Lumpur Intl ([GEOGRAPHIC_DATA])"
type input "[GEOGRAPHIC_DATA] (SLC)"
type input "Kuala Lumpur Intl ([GEOGRAPHIC_DATA])"
type input "[GEOGRAPHIC_DATA] (SLC)"
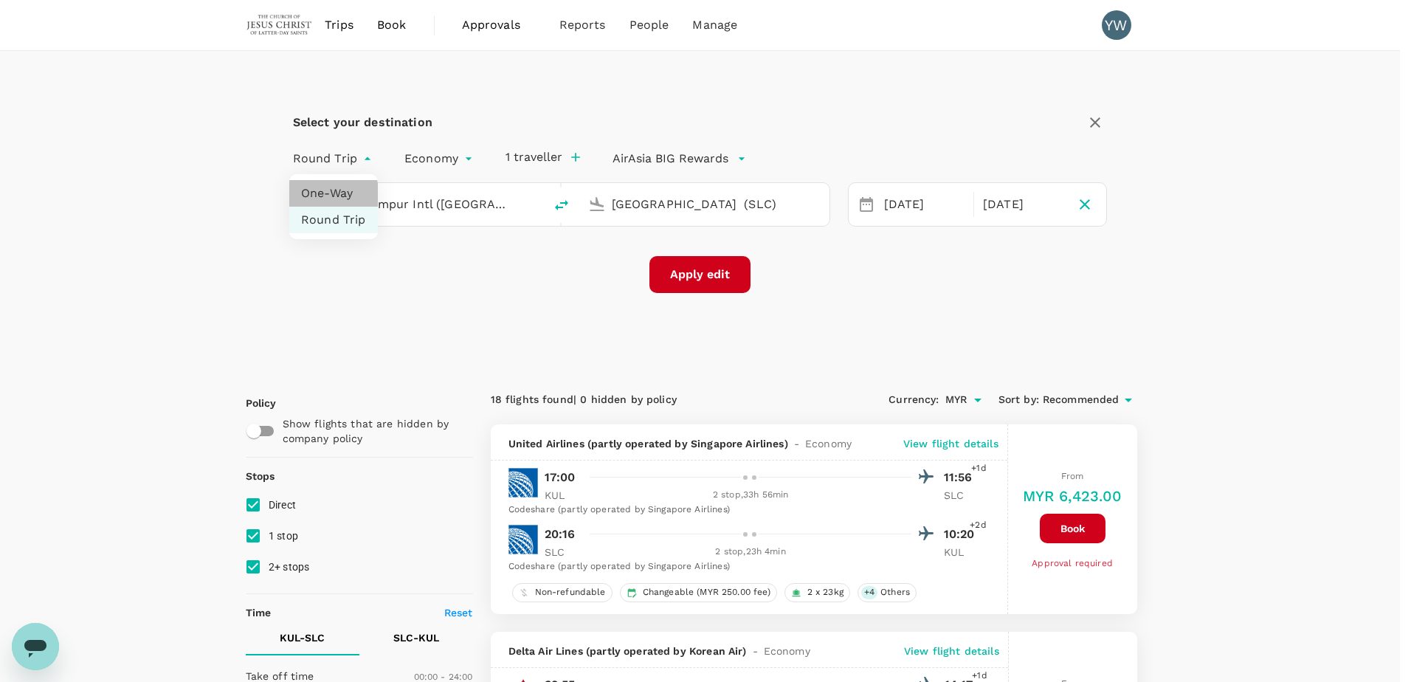
click at [322, 196] on li "One-Way" at bounding box center [333, 193] width 89 height 27
type input "oneway"
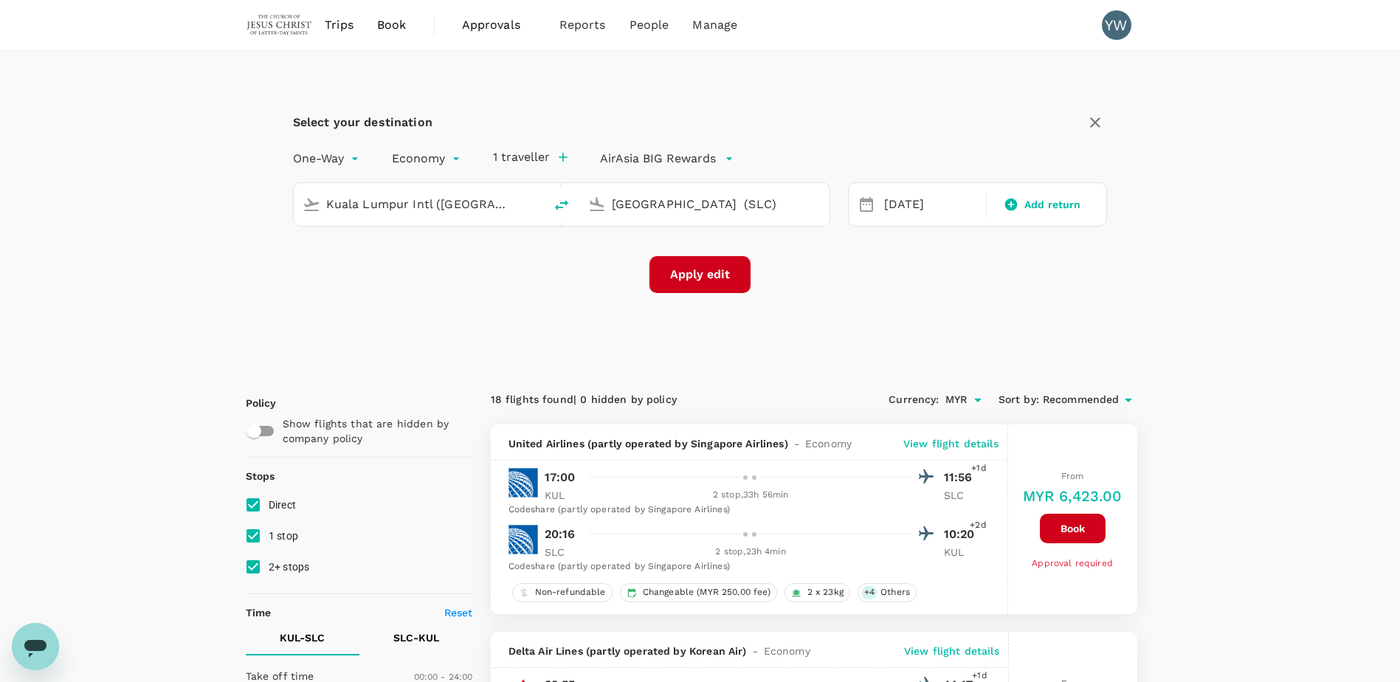
click at [682, 281] on button "Apply edit" at bounding box center [700, 274] width 101 height 37
checkbox input "false"
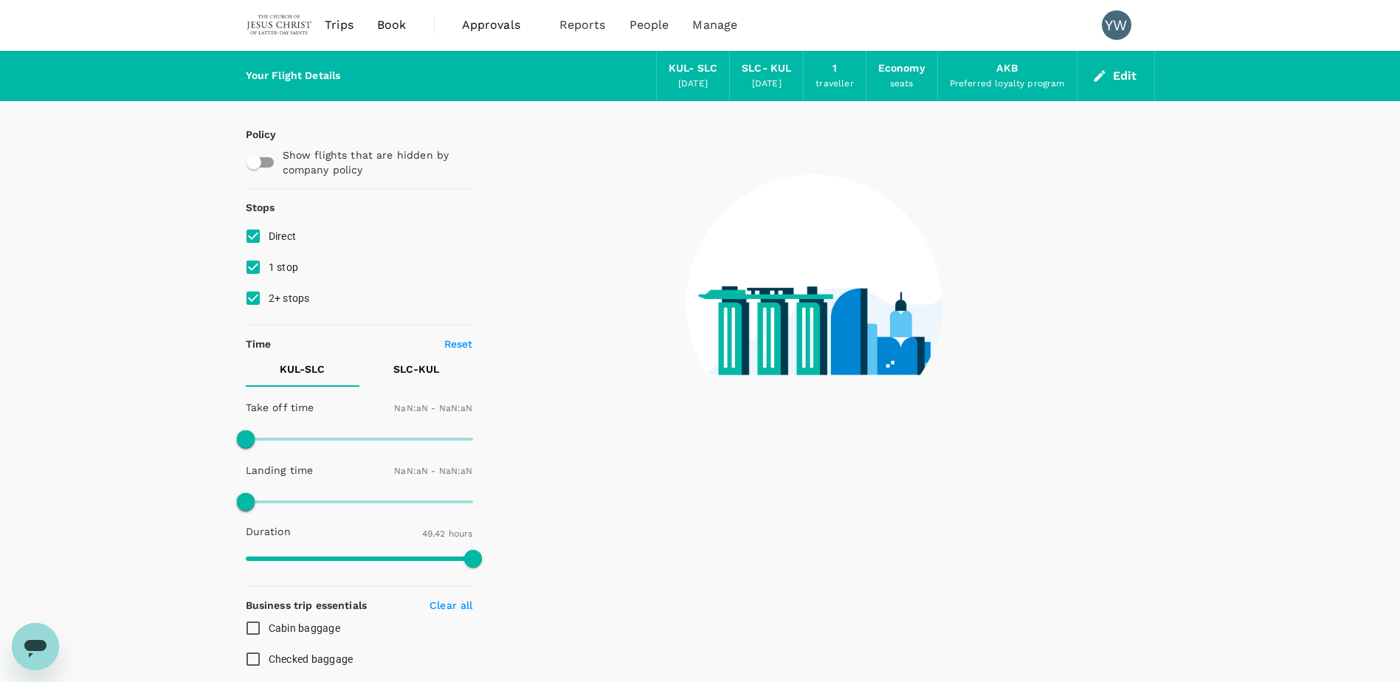
type input "1440"
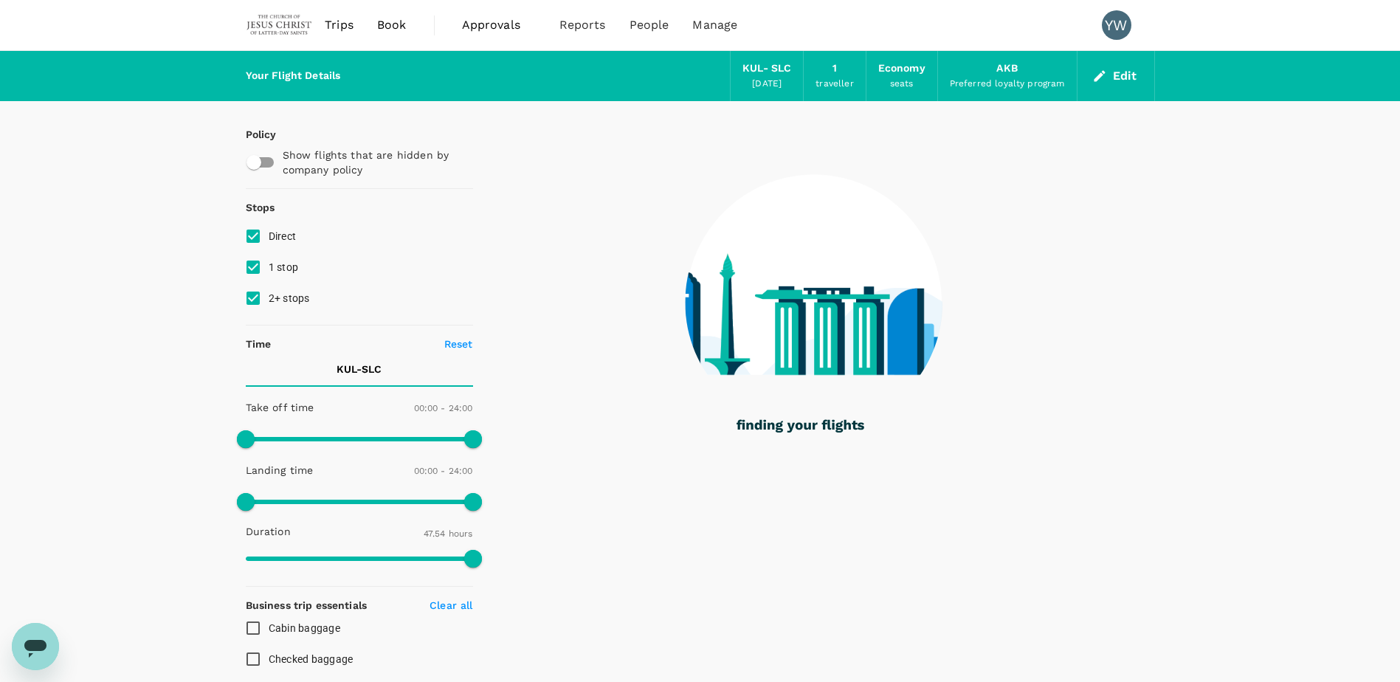
type input "2874"
checkbox input "true"
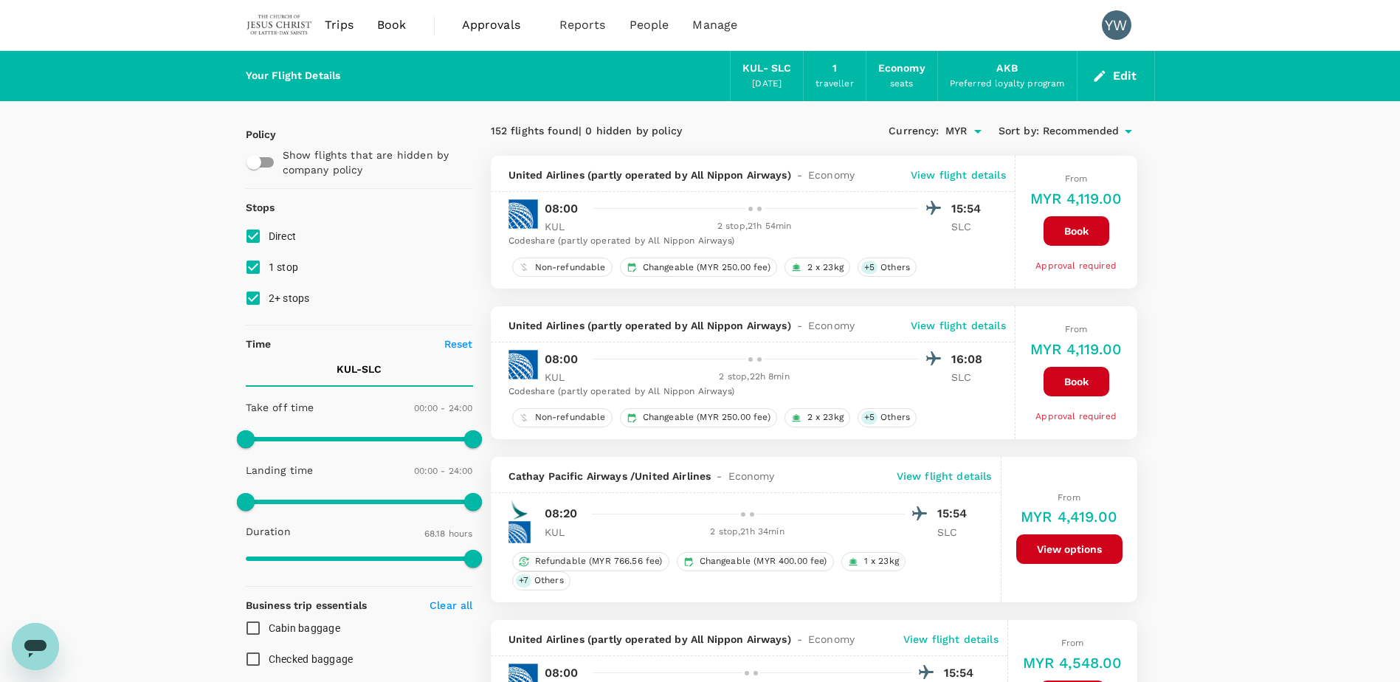
click at [962, 179] on p "View flight details" at bounding box center [958, 175] width 95 height 15
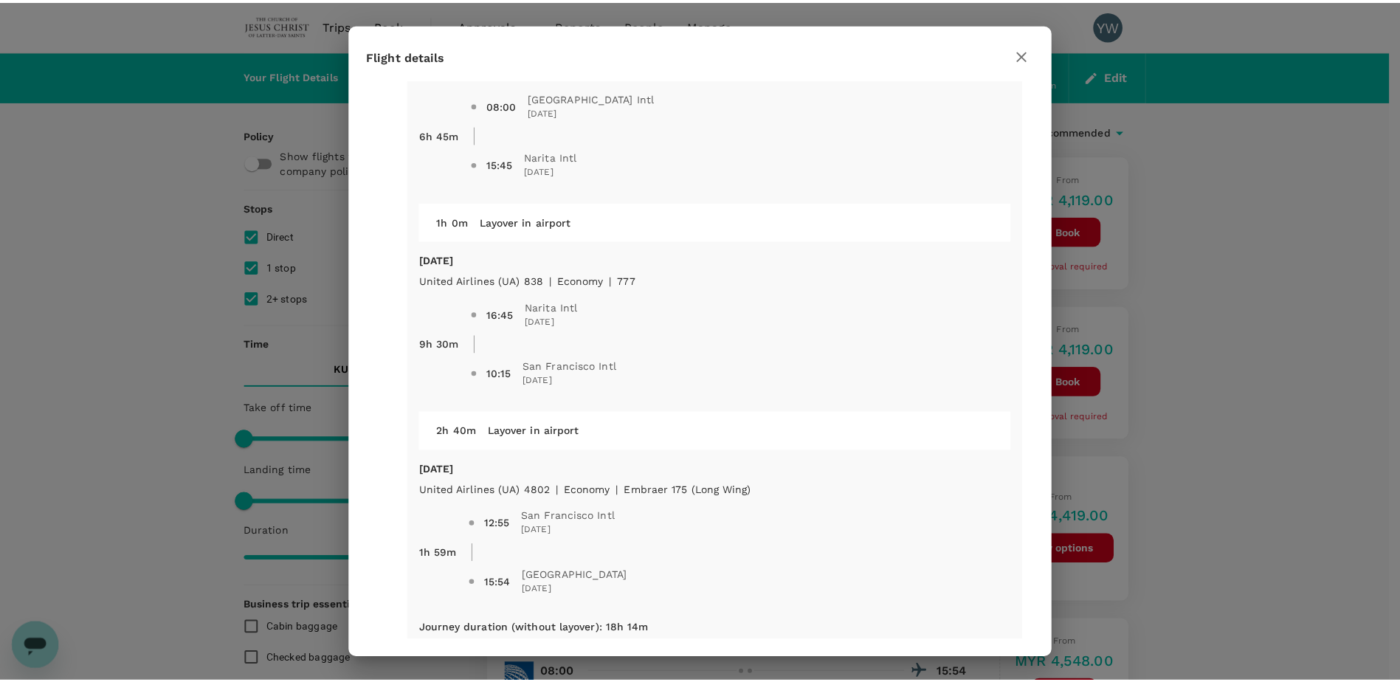
scroll to position [93, 0]
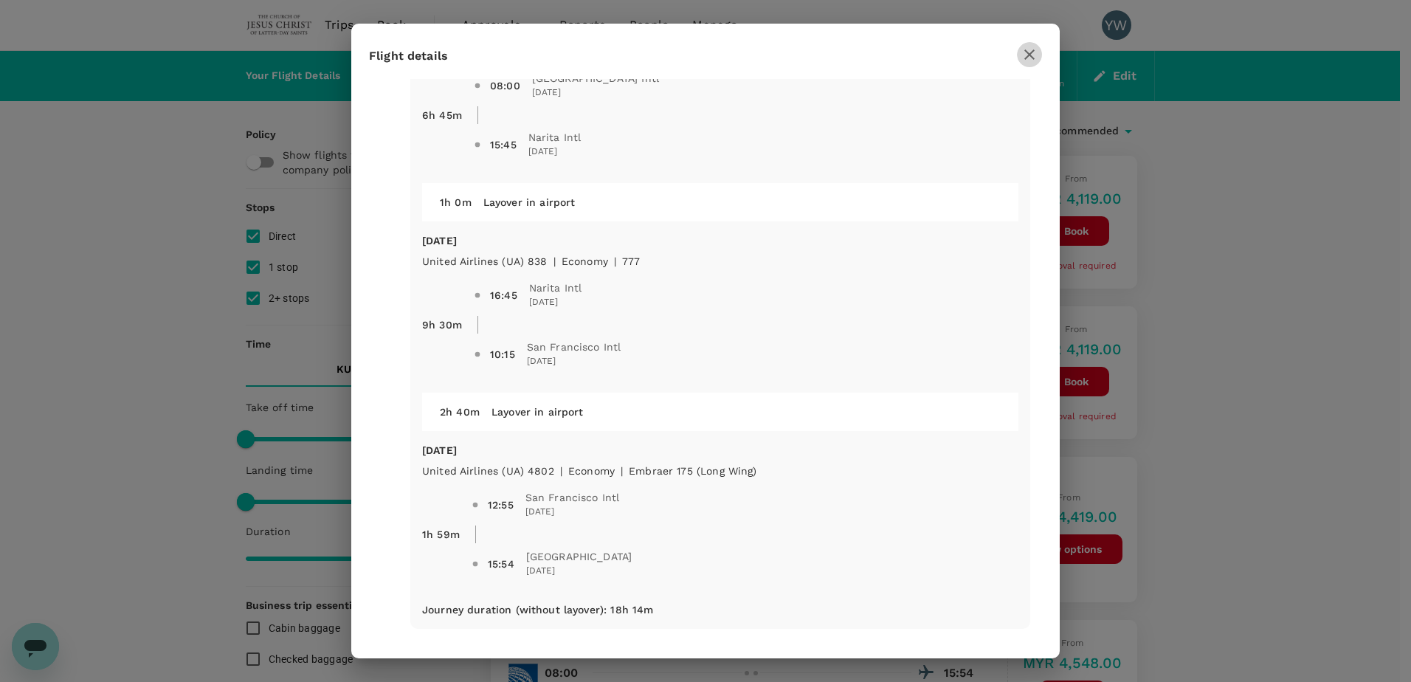
click at [1028, 53] on icon "button" at bounding box center [1030, 54] width 10 height 10
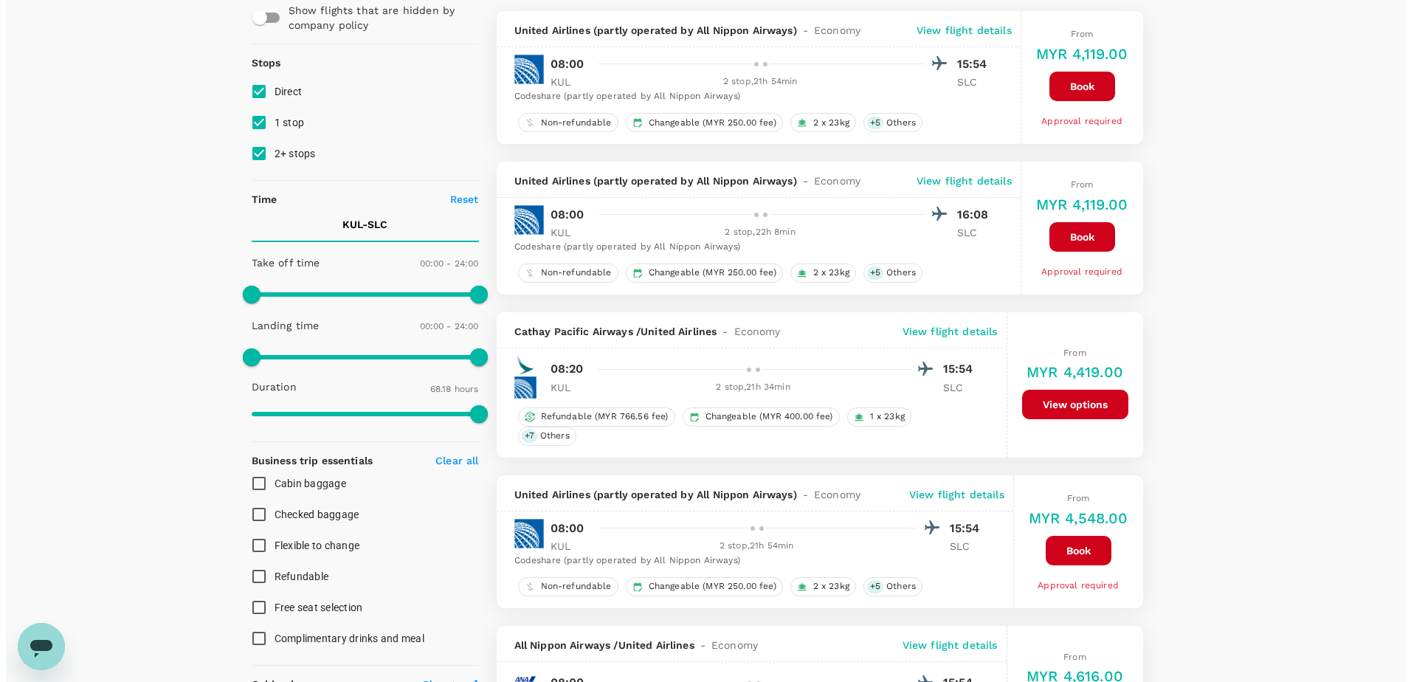
scroll to position [0, 0]
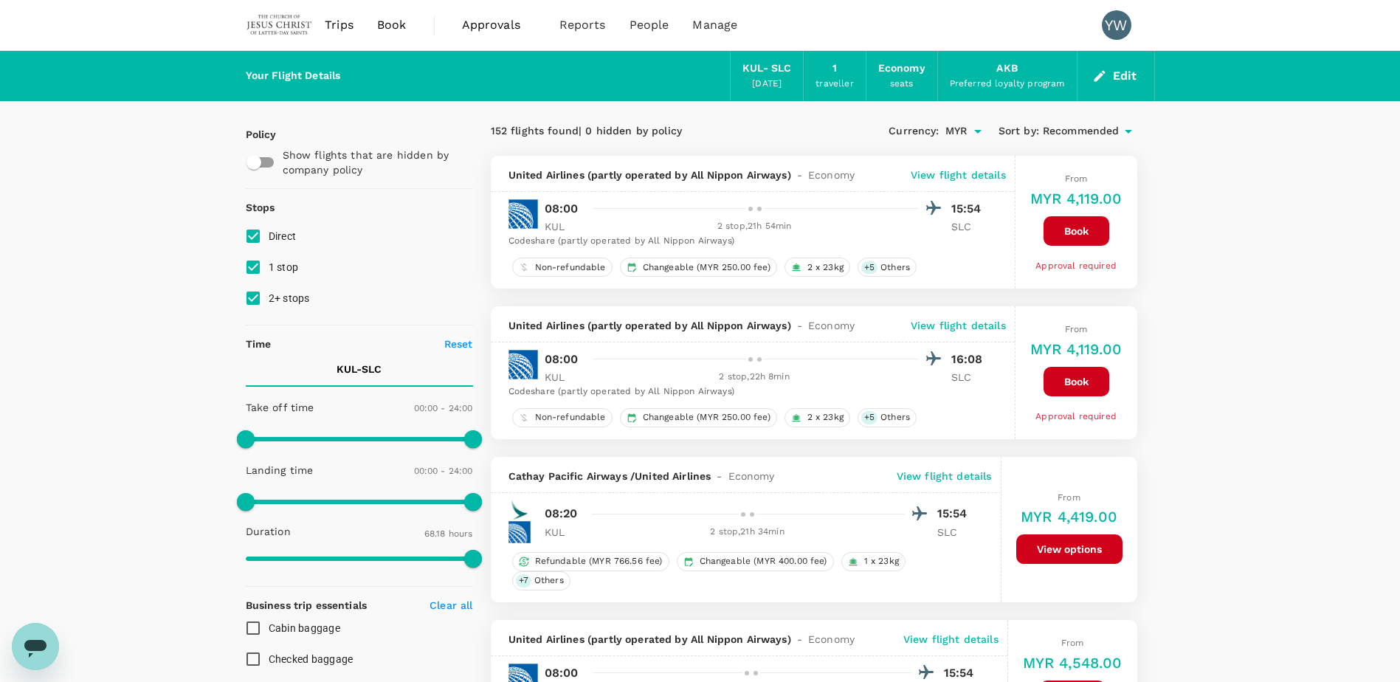
click at [655, 203] on div at bounding box center [764, 208] width 355 height 21
click at [923, 177] on p "View flight details" at bounding box center [958, 175] width 95 height 15
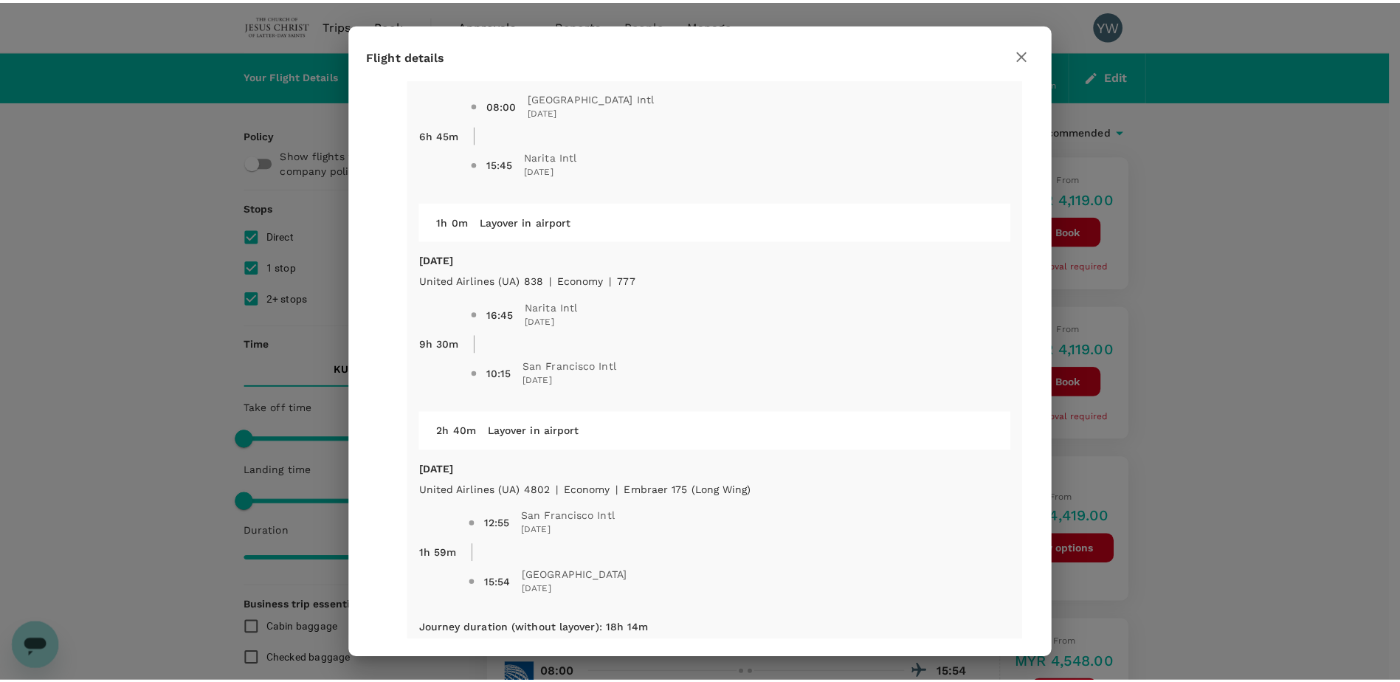
scroll to position [93, 0]
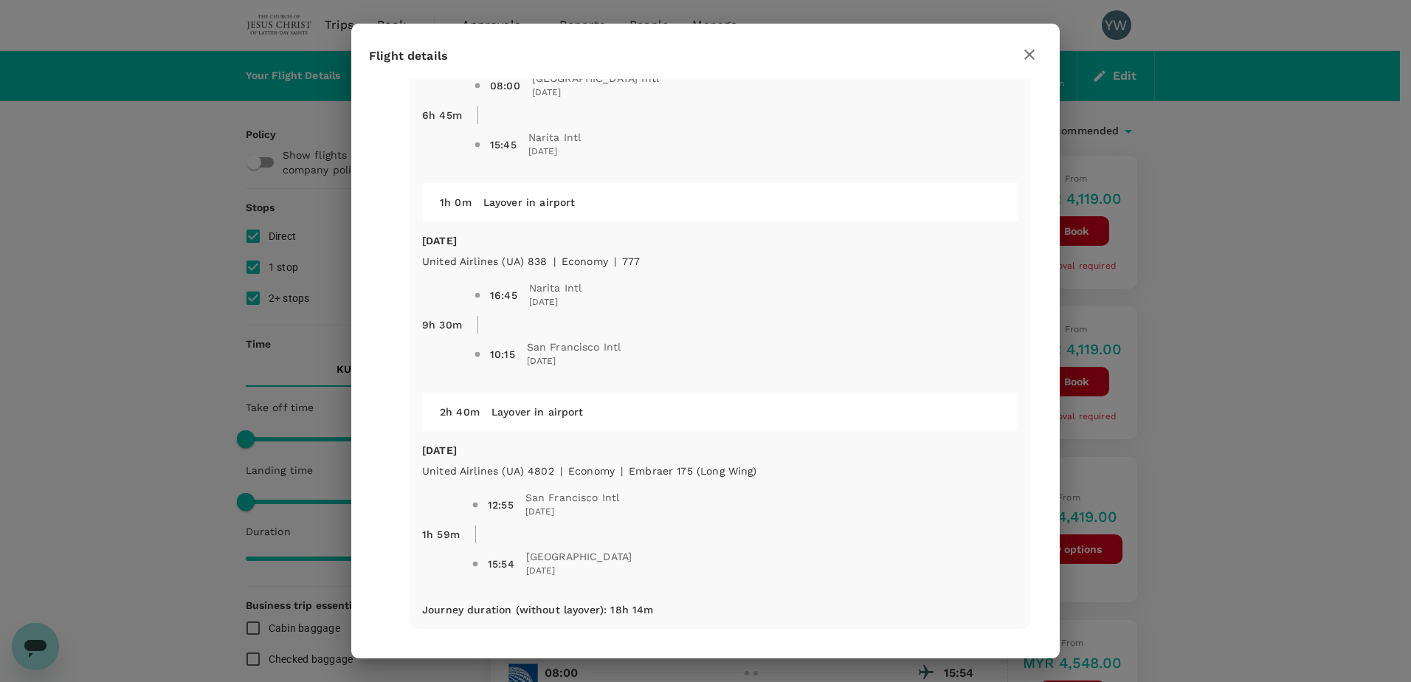
click at [1034, 55] on icon "button" at bounding box center [1030, 55] width 18 height 18
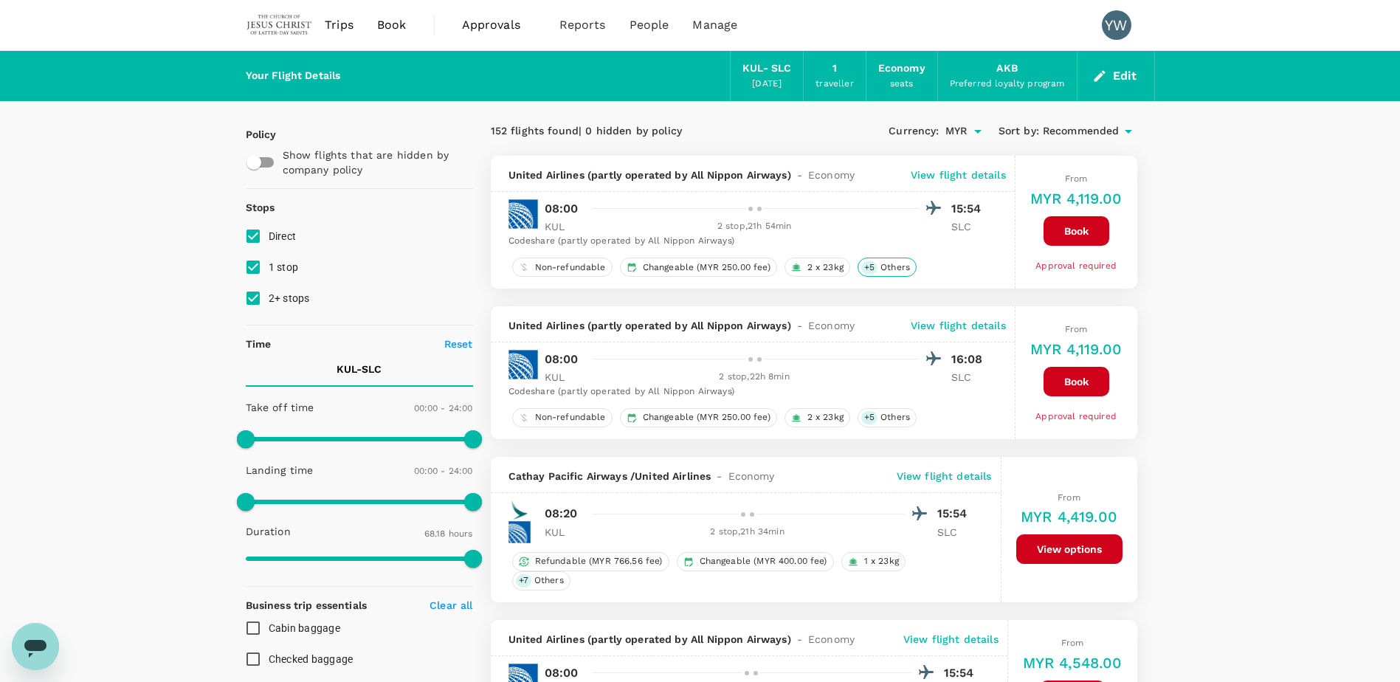
click at [899, 267] on span "Others" at bounding box center [895, 267] width 41 height 13
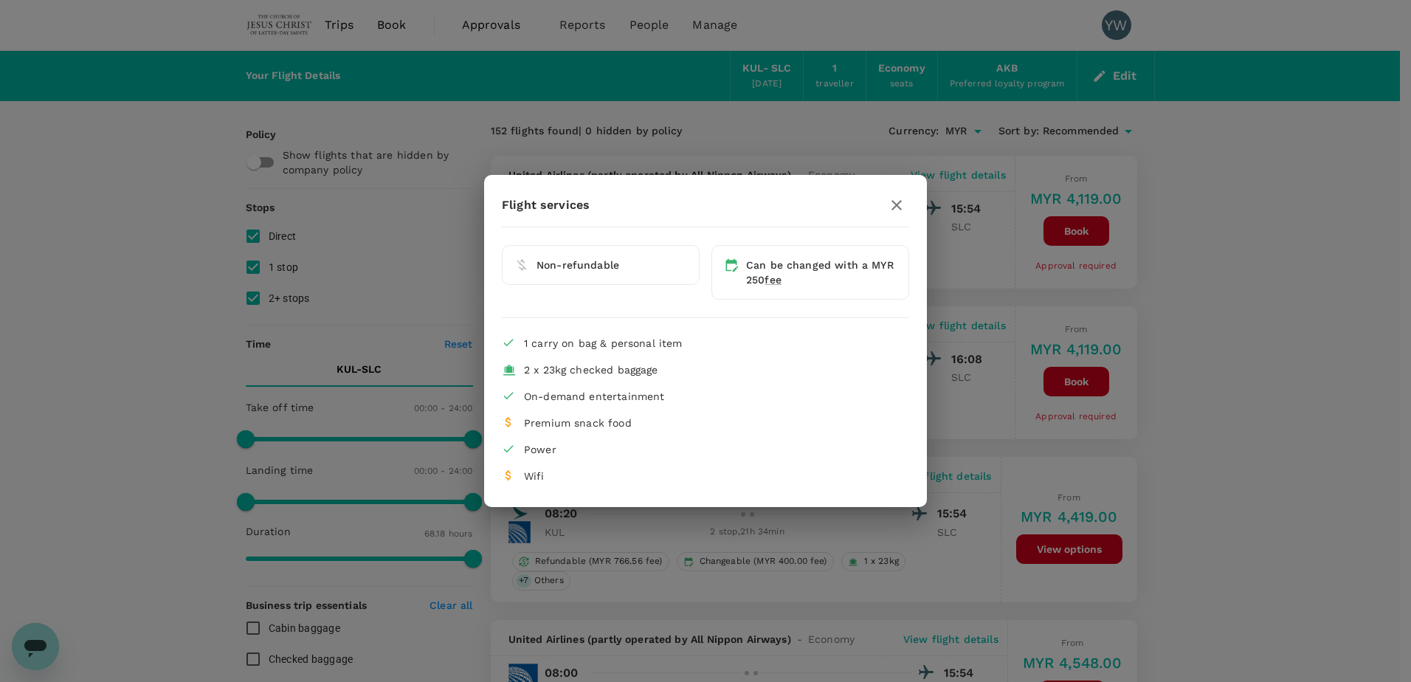
click at [894, 207] on icon "button" at bounding box center [897, 205] width 18 height 18
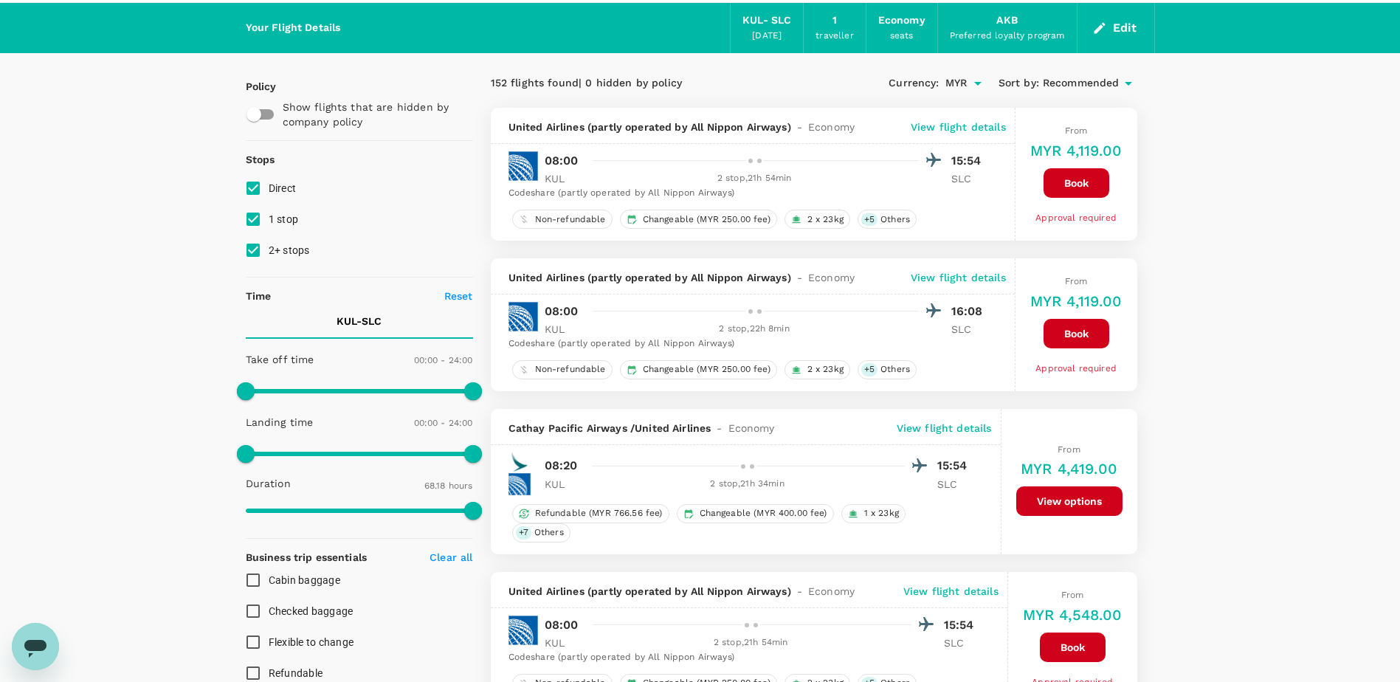
scroll to position [74, 0]
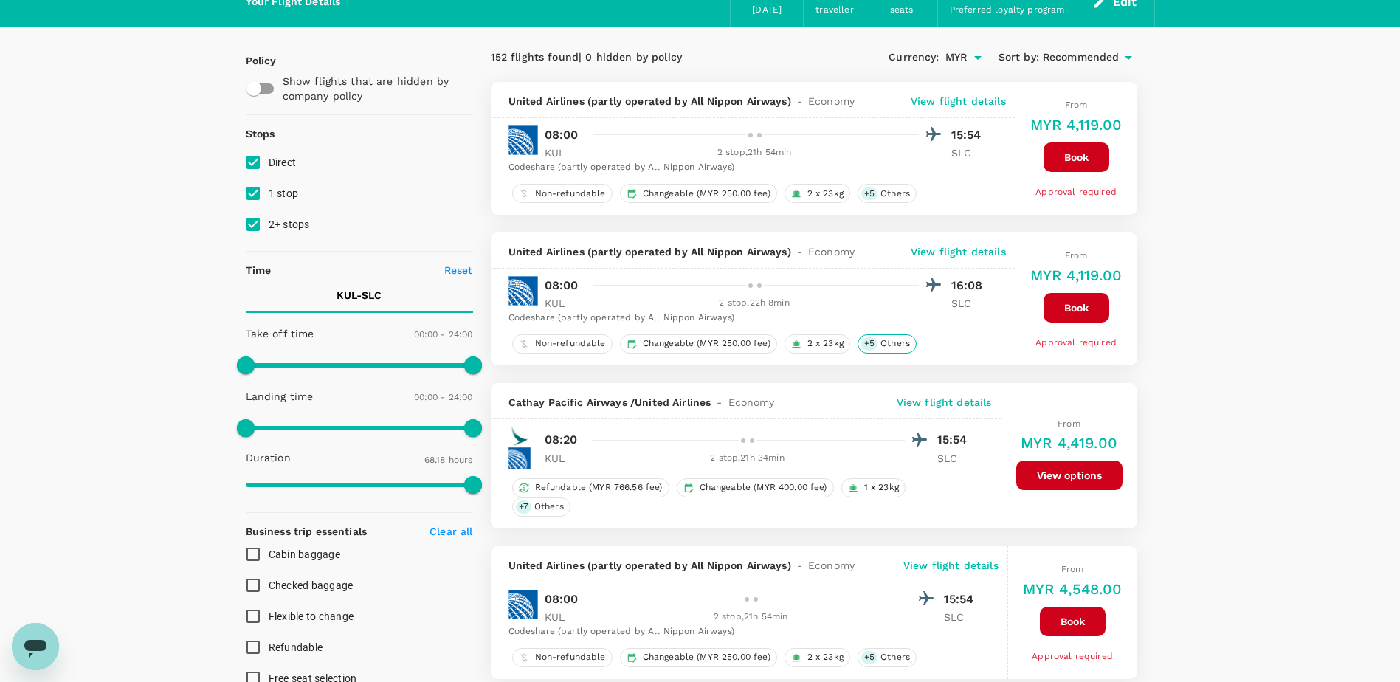
click at [900, 344] on span "Others" at bounding box center [895, 343] width 41 height 13
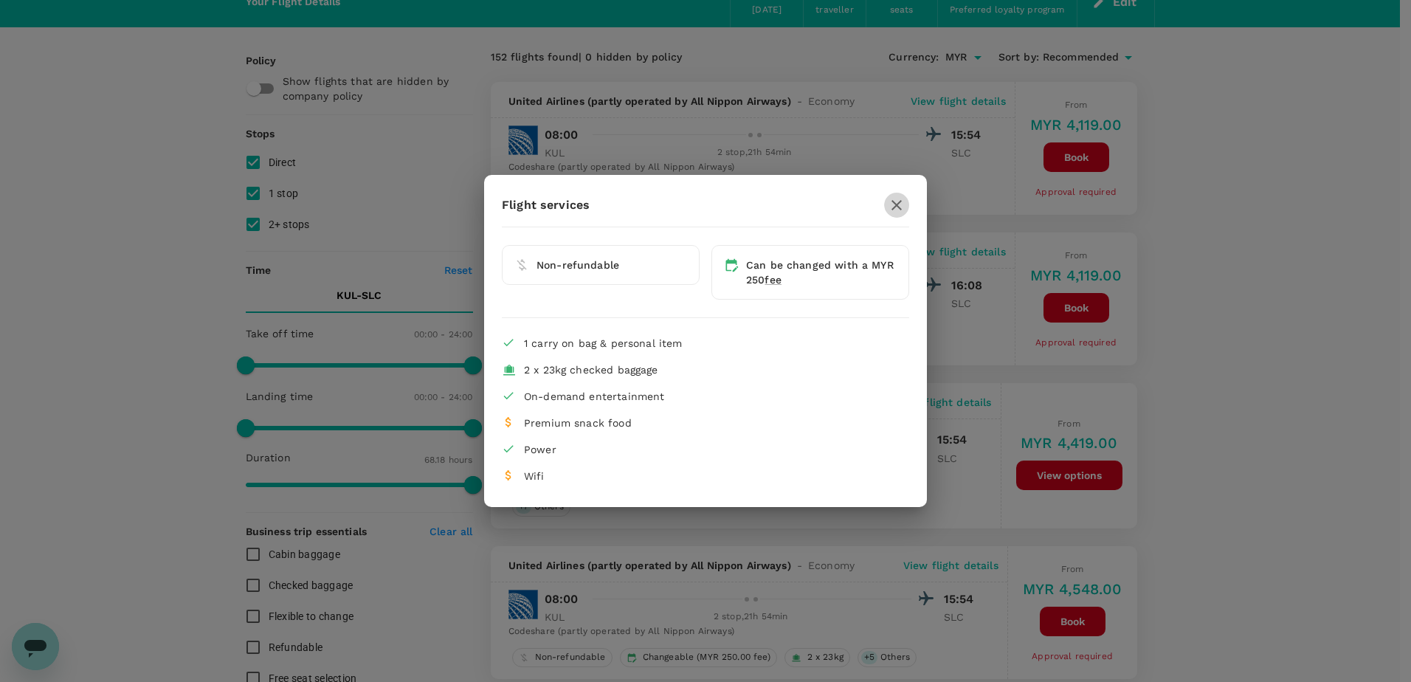
click at [895, 209] on icon "button" at bounding box center [897, 205] width 18 height 18
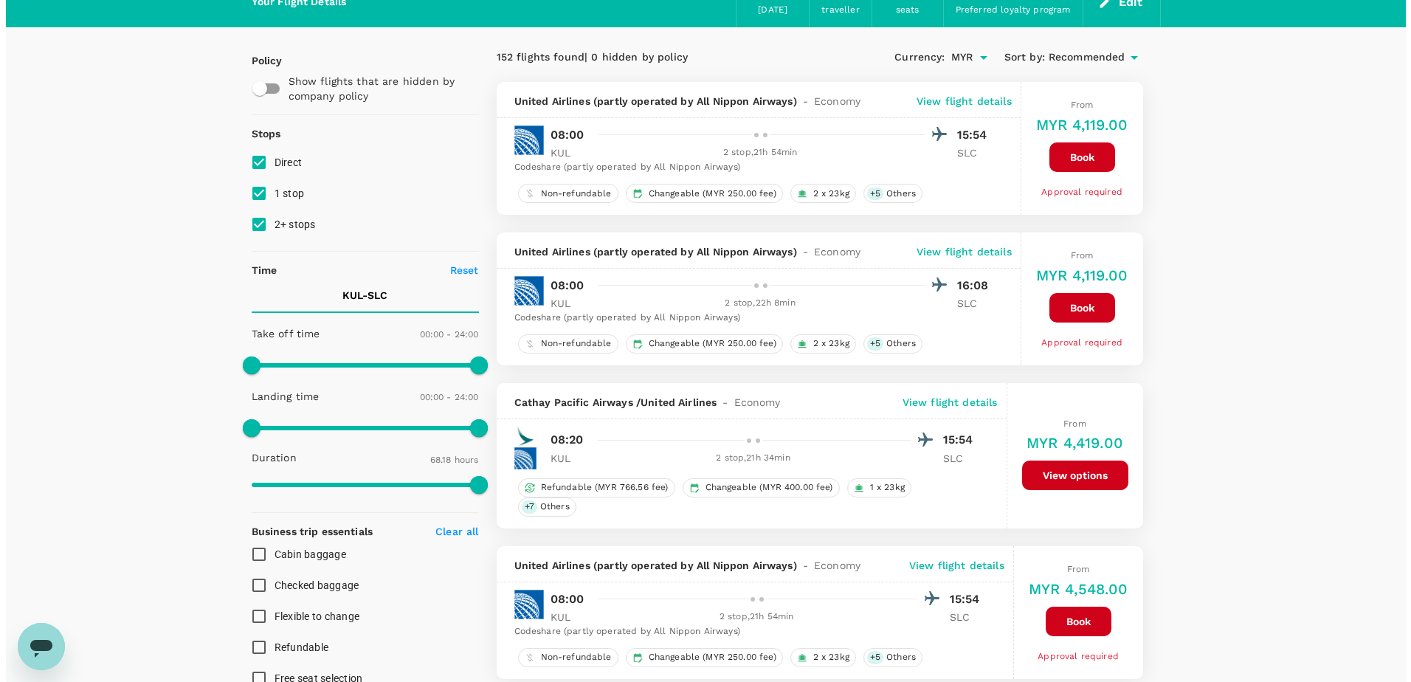
scroll to position [148, 0]
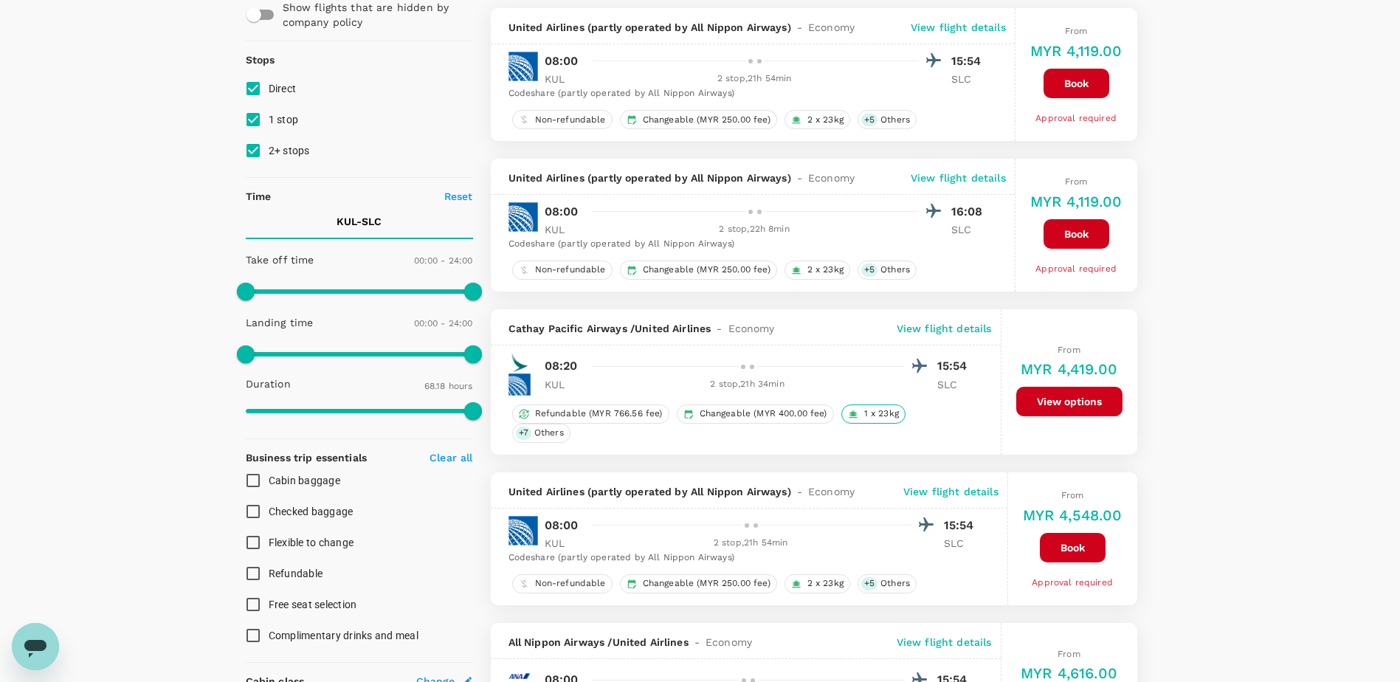
click at [884, 416] on span "1 x 23kg" at bounding box center [881, 413] width 47 height 13
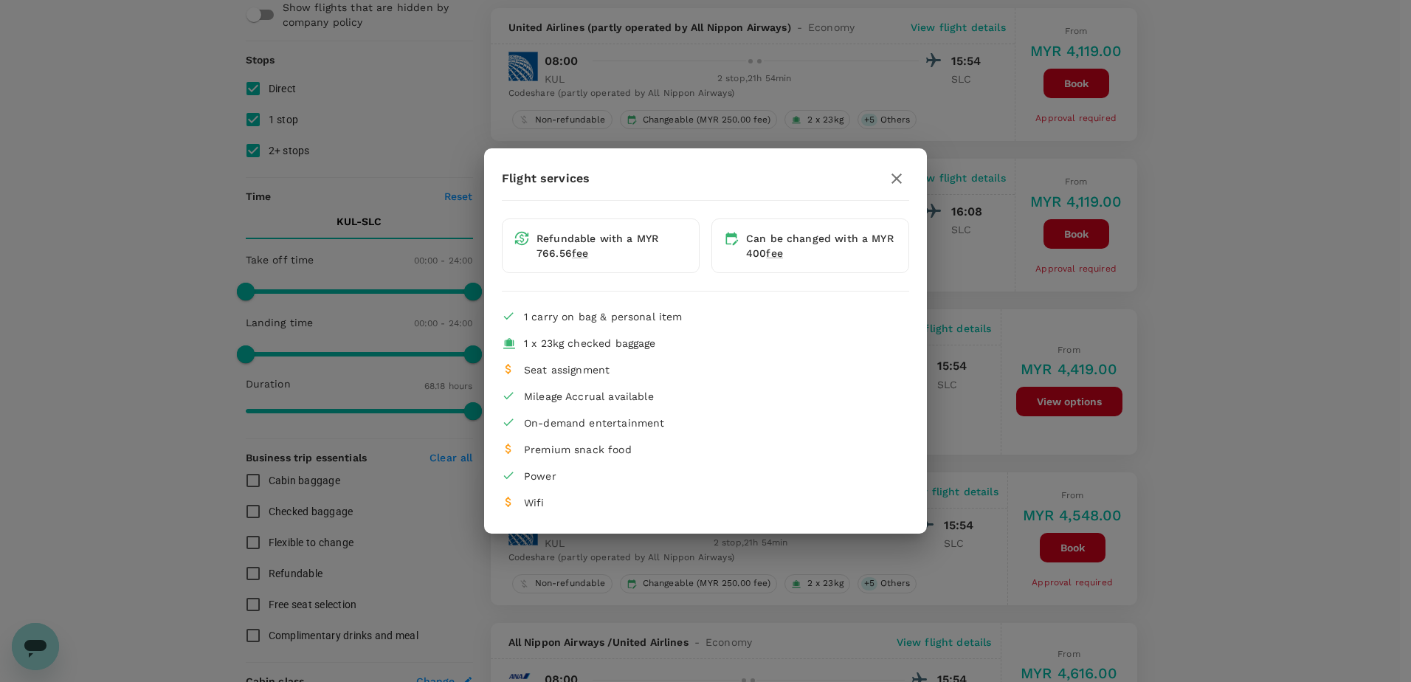
click at [895, 182] on icon "button" at bounding box center [897, 179] width 18 height 18
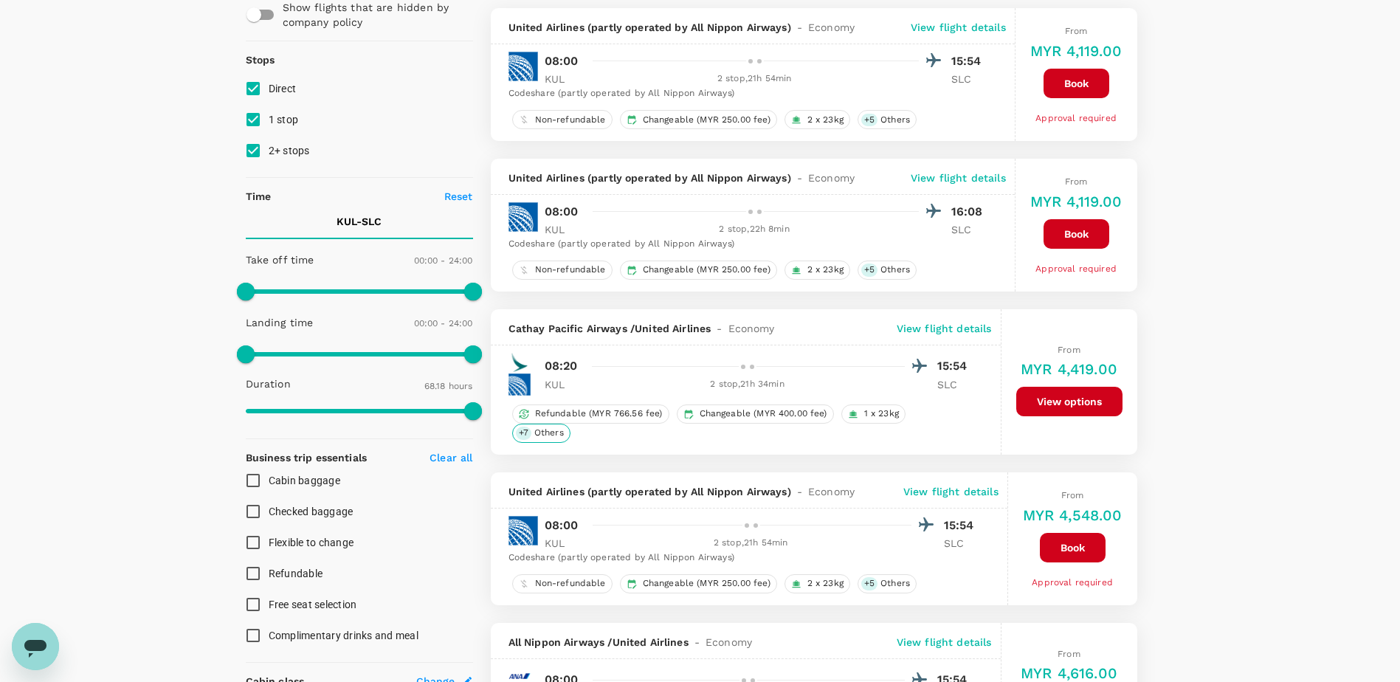
click at [548, 433] on span "Others" at bounding box center [548, 433] width 41 height 13
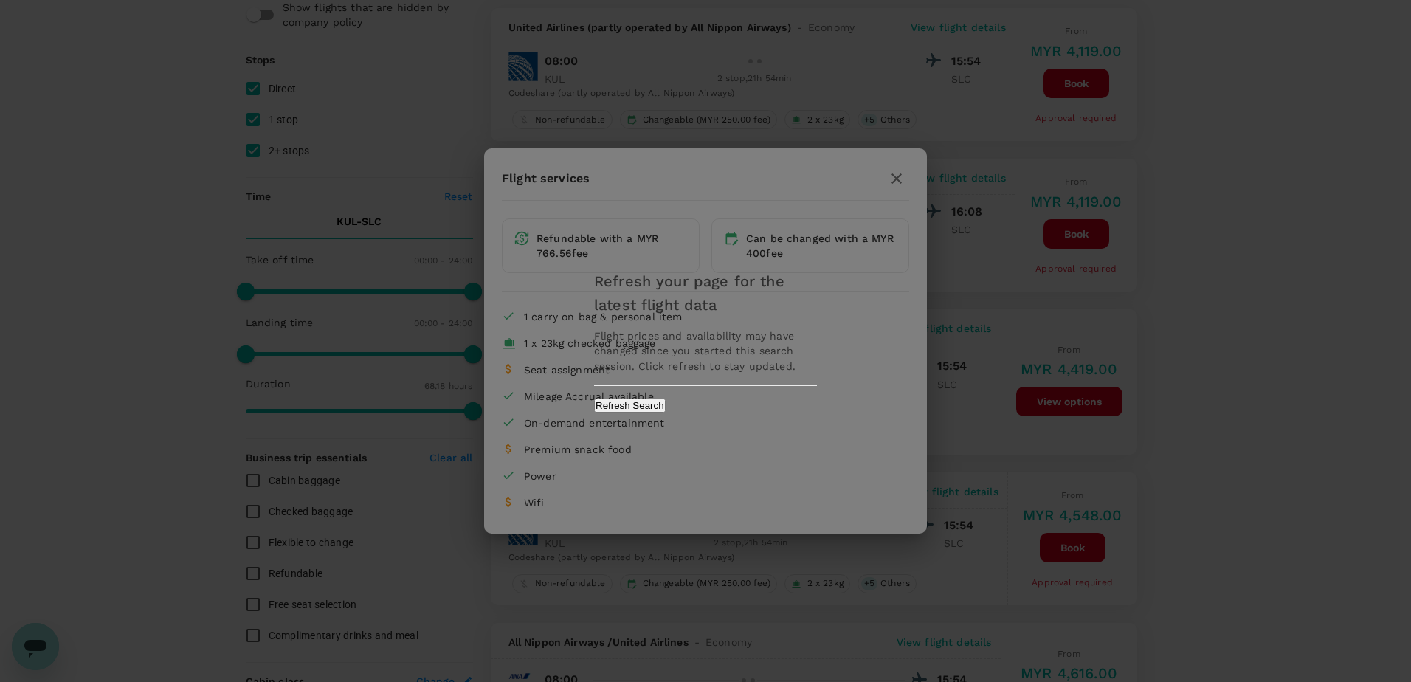
click at [1223, 474] on div "Refresh your page for the latest flight data Flight prices and availability may…" at bounding box center [705, 341] width 1411 height 682
click at [666, 403] on button "Refresh Search" at bounding box center [630, 406] width 72 height 14
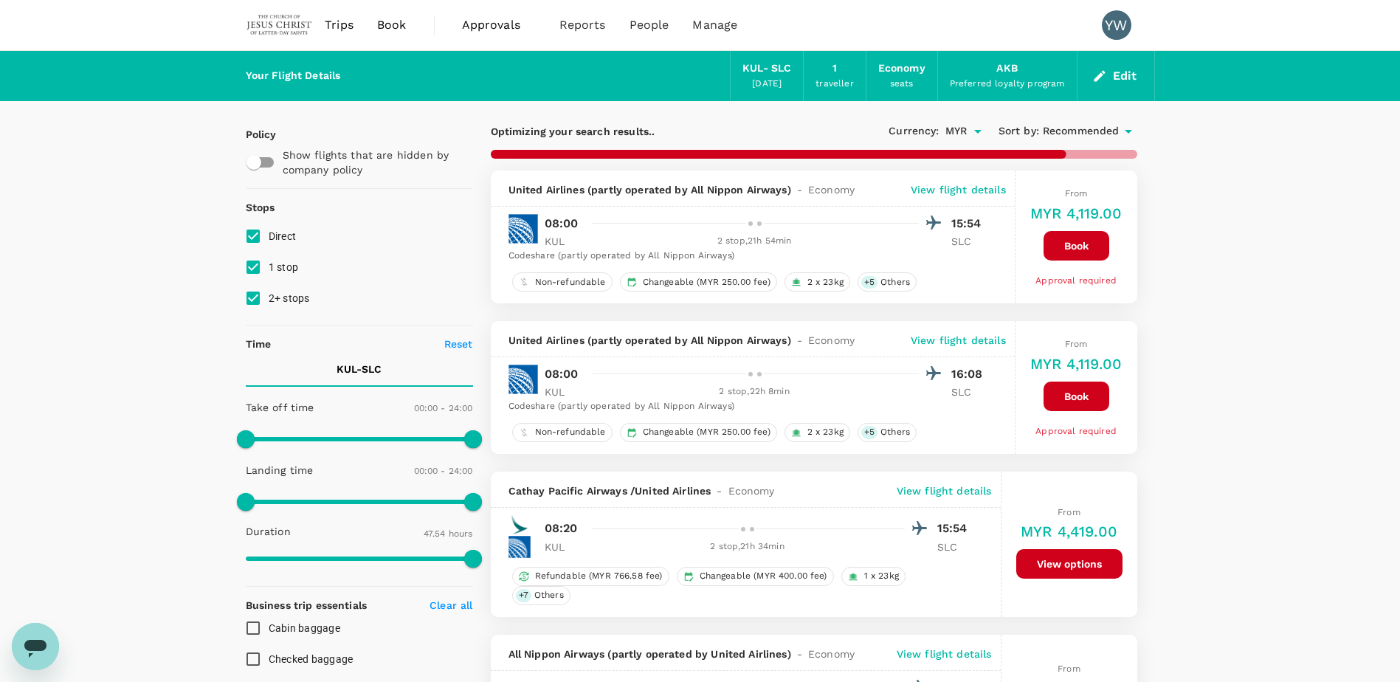
type input "4098"
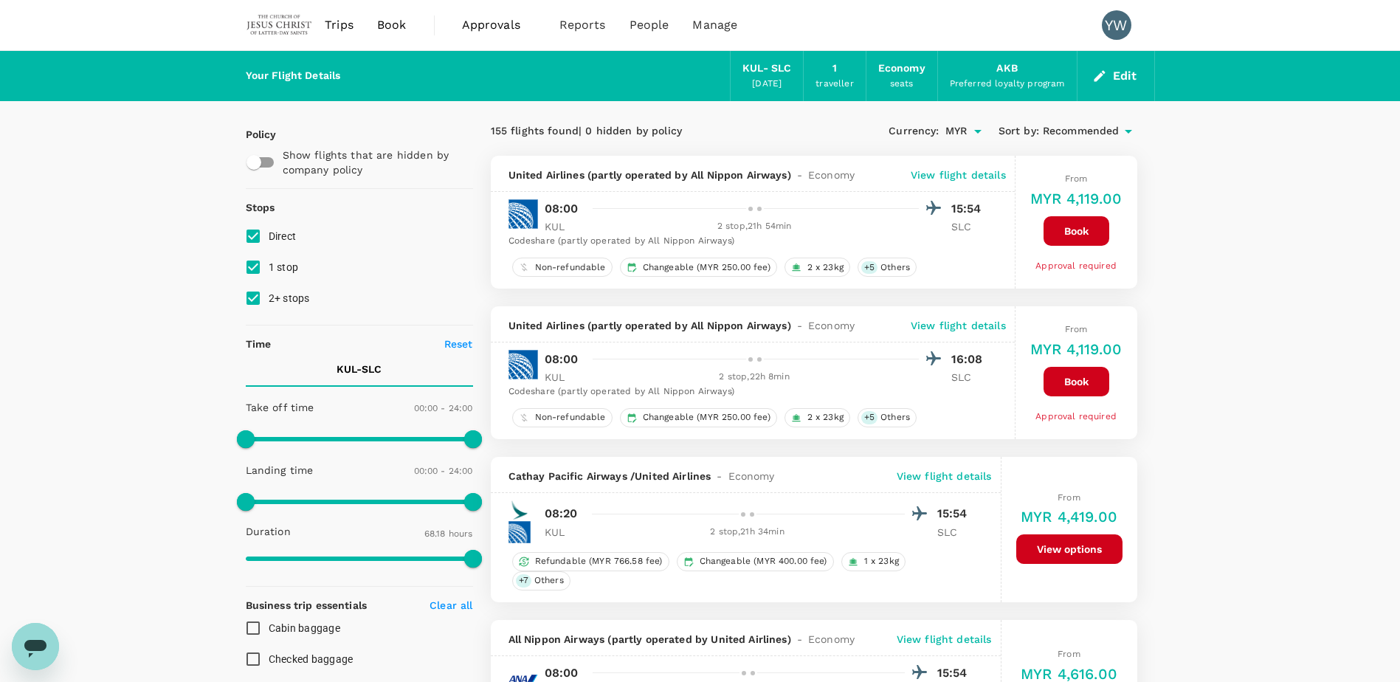
click at [959, 178] on p "View flight details" at bounding box center [958, 175] width 95 height 15
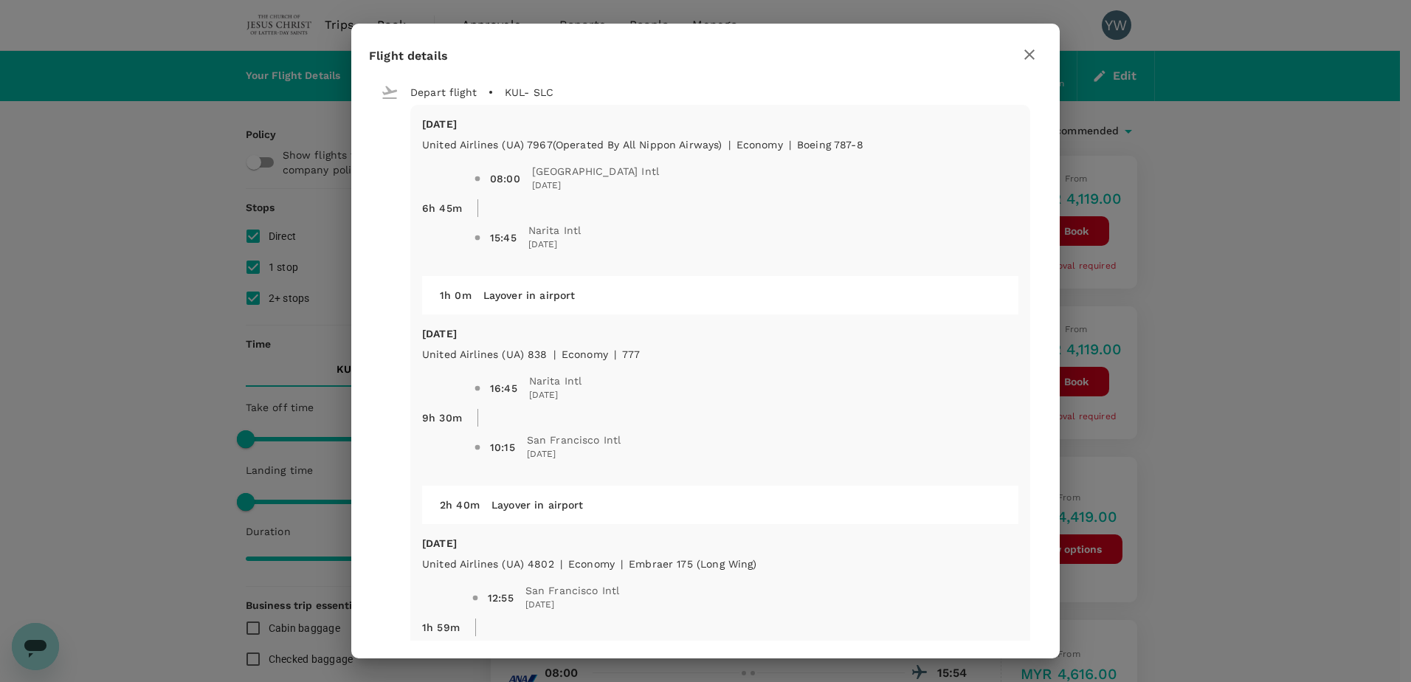
click at [1027, 57] on icon "button" at bounding box center [1030, 54] width 10 height 10
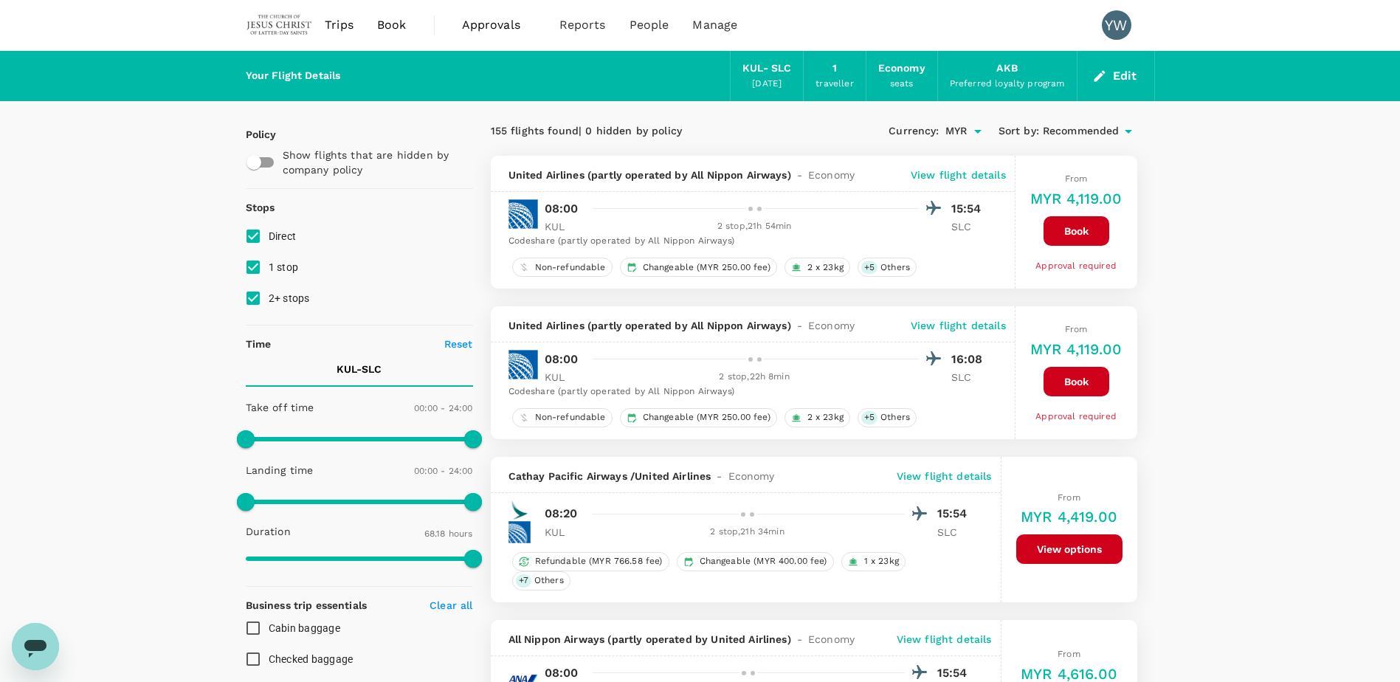
click at [1125, 72] on button "Edit" at bounding box center [1115, 76] width 53 height 24
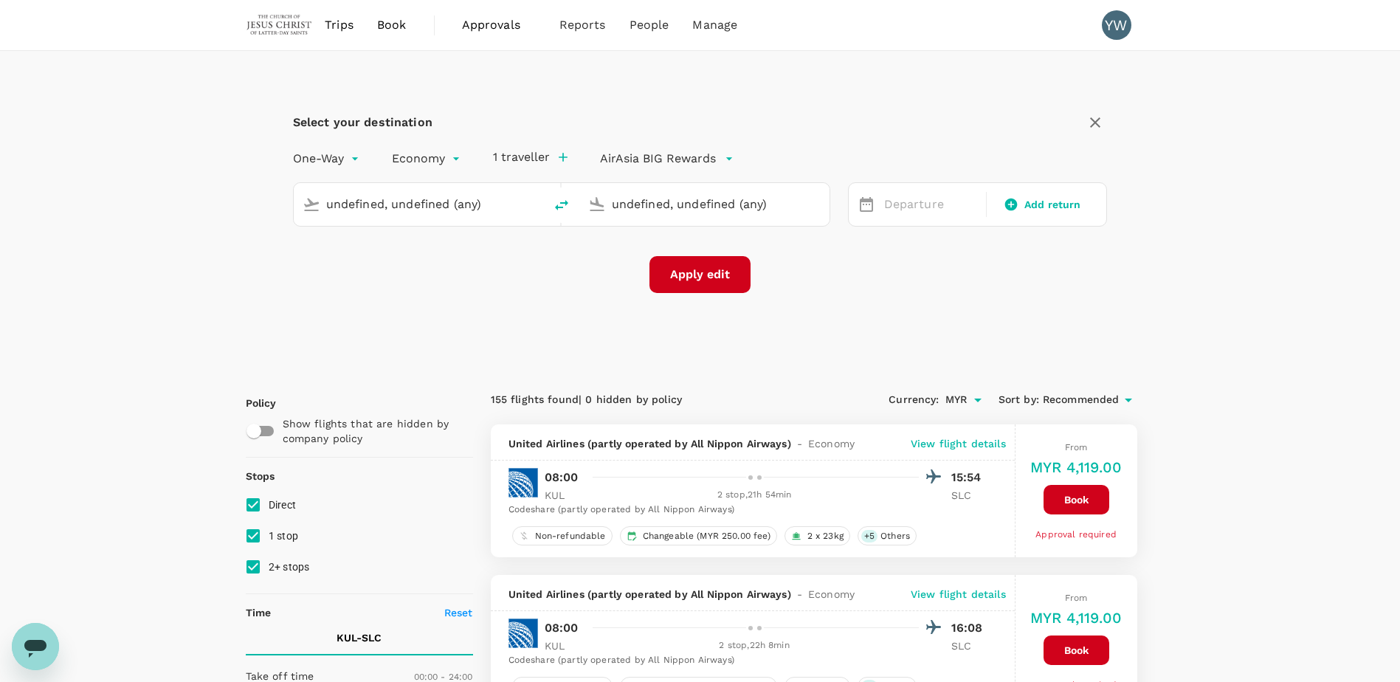
type input "Kuala Lumpur Intl ([GEOGRAPHIC_DATA])"
type input "[GEOGRAPHIC_DATA] (SLC)"
type input "Kuala Lumpur Intl ([GEOGRAPHIC_DATA])"
type input "[GEOGRAPHIC_DATA] (SLC)"
click at [555, 207] on icon "delete" at bounding box center [561, 205] width 13 height 10
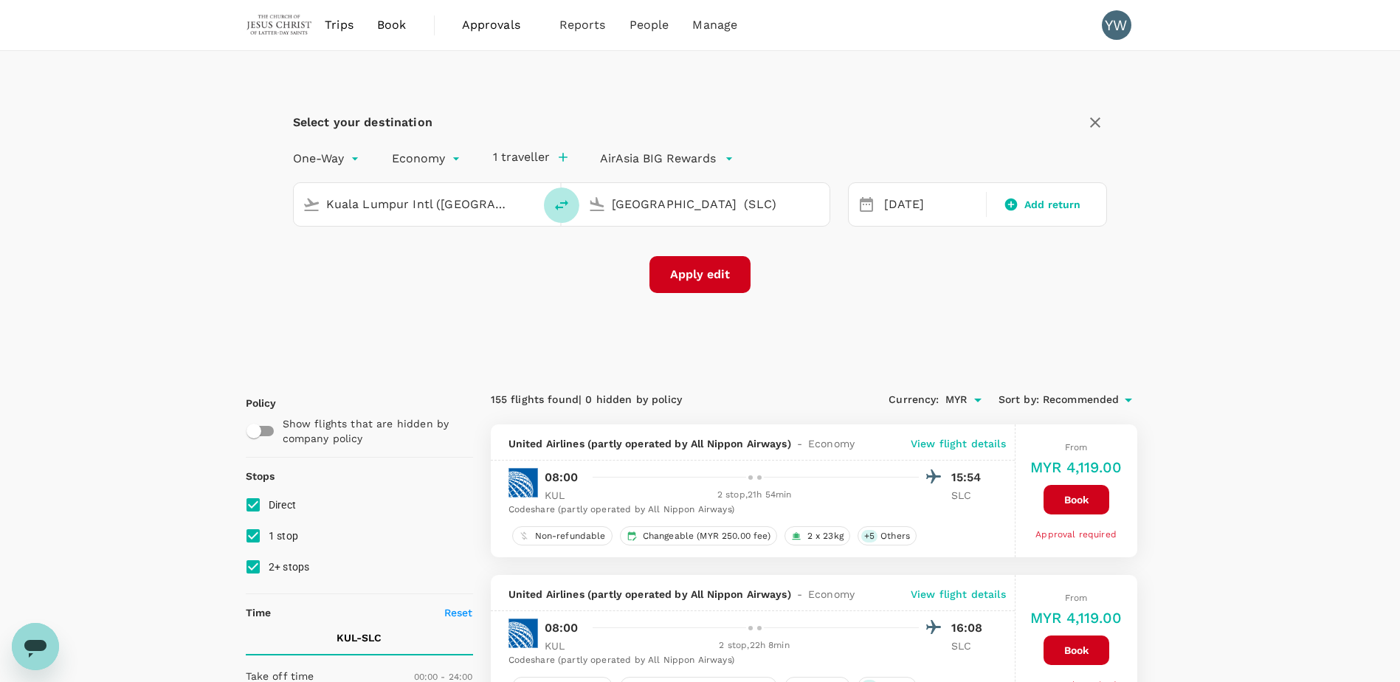
type input "[GEOGRAPHIC_DATA] (SLC)"
type input "Kuala Lumpur Intl ([GEOGRAPHIC_DATA])"
click at [883, 208] on div "[DATE]" at bounding box center [930, 204] width 105 height 29
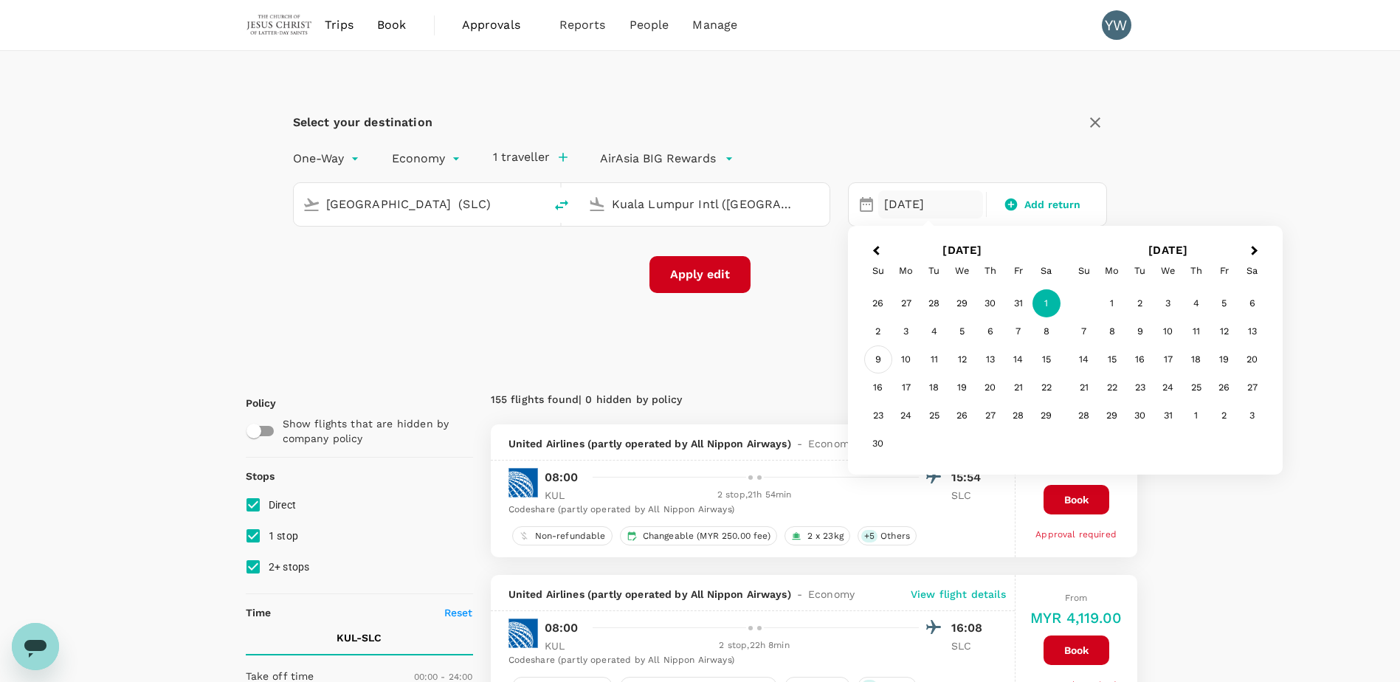
click at [884, 358] on div "9" at bounding box center [878, 359] width 28 height 28
click at [717, 283] on button "Apply edit" at bounding box center [700, 274] width 101 height 37
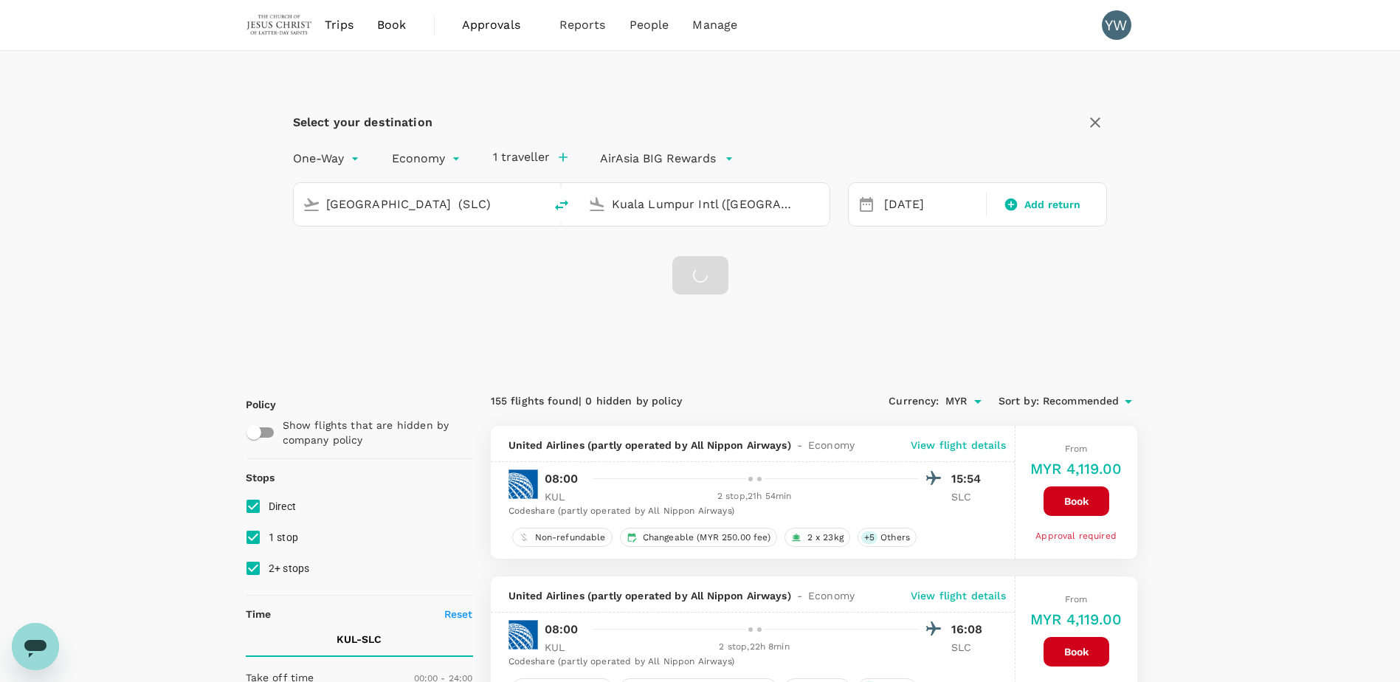
checkbox input "false"
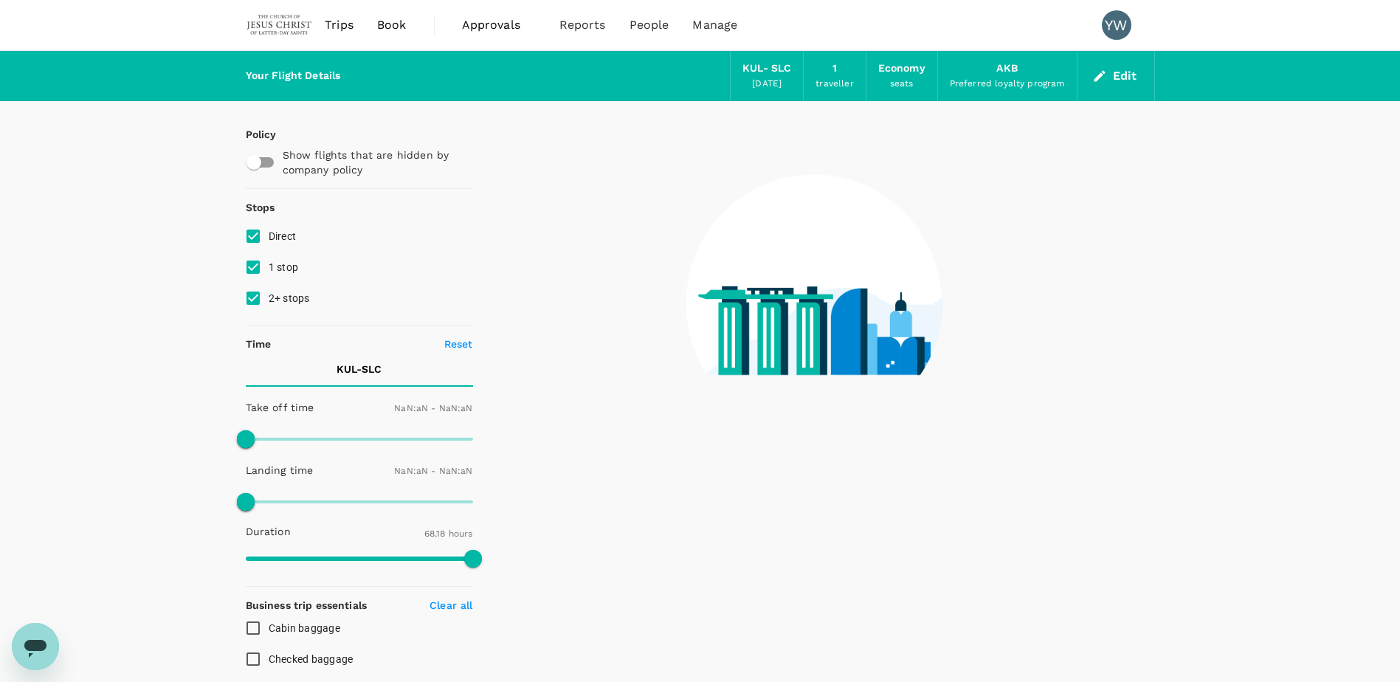
type input "1440"
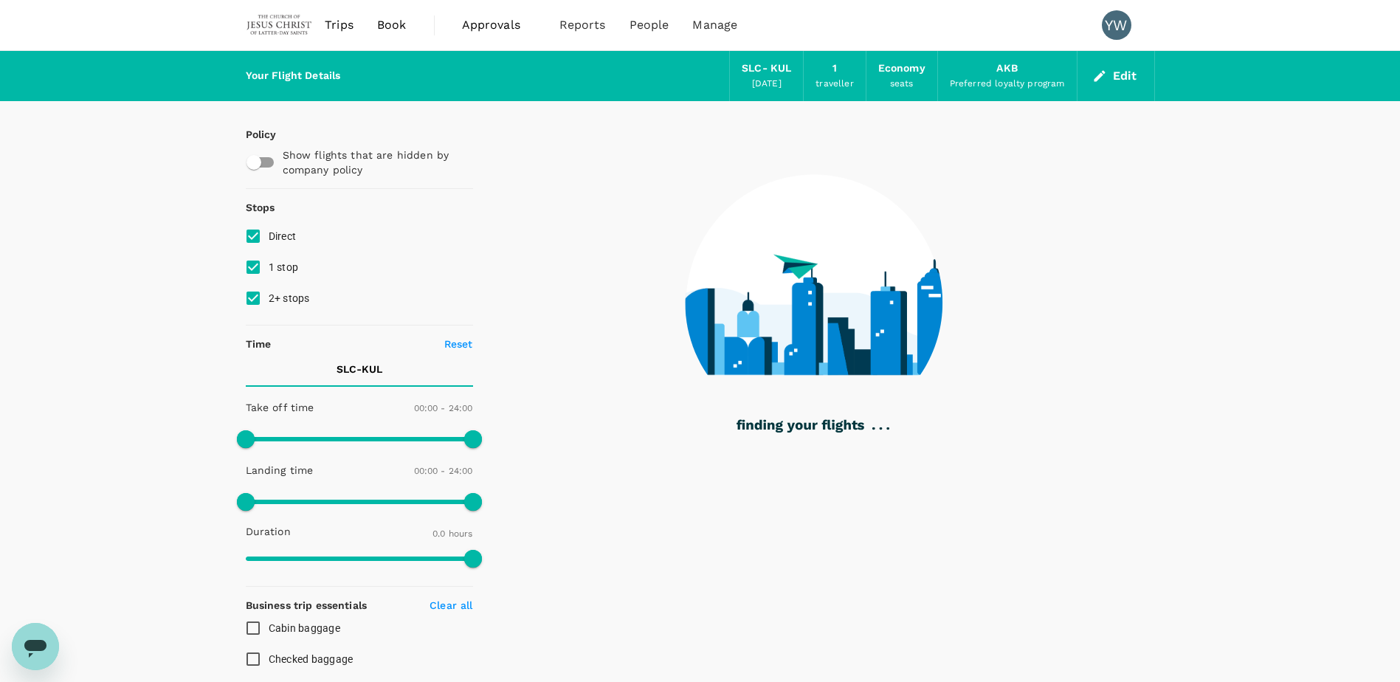
type input "2659"
checkbox input "true"
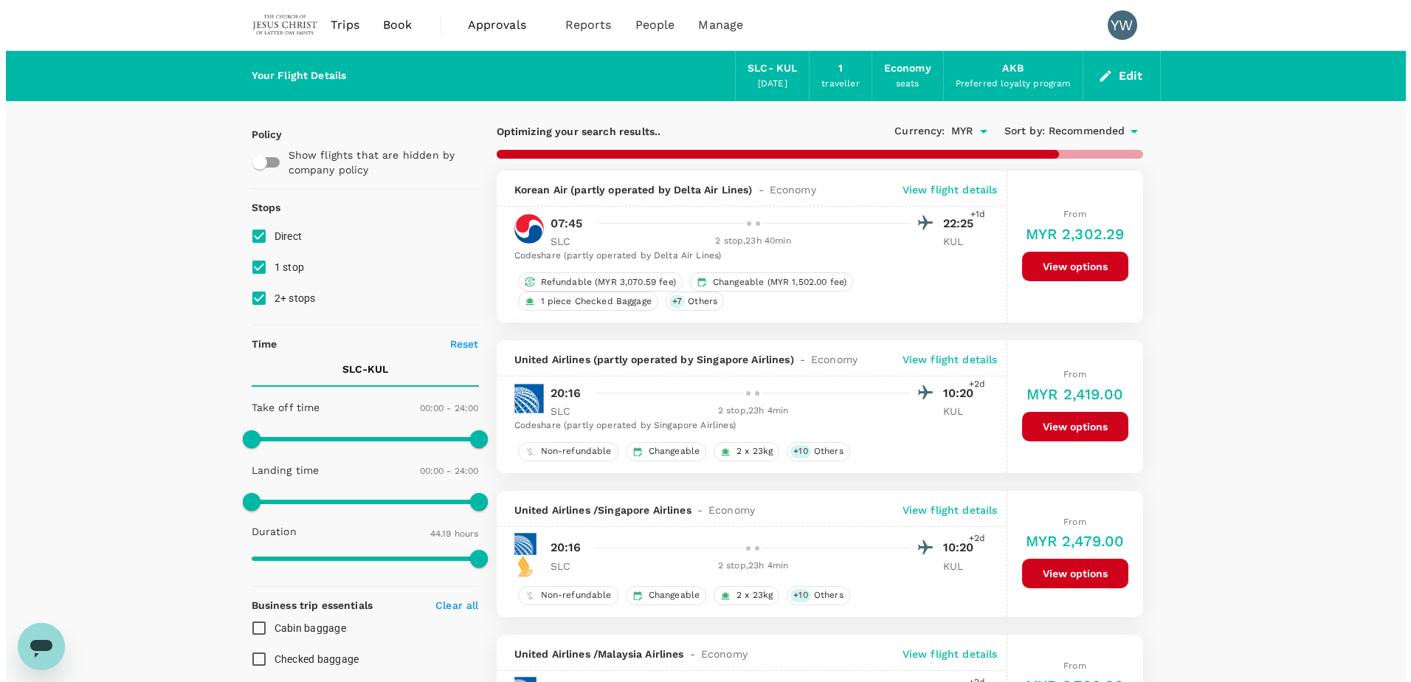
scroll to position [74, 0]
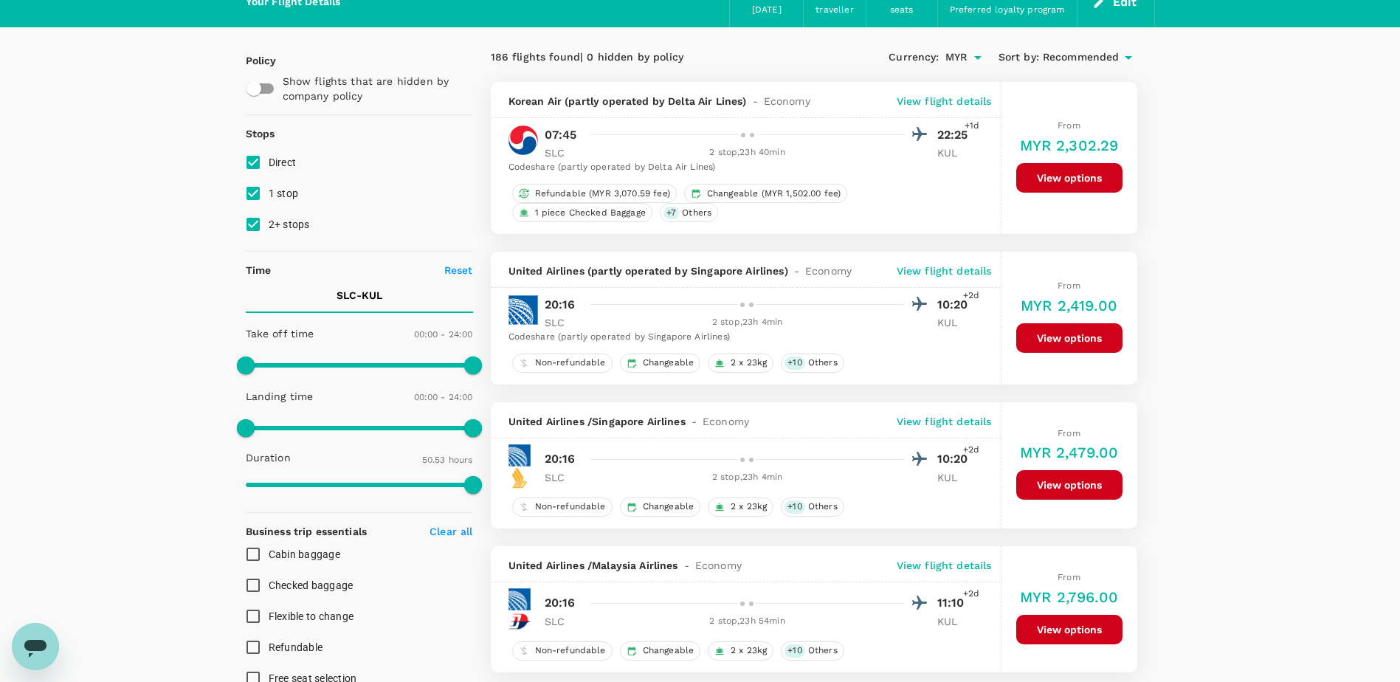
type input "3053"
click at [937, 101] on p "View flight details" at bounding box center [944, 101] width 95 height 15
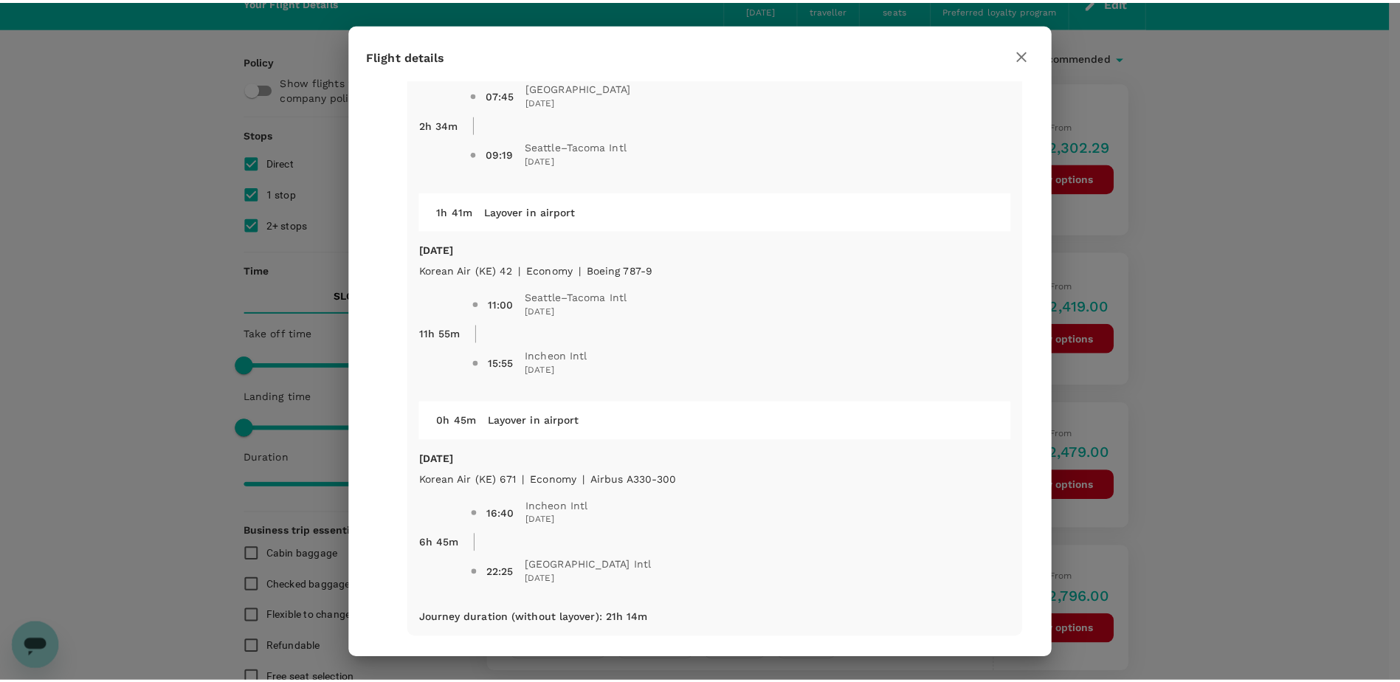
scroll to position [93, 0]
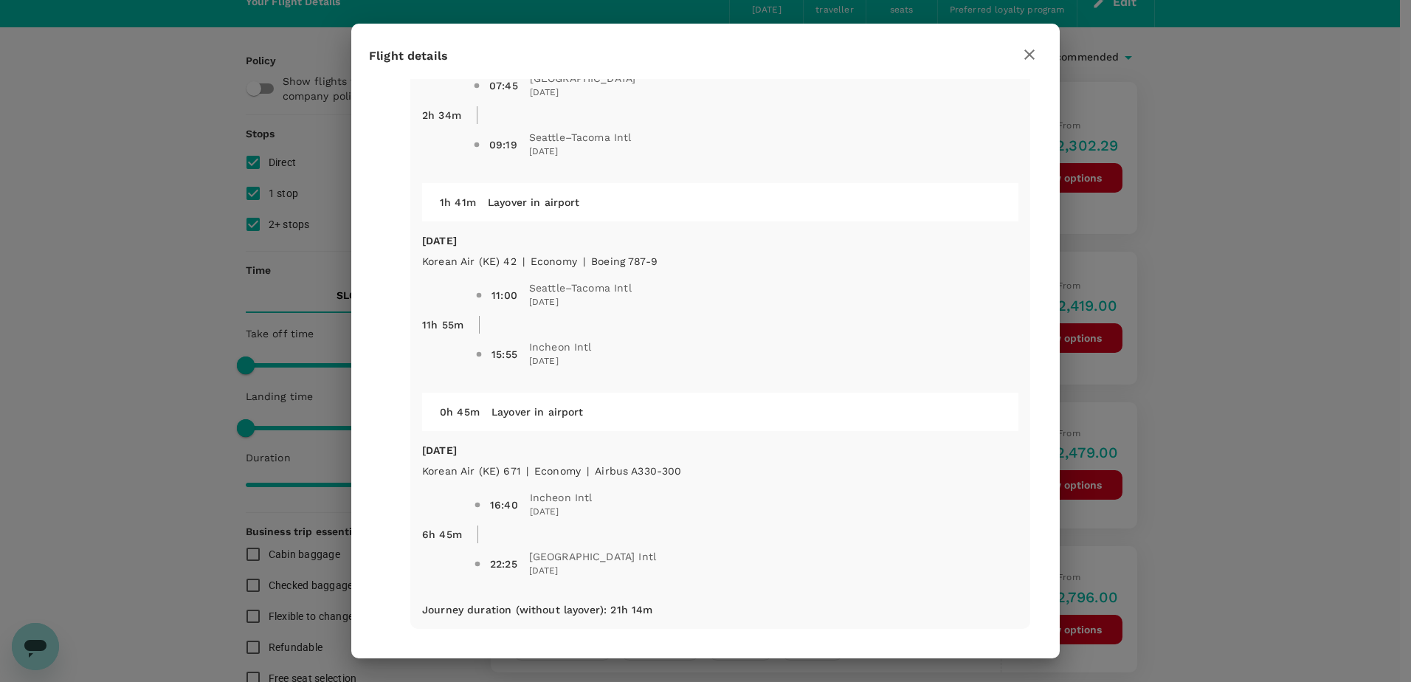
drag, startPoint x: 1029, startPoint y: 52, endPoint x: 1157, endPoint y: 232, distance: 220.2
click at [1029, 52] on icon "button" at bounding box center [1030, 55] width 18 height 18
